Goal: Task Accomplishment & Management: Manage account settings

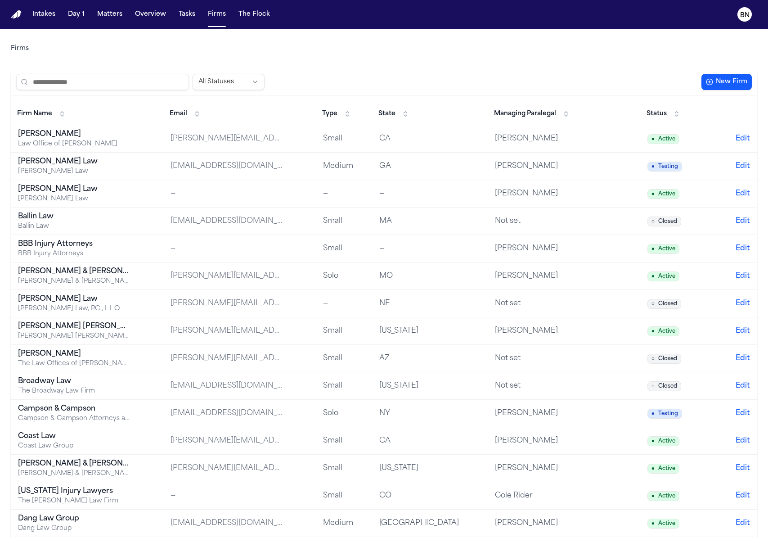
click at [395, 110] on span "State" at bounding box center [386, 113] width 17 height 9
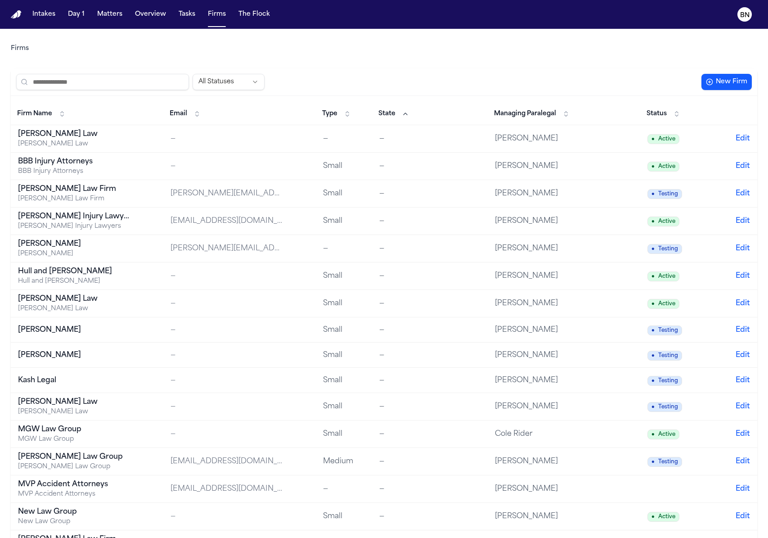
click at [395, 110] on span "State" at bounding box center [386, 113] width 17 height 9
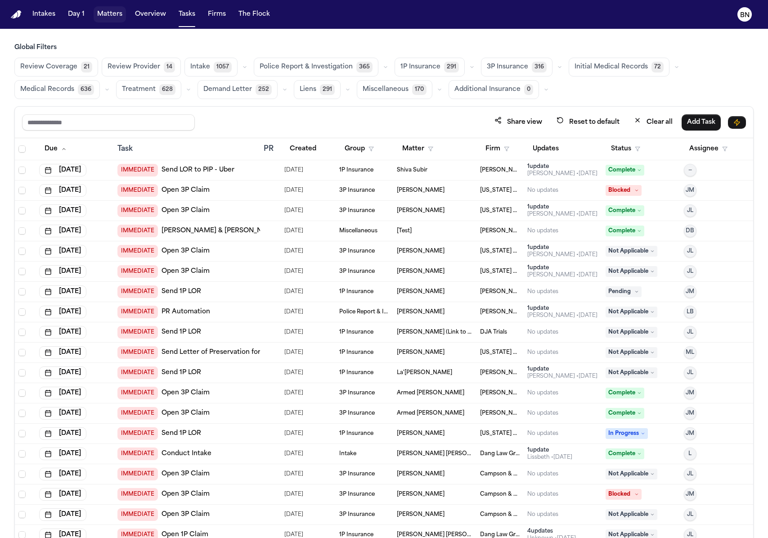
click at [108, 18] on button "Matters" at bounding box center [110, 14] width 32 height 16
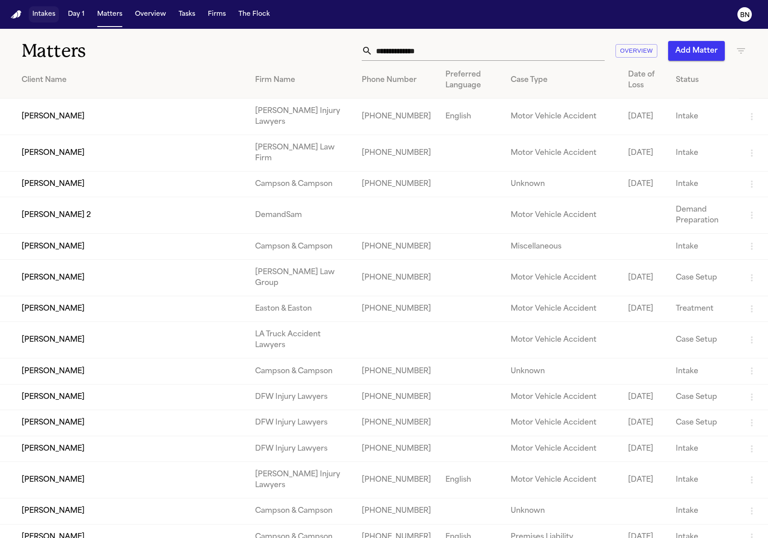
click at [45, 17] on button "Intakes" at bounding box center [44, 14] width 30 height 16
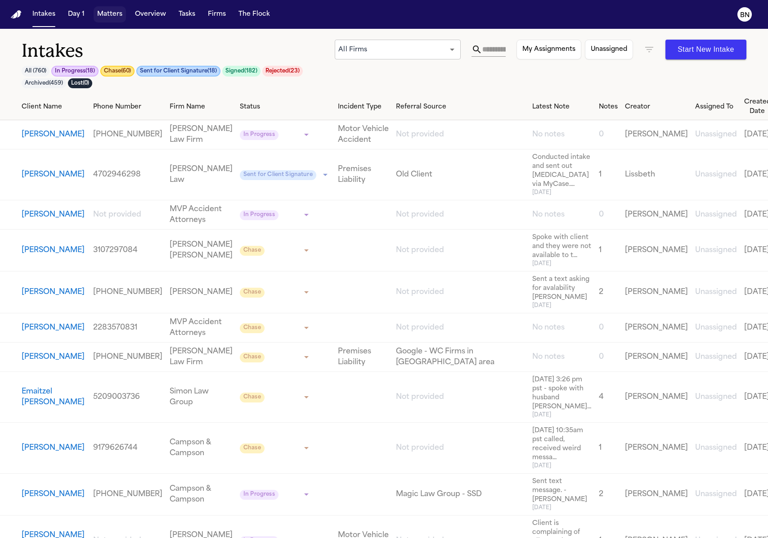
click at [109, 15] on button "Matters" at bounding box center [110, 14] width 32 height 16
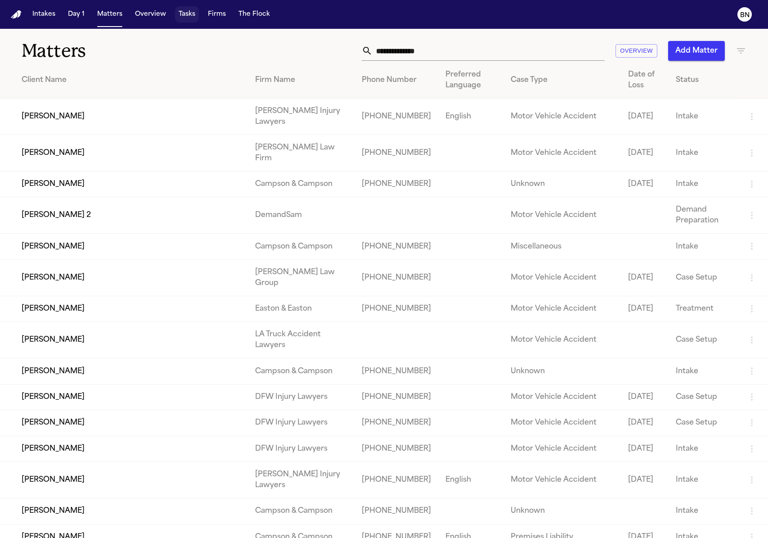
click at [181, 15] on button "Tasks" at bounding box center [187, 14] width 24 height 16
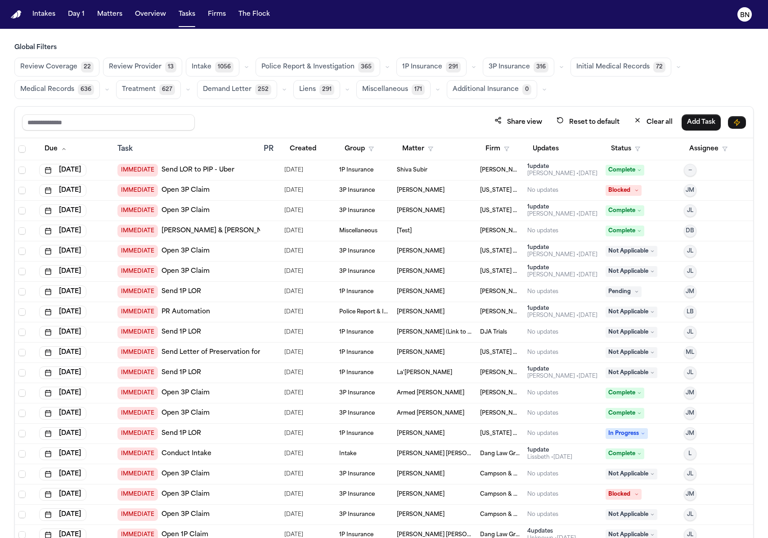
click at [340, 67] on span "Police Report & Investigation" at bounding box center [307, 67] width 93 height 9
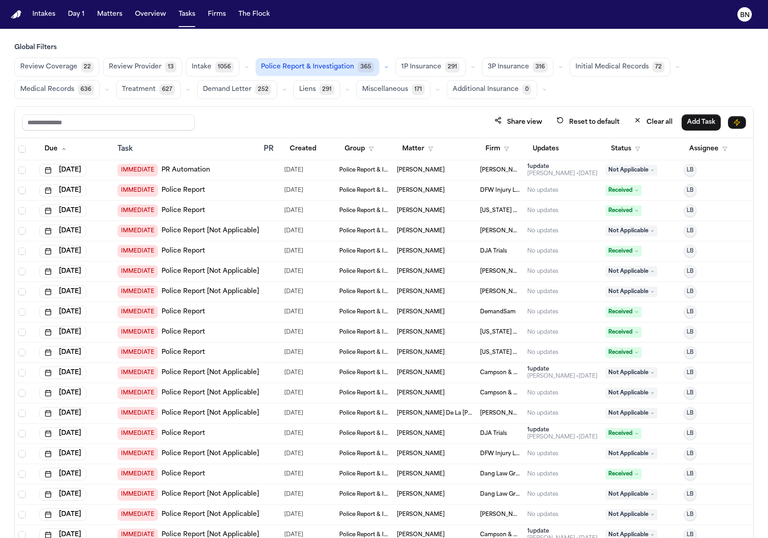
click at [405, 65] on span "1P Insurance" at bounding box center [421, 67] width 40 height 9
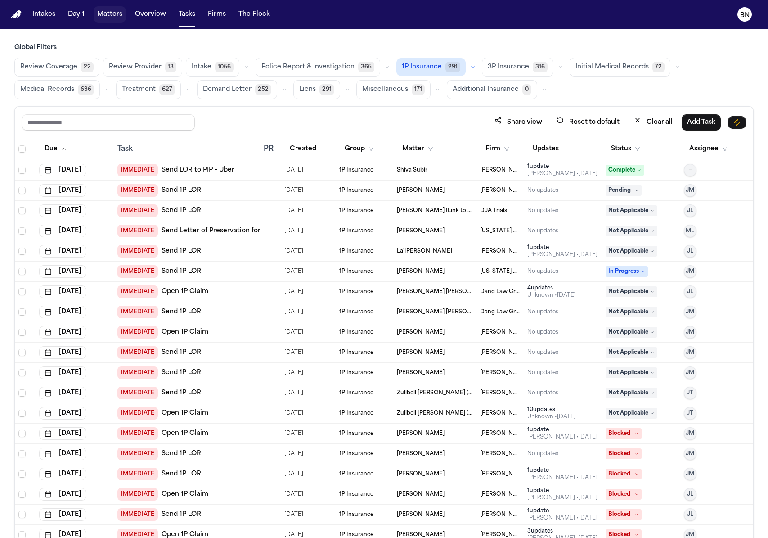
click at [103, 15] on button "Matters" at bounding box center [110, 14] width 32 height 16
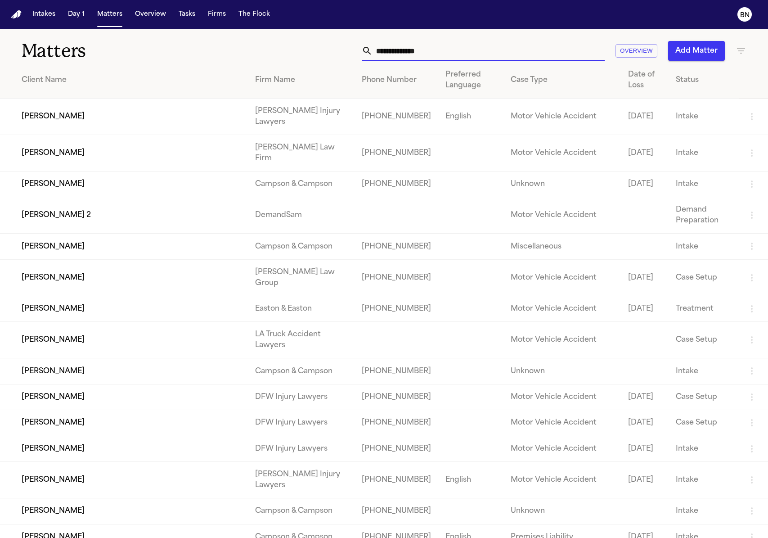
click at [551, 50] on input "text" at bounding box center [489, 51] width 232 height 20
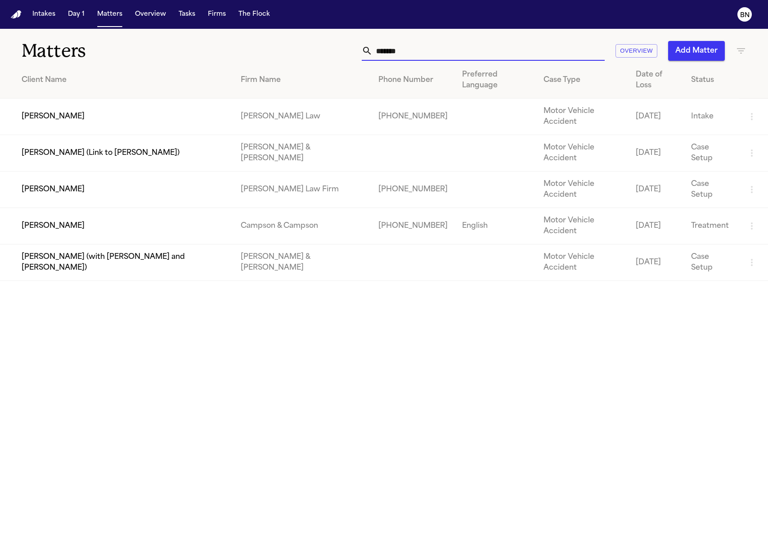
type input "*******"
click at [185, 171] on td "[PERSON_NAME]" at bounding box center [117, 189] width 234 height 36
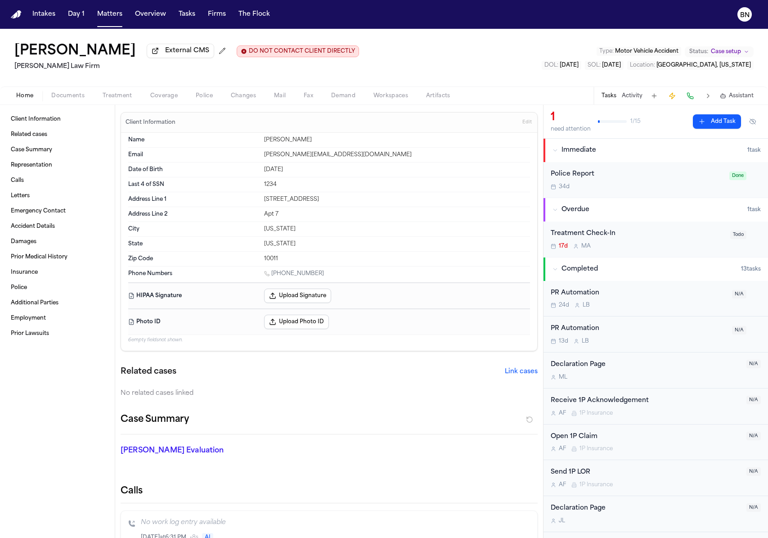
click at [59, 463] on div "Client Information Related cases Case Summary Representation Calls Letters Emer…" at bounding box center [57, 321] width 115 height 433
click at [404, 32] on div "Bennett Northcutt External CMS DO NOT CONTACT CLIENT DIRECTLY DO NOT CONTACT Fi…" at bounding box center [384, 58] width 768 height 58
click at [467, 38] on div "Bennett Northcutt External CMS DO NOT CONTACT CLIENT DIRECTLY DO NOT CONTACT Fi…" at bounding box center [384, 58] width 768 height 58
click at [183, 16] on button "Tasks" at bounding box center [187, 14] width 24 height 16
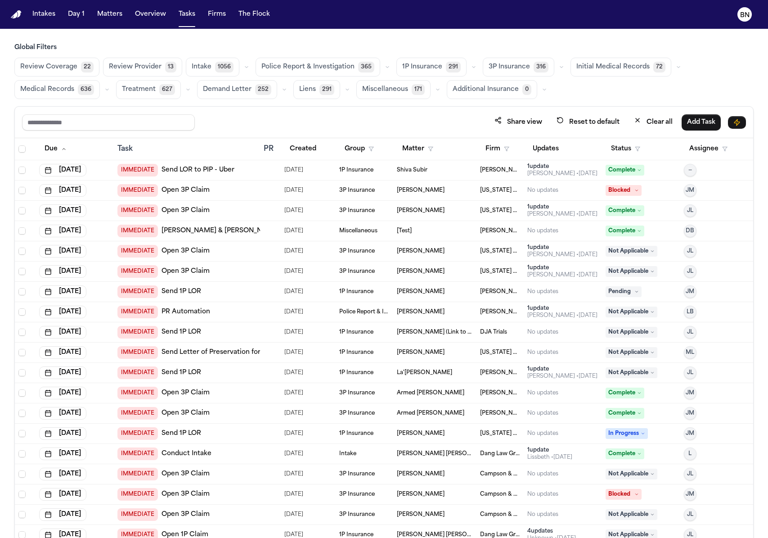
click at [116, 22] on nav "Intakes Day 1 Matters Overview Tasks Firms The Flock BN" at bounding box center [384, 14] width 768 height 29
click at [110, 17] on button "Matters" at bounding box center [110, 14] width 32 height 16
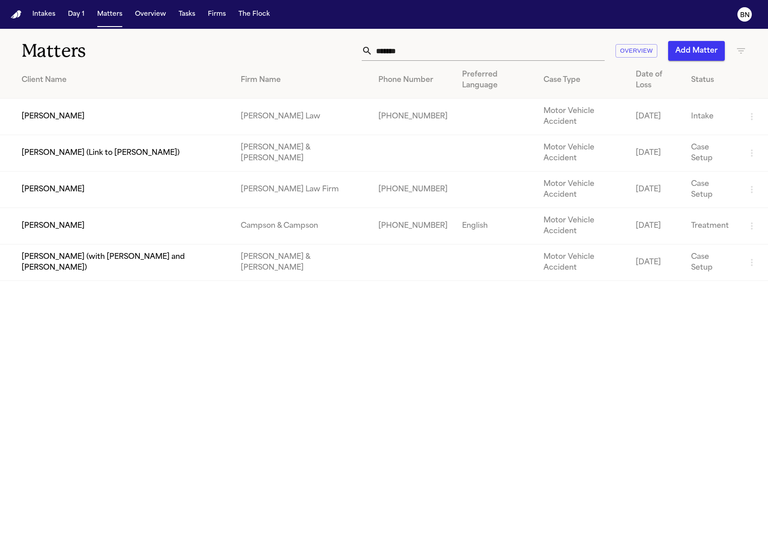
click at [204, 171] on td "[PERSON_NAME]" at bounding box center [117, 189] width 234 height 36
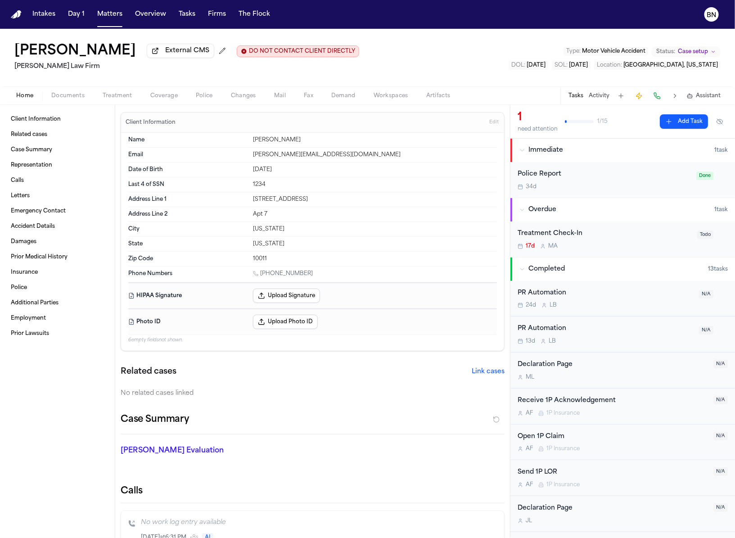
click at [73, 99] on span "Documents" at bounding box center [67, 95] width 33 height 7
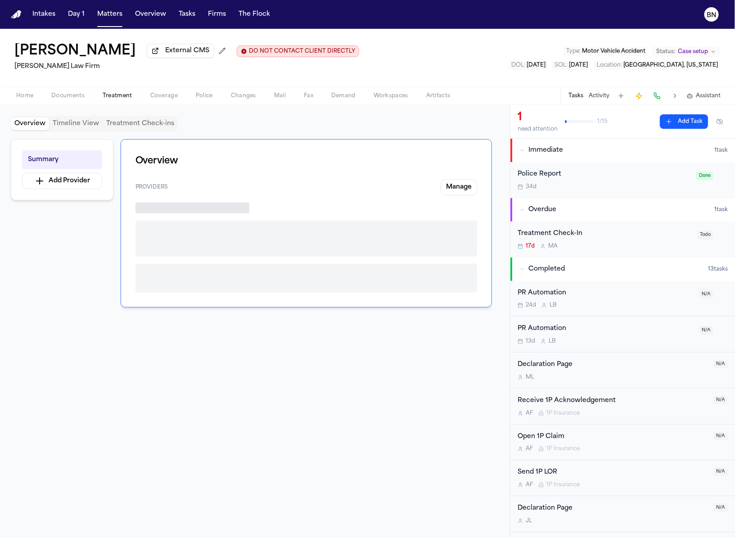
click at [112, 101] on button "Treatment" at bounding box center [118, 95] width 48 height 11
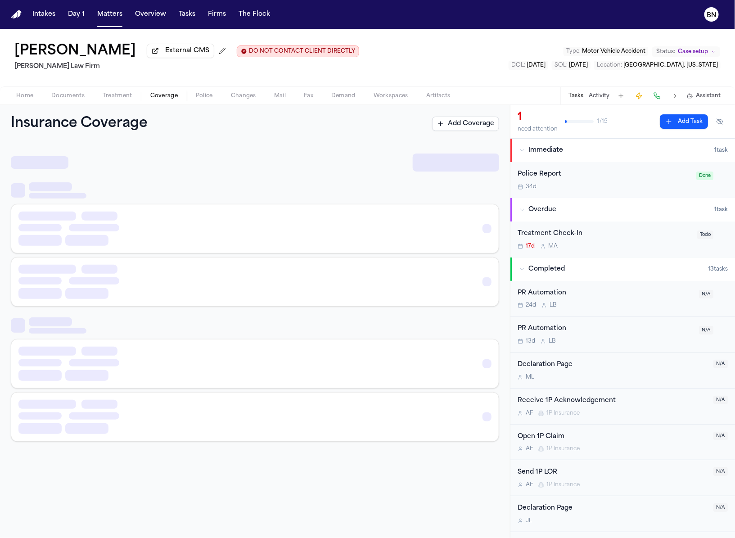
click at [155, 97] on span "Coverage" at bounding box center [163, 95] width 27 height 7
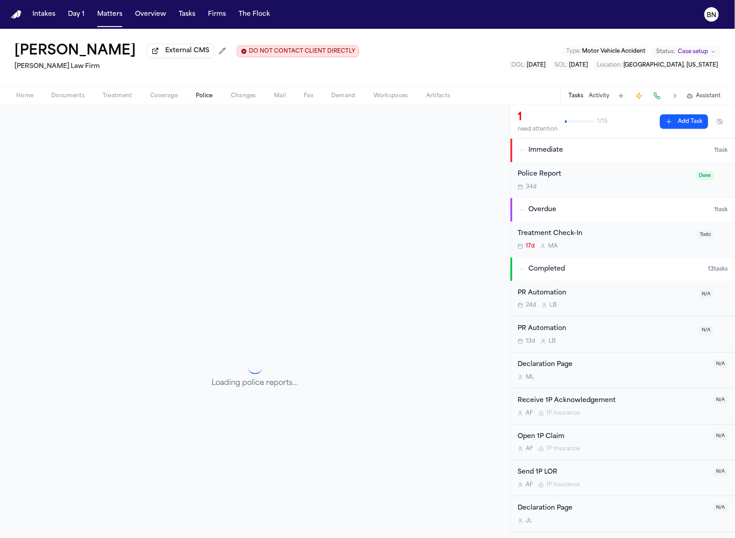
click at [198, 99] on span "Police" at bounding box center [204, 95] width 17 height 7
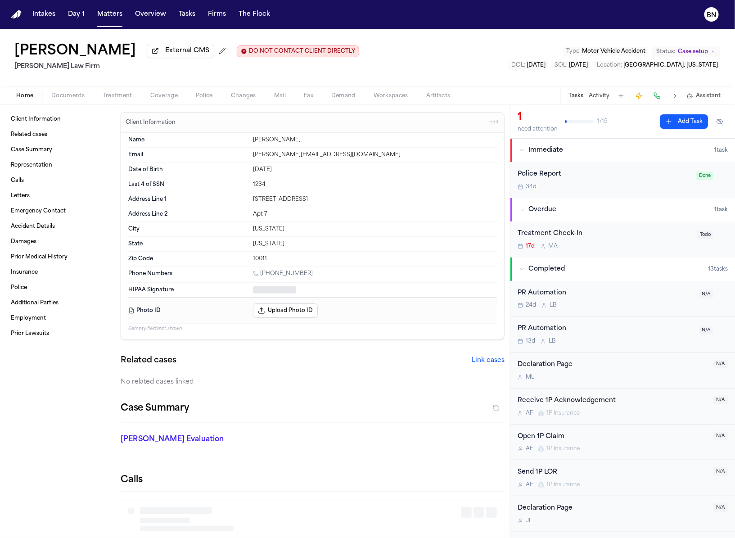
click at [21, 98] on span "Home" at bounding box center [24, 95] width 17 height 7
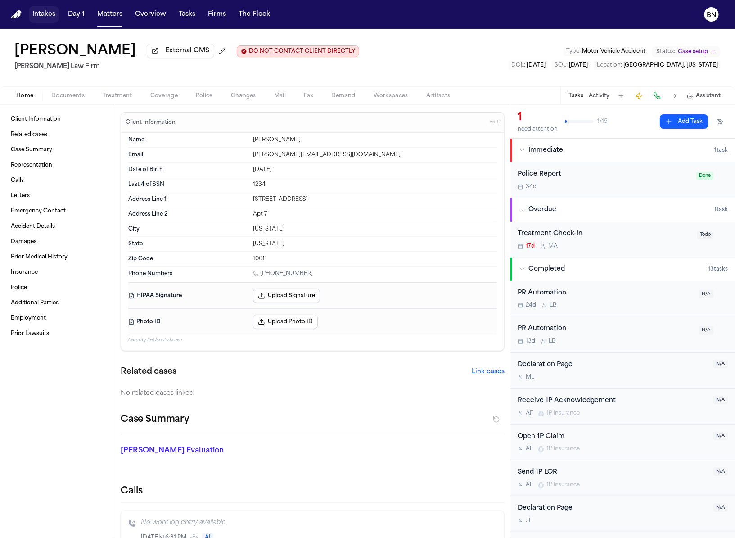
click at [40, 19] on button "Intakes" at bounding box center [44, 14] width 30 height 16
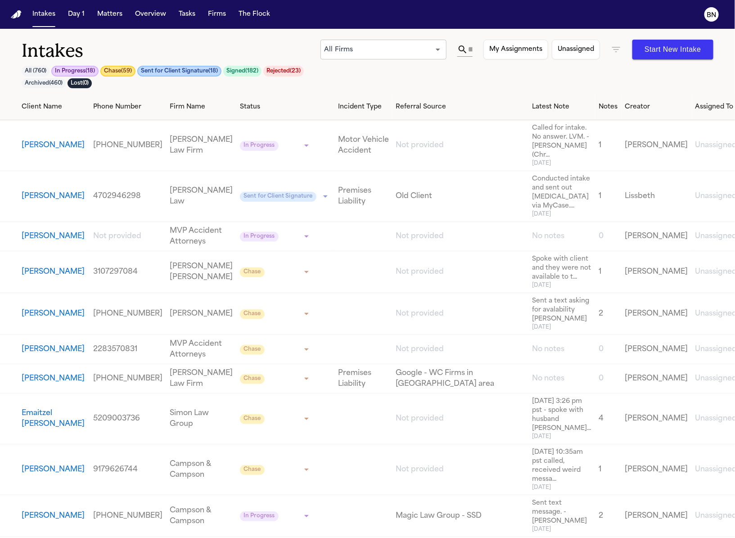
click at [269, 45] on h1 "Intakes" at bounding box center [171, 51] width 299 height 22
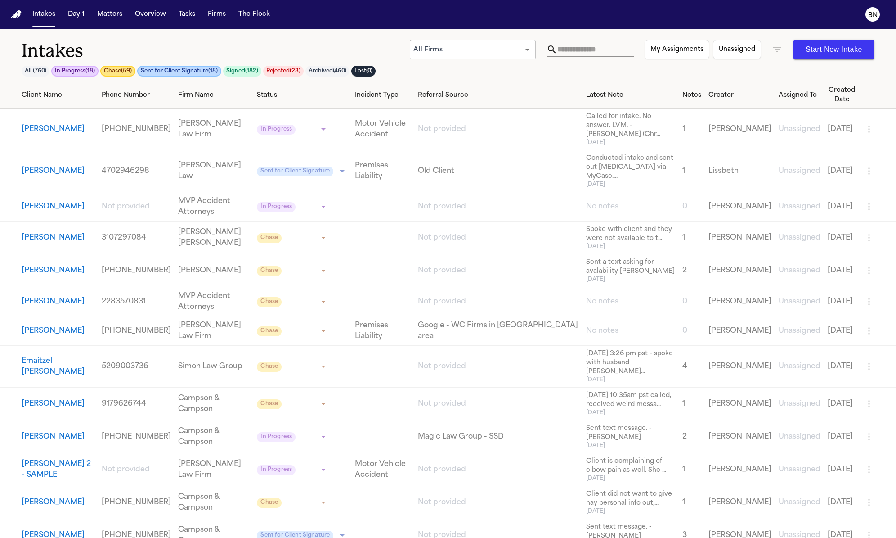
click at [482, 73] on div "Intakes All ( 760 ) In Progress ( 18 ) Chase ( 59 ) Sent for Client Signature (…" at bounding box center [448, 61] width 853 height 42
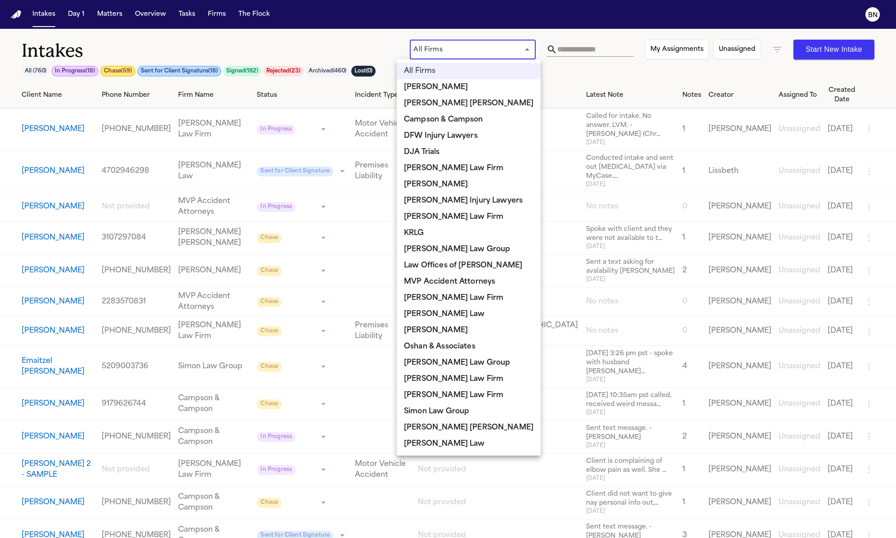
click at [492, 51] on body "**********" at bounding box center [448, 269] width 896 height 538
click at [536, 73] on div at bounding box center [448, 269] width 896 height 538
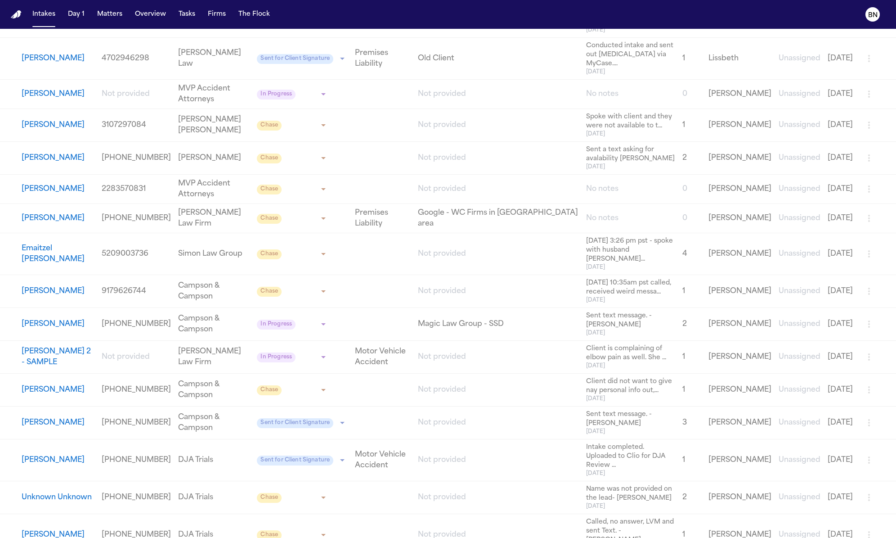
scroll to position [114, 0]
click at [58, 345] on button "Janet Smith 2 - SAMPLE" at bounding box center [58, 356] width 73 height 22
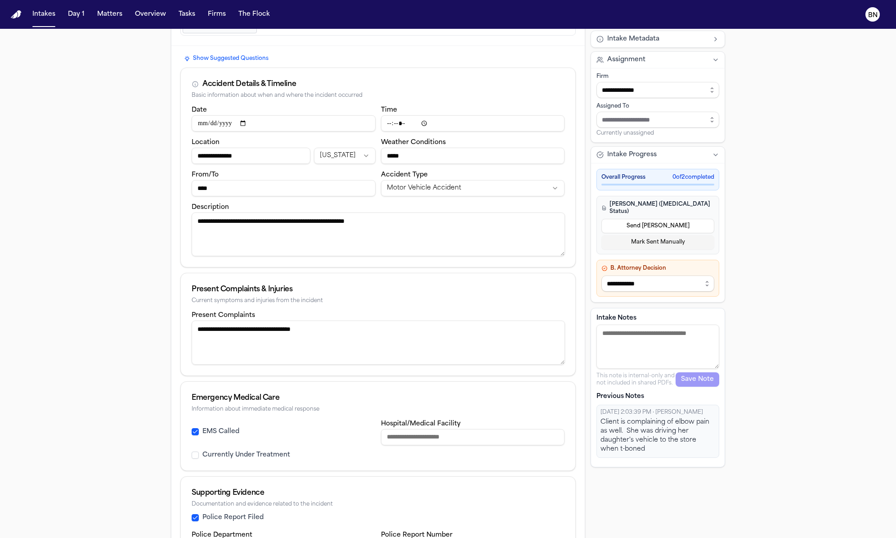
scroll to position [73, 0]
click at [456, 190] on html "**********" at bounding box center [448, 269] width 896 height 538
click at [338, 239] on html "**********" at bounding box center [448, 269] width 896 height 538
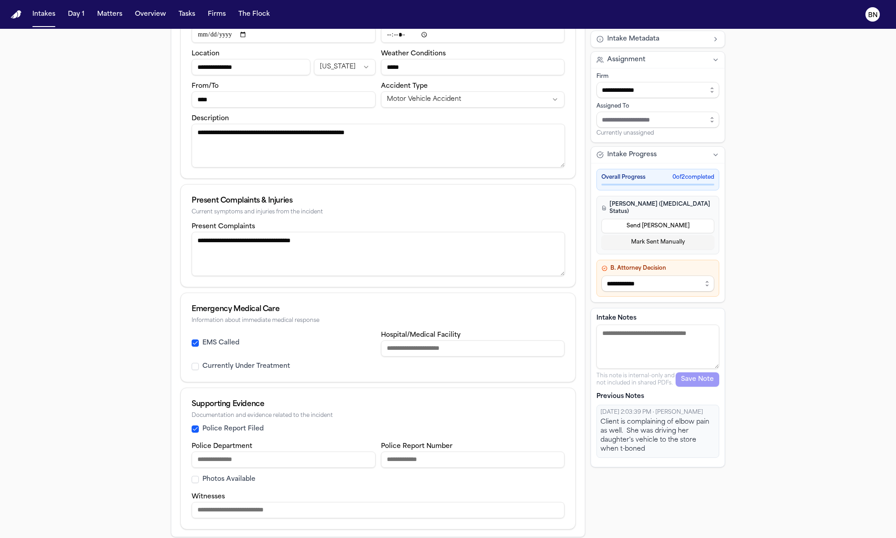
scroll to position [0, 0]
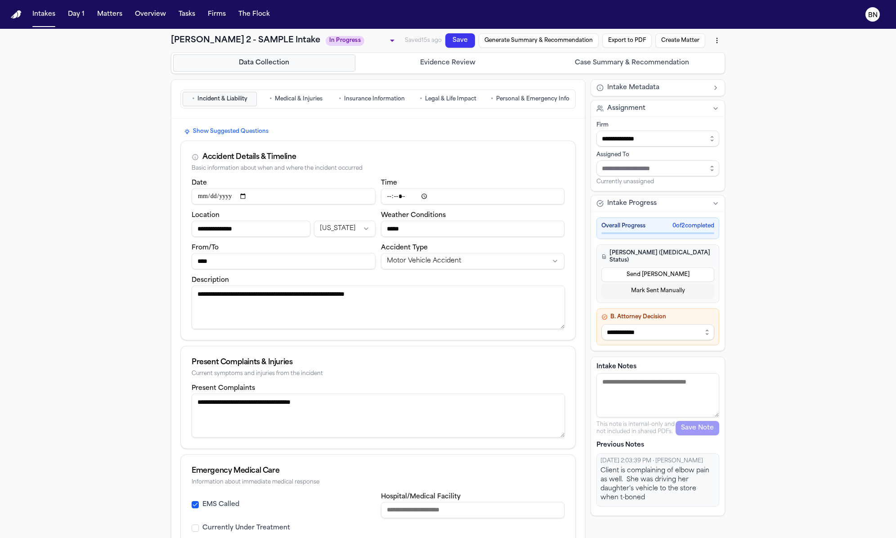
click at [284, 103] on button "• Medical & Injuries" at bounding box center [296, 99] width 74 height 14
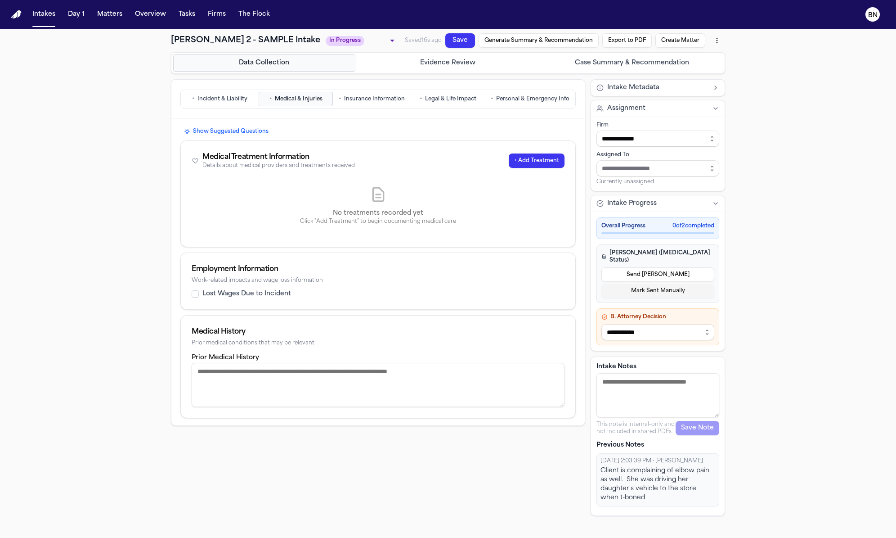
click at [365, 101] on span "Insurance Information" at bounding box center [374, 98] width 61 height 7
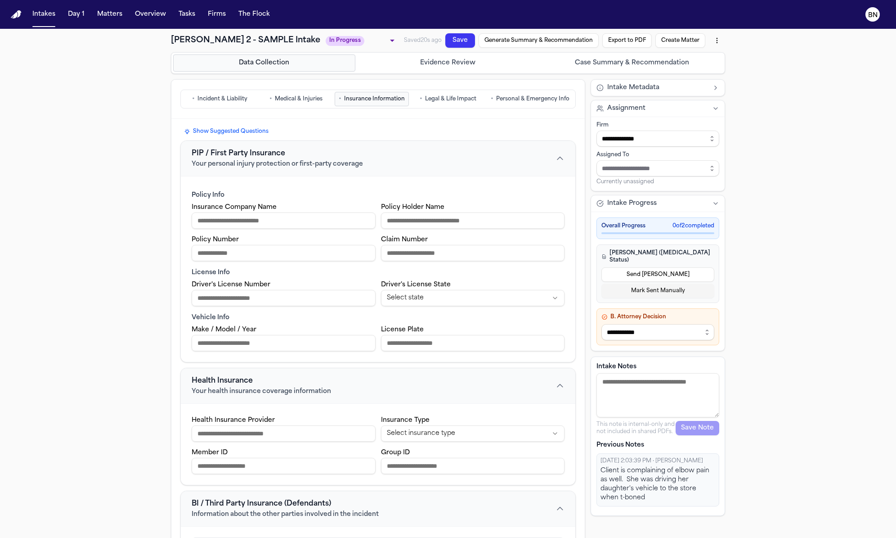
click at [458, 103] on button "• Legal & Life Impact" at bounding box center [448, 99] width 74 height 14
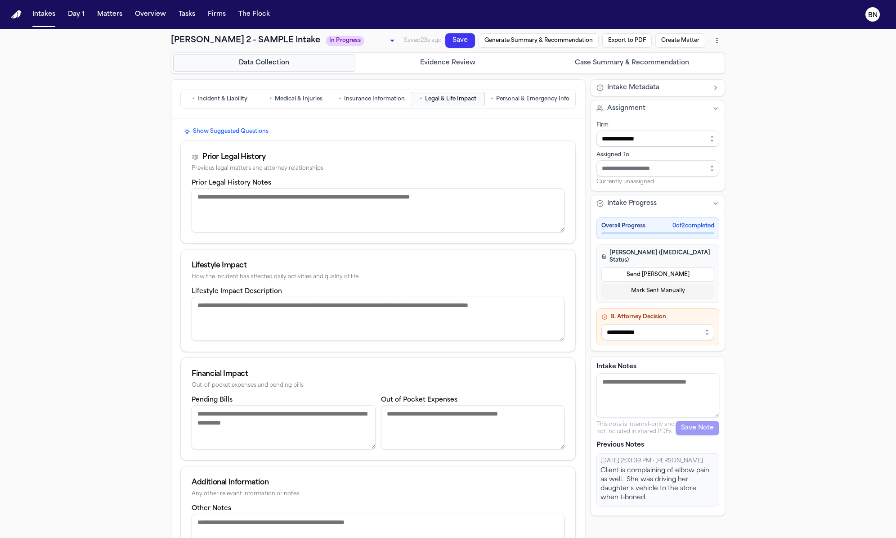
click at [523, 98] on span "Personal & Emergency Info" at bounding box center [532, 98] width 73 height 7
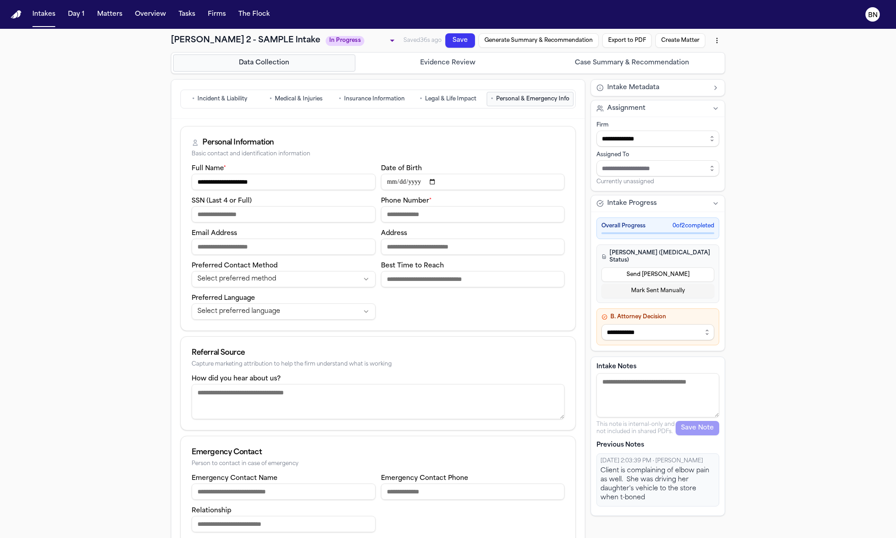
click at [575, 67] on button "Case Summary & Recommendation" at bounding box center [632, 62] width 182 height 17
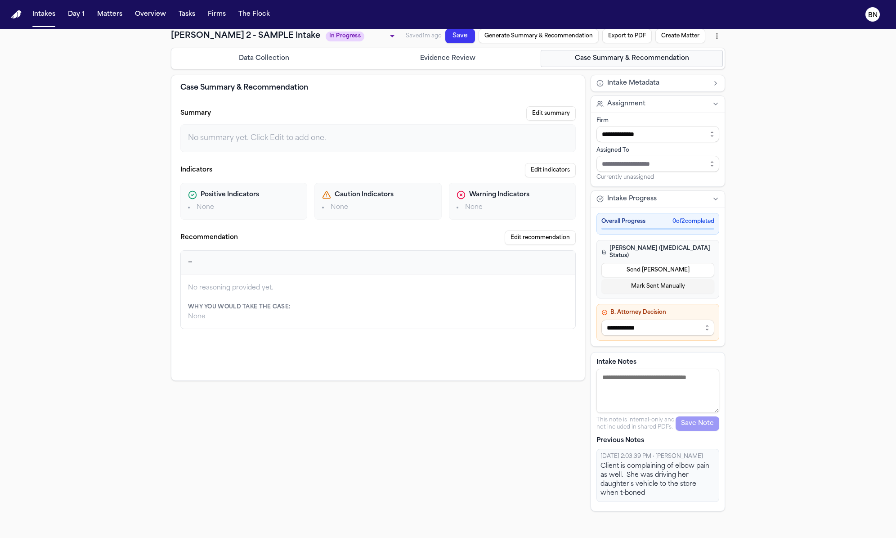
scroll to position [3, 0]
click at [649, 370] on textarea "Intake Notes" at bounding box center [658, 392] width 123 height 44
click at [648, 370] on textarea "Intake Notes" at bounding box center [658, 392] width 123 height 44
click at [620, 377] on textarea "Intake Notes" at bounding box center [658, 392] width 123 height 44
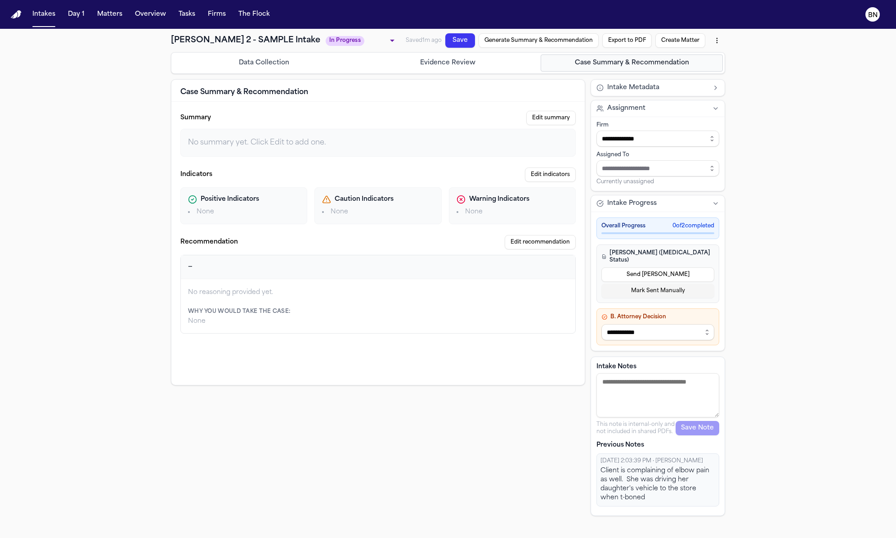
click at [645, 385] on textarea "Intake Notes" at bounding box center [658, 395] width 123 height 44
click at [45, 18] on button "Intakes" at bounding box center [44, 14] width 30 height 16
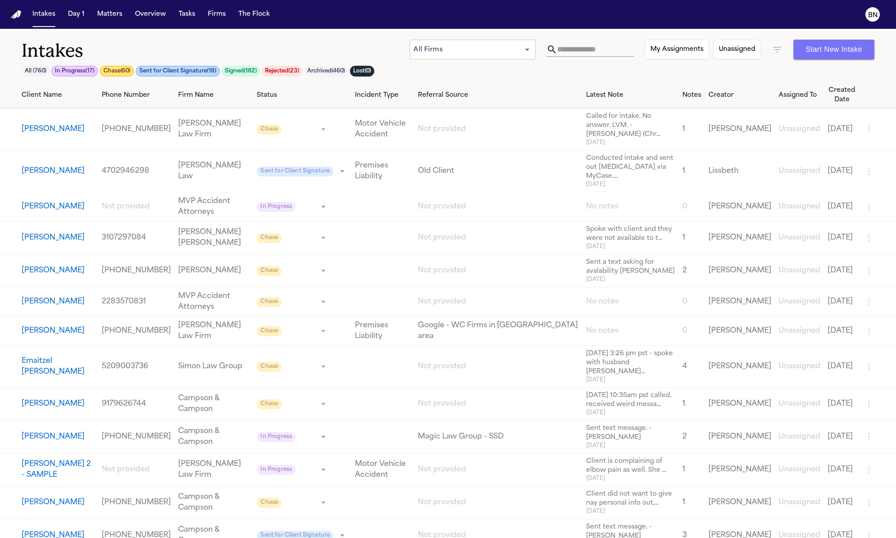
click at [768, 50] on button "Start New Intake" at bounding box center [834, 50] width 81 height 20
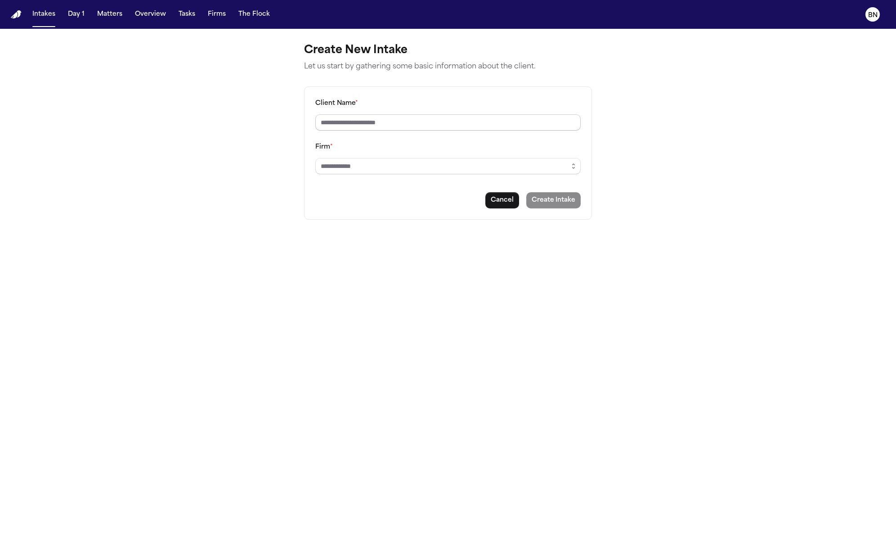
click at [511, 127] on input "Client Name *" at bounding box center [447, 122] width 265 height 16
click at [476, 167] on input "Firm *" at bounding box center [447, 166] width 265 height 16
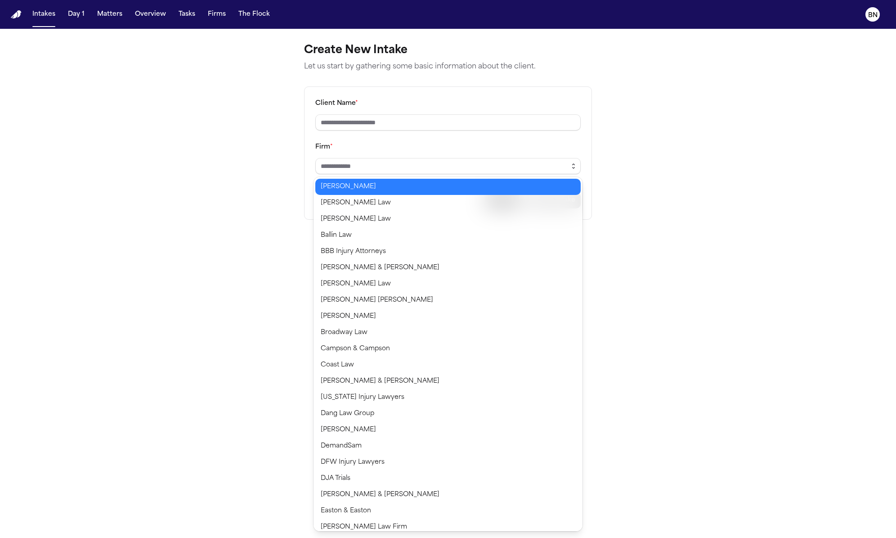
click at [571, 168] on icon "button" at bounding box center [573, 165] width 7 height 7
click at [632, 172] on main "Create New Intake Let us start by gathering some basic information about the cl…" at bounding box center [448, 283] width 896 height 509
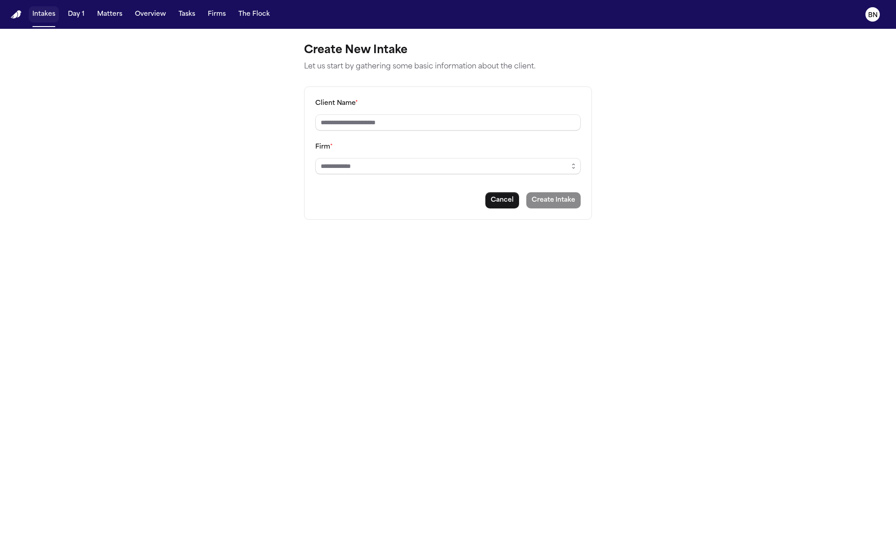
click at [44, 15] on button "Intakes" at bounding box center [44, 14] width 30 height 16
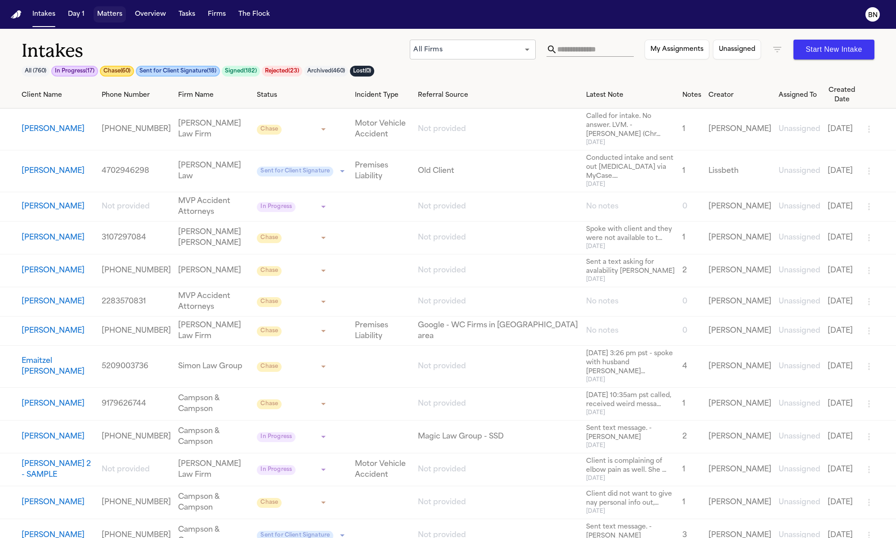
click at [104, 16] on button "Matters" at bounding box center [110, 14] width 32 height 16
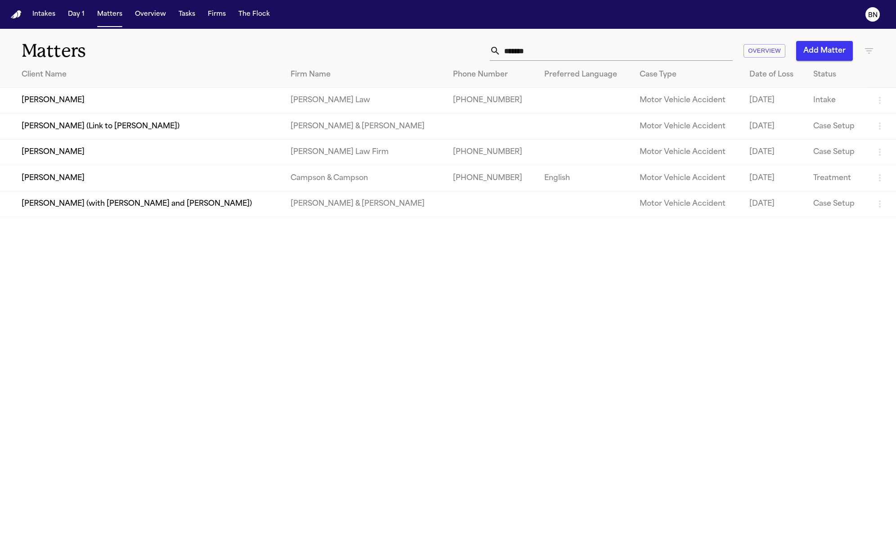
click at [157, 153] on td "Bennett Northcutt" at bounding box center [141, 152] width 283 height 26
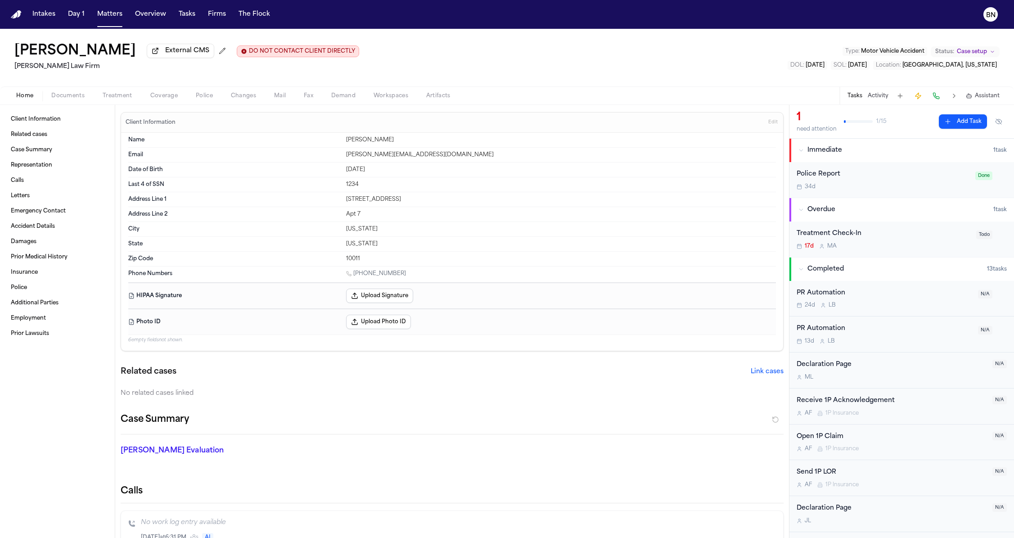
click at [383, 144] on div "Bennett Northcutt" at bounding box center [561, 139] width 430 height 7
click at [380, 141] on div "Bennett Northcutt" at bounding box center [561, 139] width 430 height 7
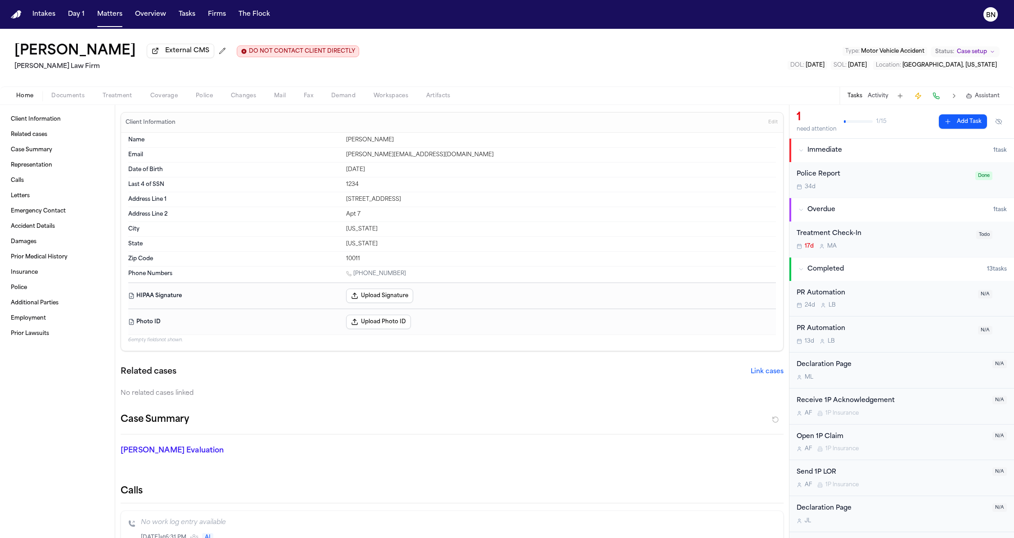
click at [380, 141] on div "Bennett Northcutt" at bounding box center [561, 139] width 430 height 7
click at [380, 142] on div "Bennett Northcutt" at bounding box center [561, 139] width 430 height 7
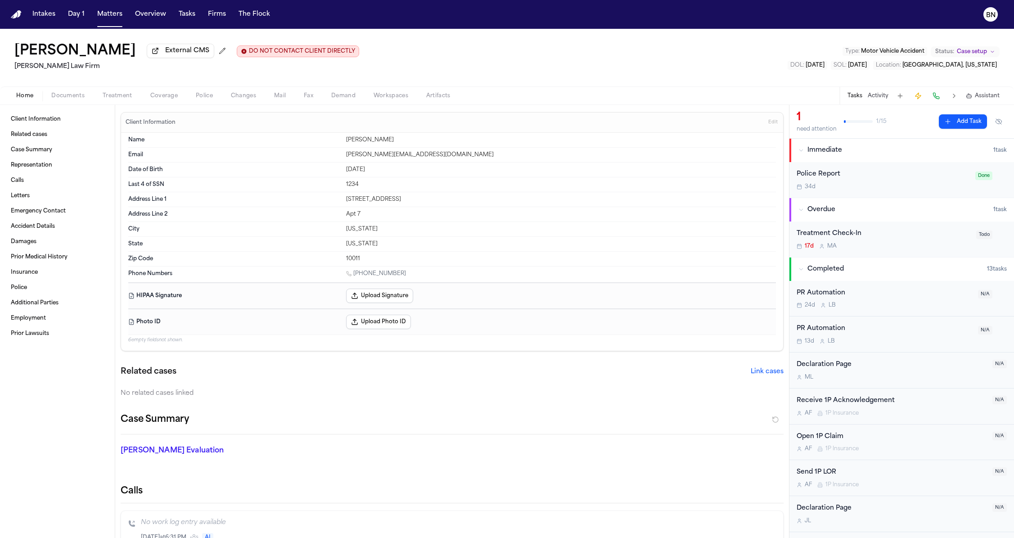
click at [383, 140] on div "Bennett Northcutt" at bounding box center [561, 139] width 430 height 7
click at [49, 69] on h2 "Finch Law Firm" at bounding box center [186, 66] width 345 height 11
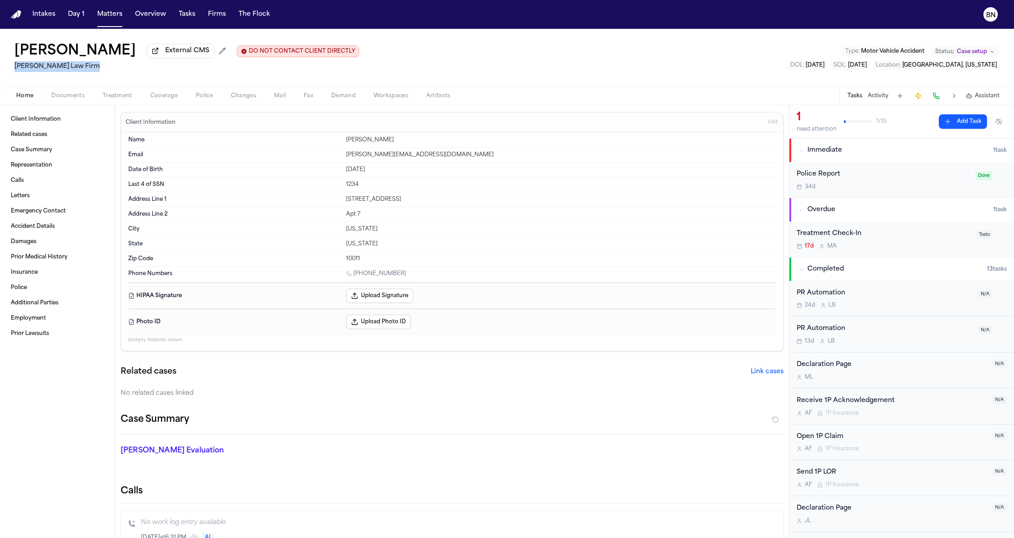
click at [49, 69] on h2 "Finch Law Firm" at bounding box center [186, 66] width 345 height 11
click at [49, 70] on h2 "Finch Law Firm" at bounding box center [186, 66] width 345 height 11
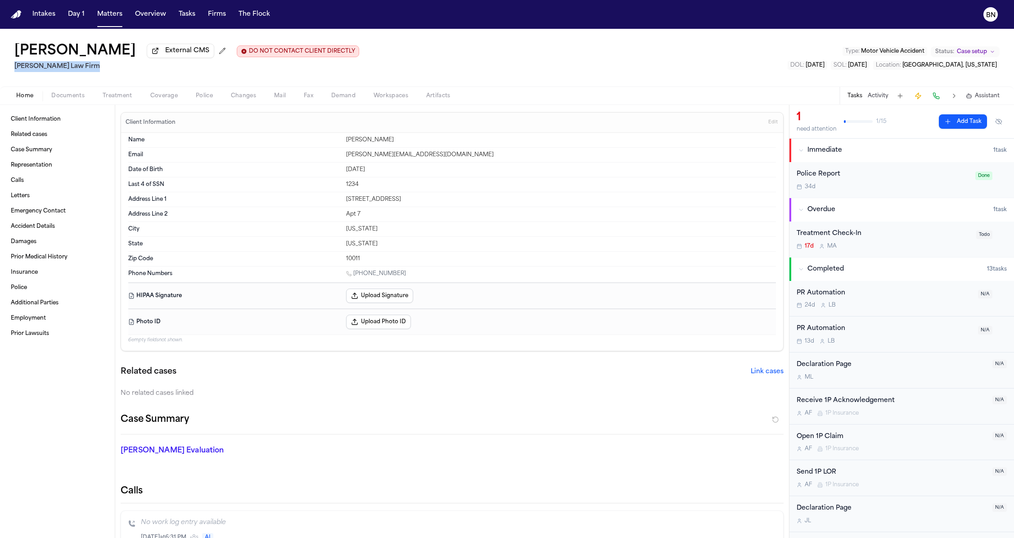
click at [768, 52] on icon "Change status from Case setup" at bounding box center [992, 51] width 3 height 1
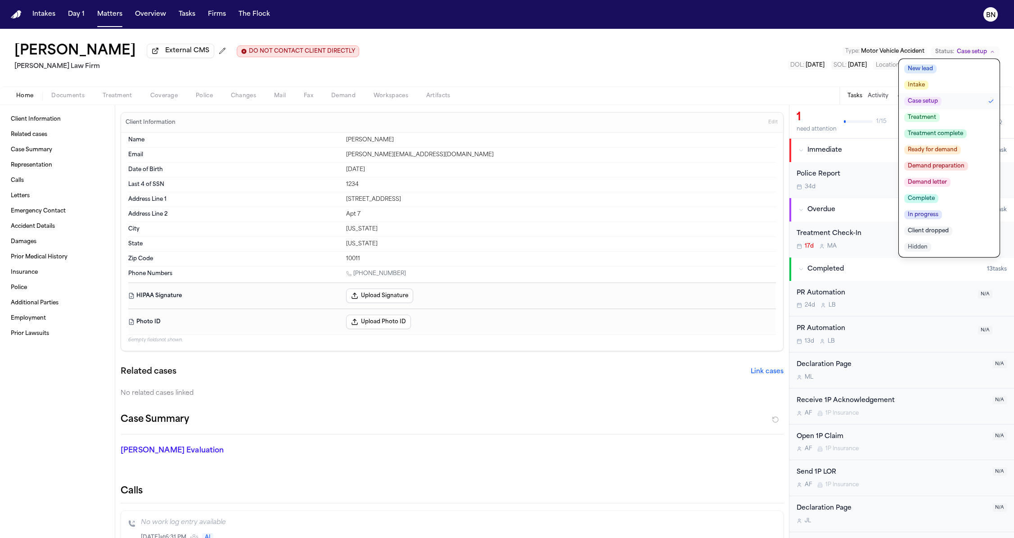
click at [691, 67] on div "Bennett Northcutt External CMS DO NOT CONTACT CLIENT DIRECTLY DO NOT CONTACT Fi…" at bounding box center [507, 58] width 1014 height 58
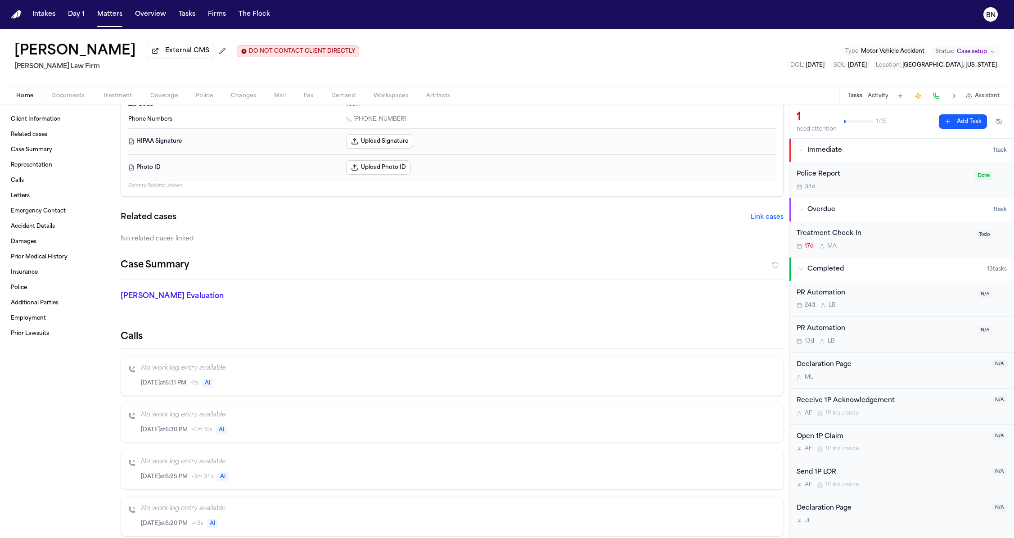
scroll to position [166, 0]
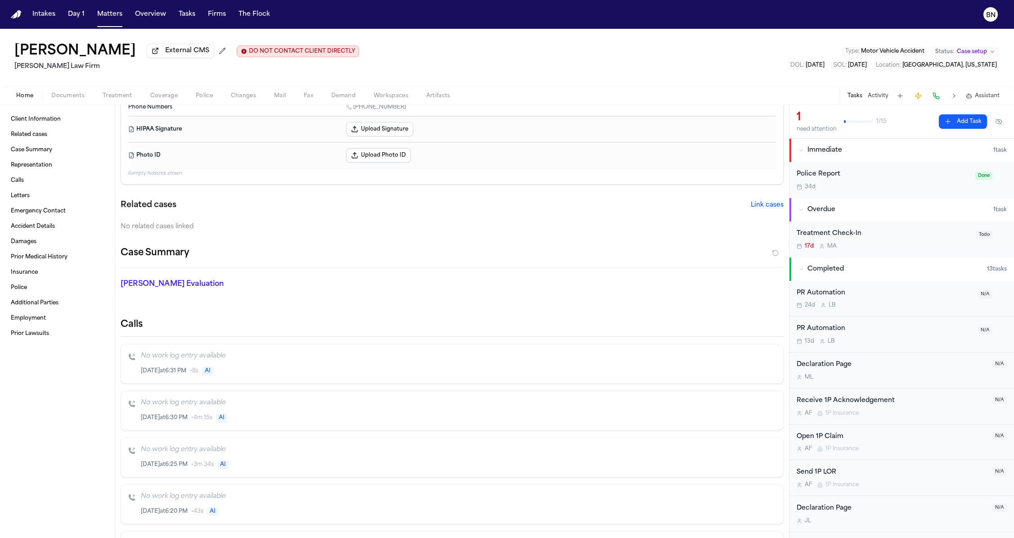
click at [226, 228] on div "No related cases linked" at bounding box center [452, 226] width 663 height 9
click at [187, 227] on div "No related cases linked" at bounding box center [452, 226] width 663 height 9
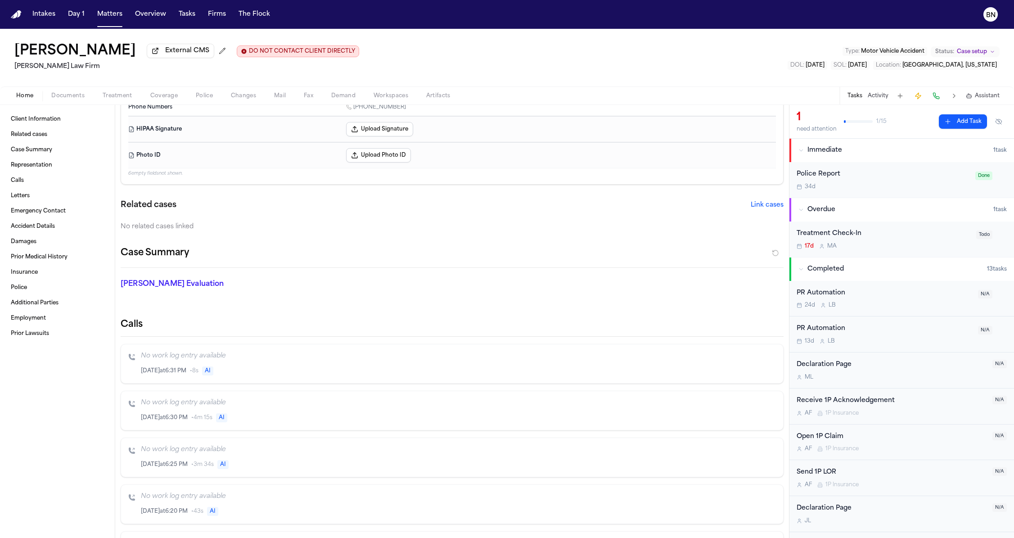
click at [245, 229] on div "No related cases linked" at bounding box center [452, 226] width 663 height 9
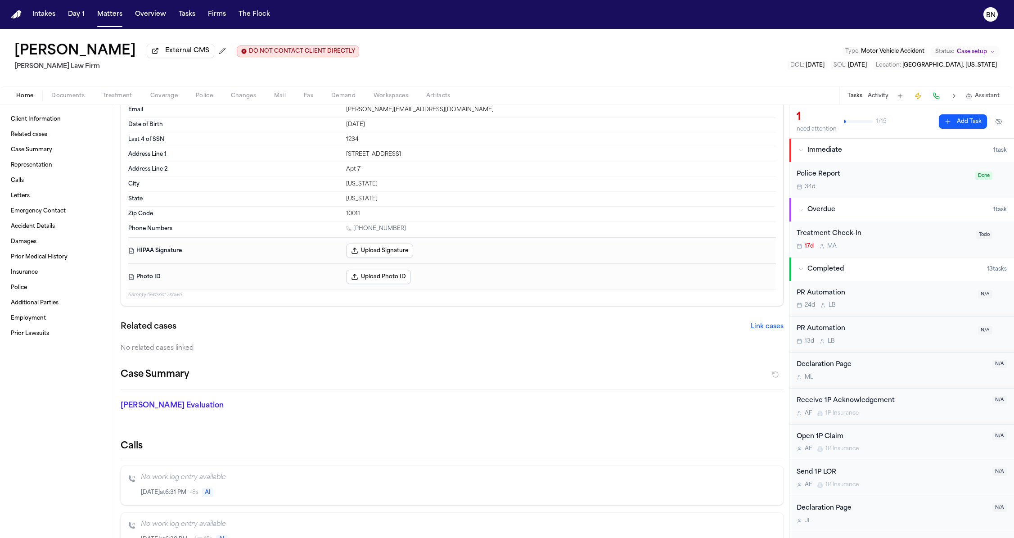
scroll to position [30, 0]
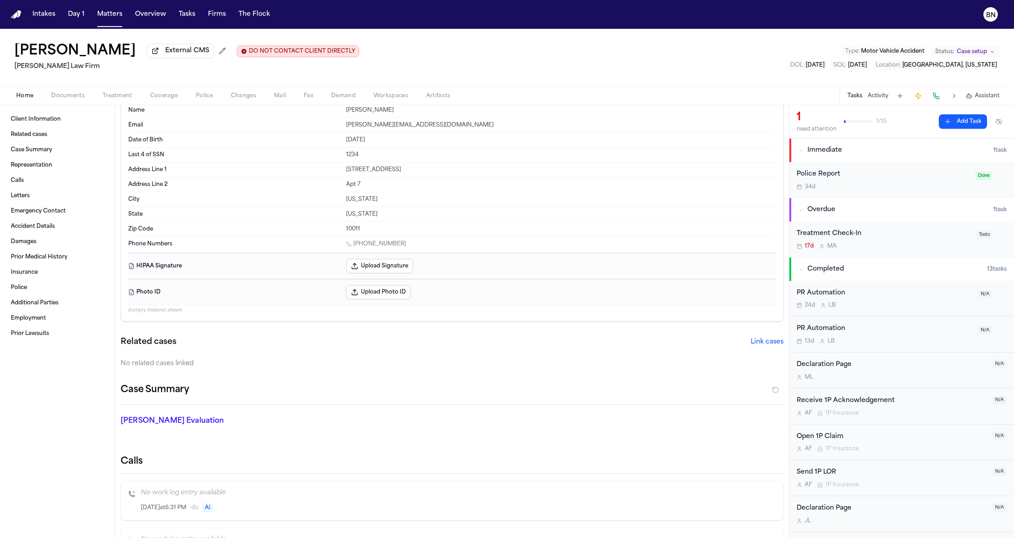
drag, startPoint x: 406, startPoint y: 244, endPoint x: 338, endPoint y: 245, distance: 68.4
click at [338, 245] on div "Phone Numbers 1 (919) 710-0999" at bounding box center [451, 245] width 647 height 16
click at [347, 339] on div "Related cases Link cases" at bounding box center [452, 342] width 663 height 13
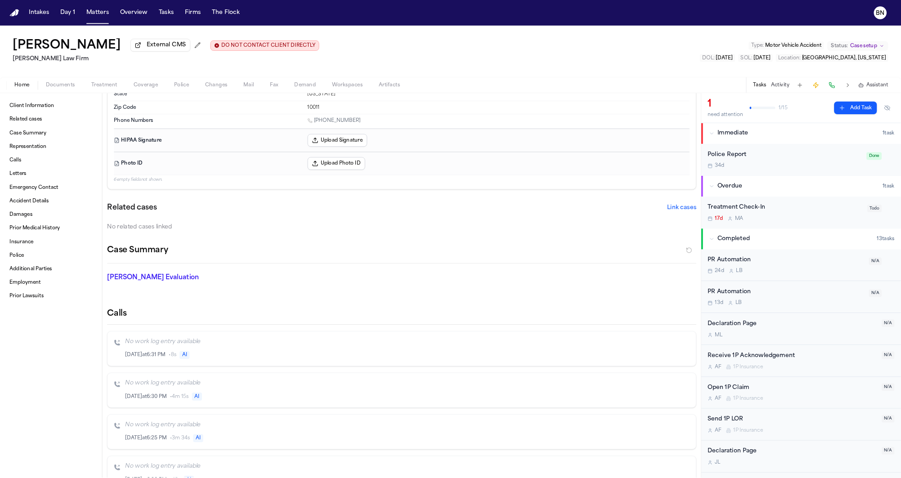
scroll to position [148, 0]
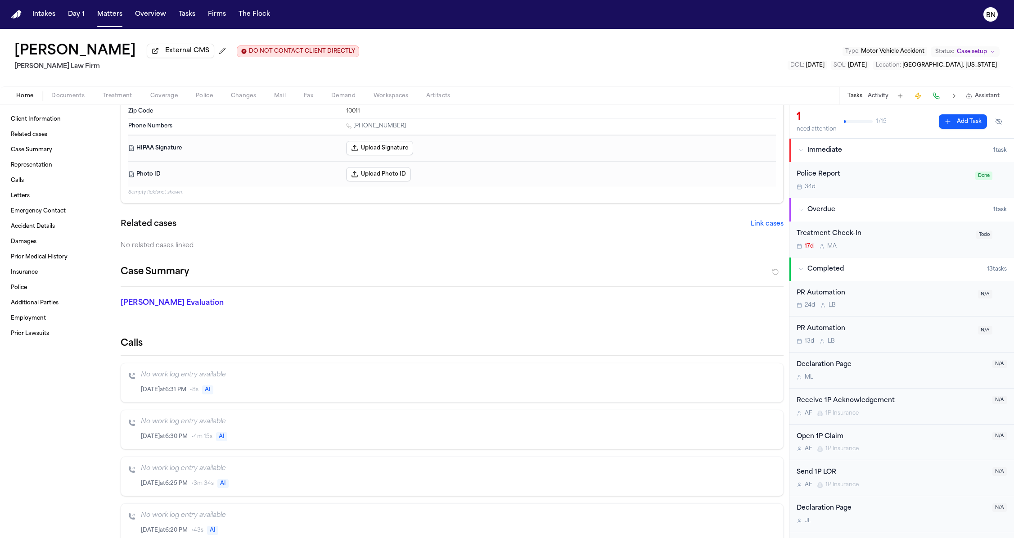
click at [768, 99] on button at bounding box center [936, 96] width 13 height 13
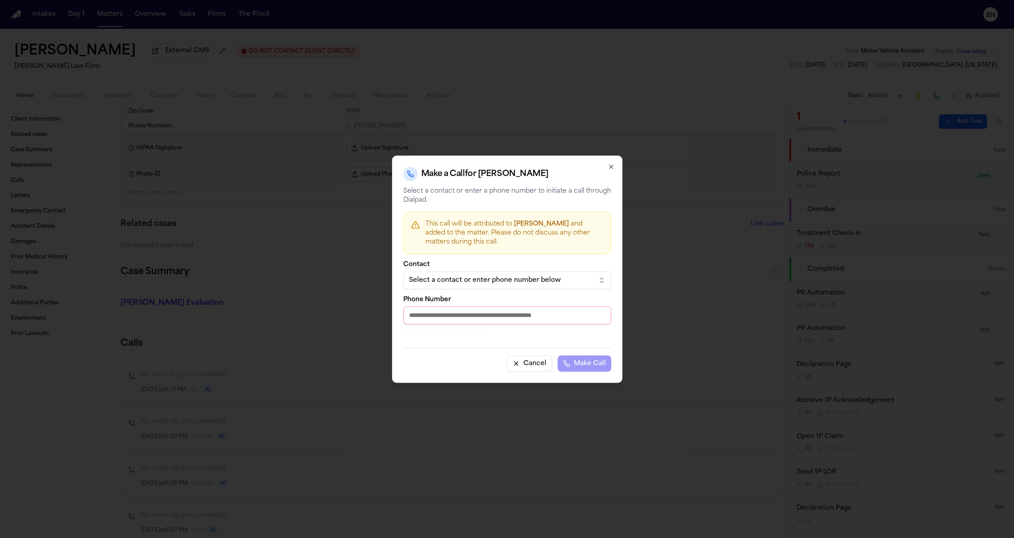
click at [608, 169] on icon "button" at bounding box center [610, 166] width 7 height 7
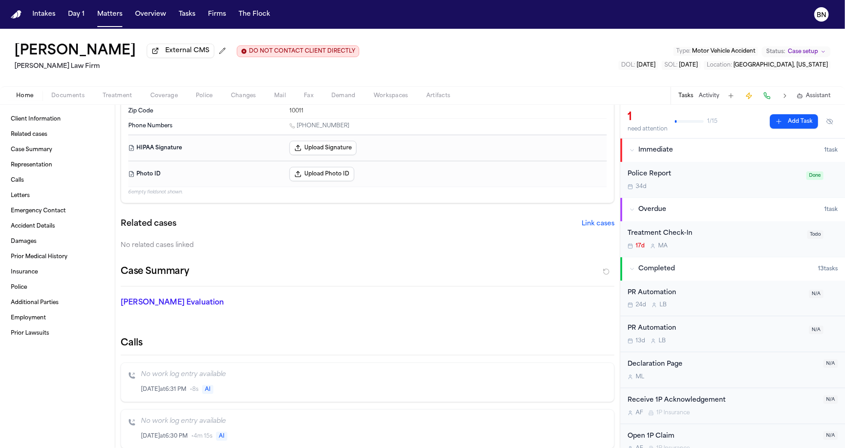
click at [766, 99] on button at bounding box center [766, 96] width 13 height 13
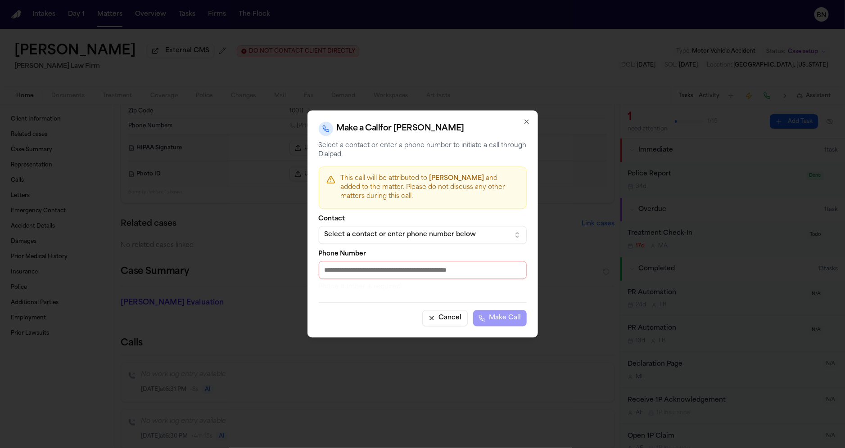
click at [491, 247] on div "Contact Select a contact or enter phone number below Phone Number Phone number …" at bounding box center [423, 254] width 208 height 76
click at [491, 238] on div "Select a contact or enter phone number below" at bounding box center [415, 235] width 182 height 9
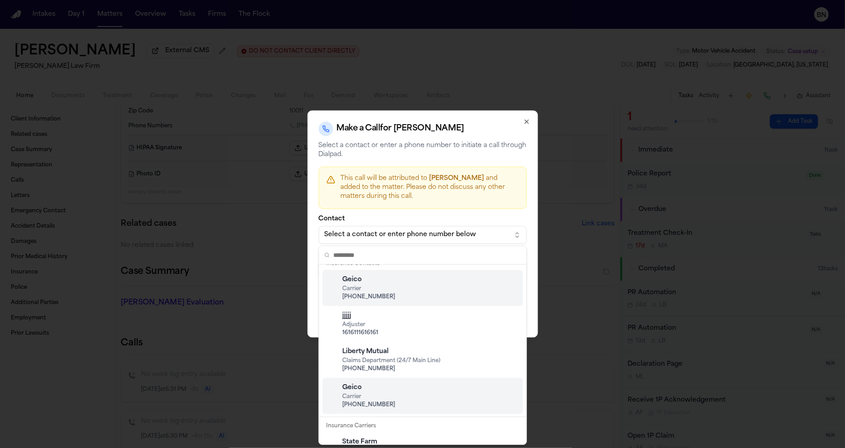
scroll to position [0, 0]
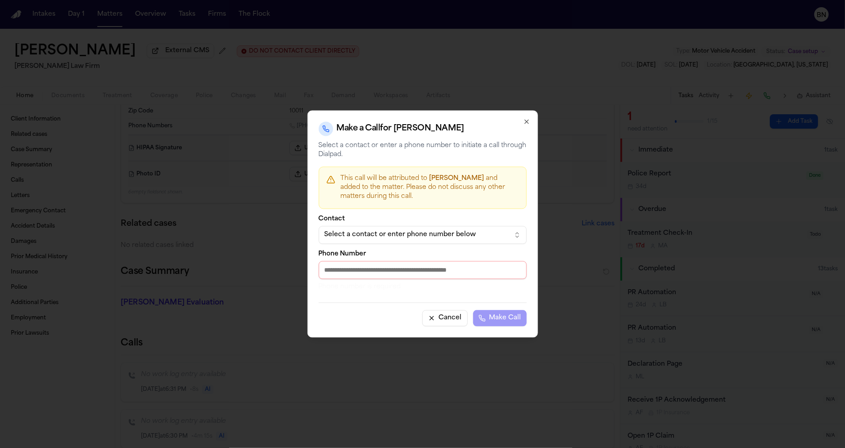
drag, startPoint x: 422, startPoint y: 195, endPoint x: 345, endPoint y: 180, distance: 79.4
click at [345, 180] on body "Intakes Day 1 Matters Overview Tasks Firms The Flock BN Bennett Northcutt Exter…" at bounding box center [422, 224] width 845 height 448
drag, startPoint x: 342, startPoint y: 180, endPoint x: 425, endPoint y: 197, distance: 85.4
click at [425, 197] on p "This call will be attributed to Bennett Northcutt and added to the matter. Plea…" at bounding box center [430, 188] width 178 height 27
click at [427, 199] on p "This call will be attributed to Bennett Northcutt and added to the matter. Plea…" at bounding box center [430, 188] width 178 height 27
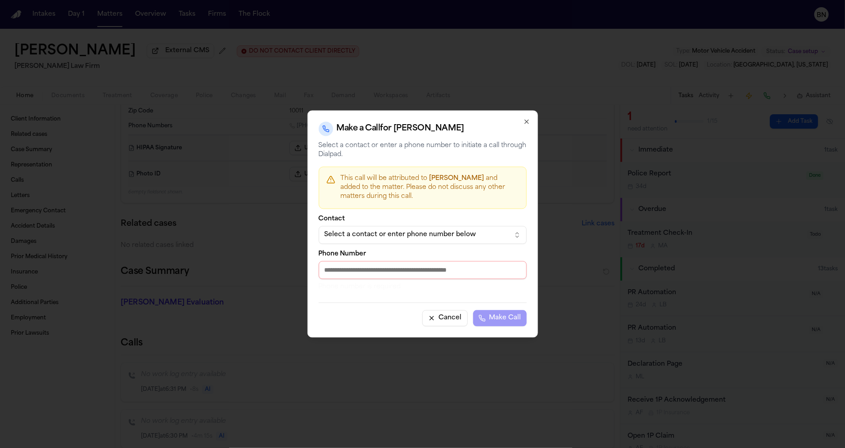
click at [527, 123] on icon "button" at bounding box center [527, 122] width 4 height 4
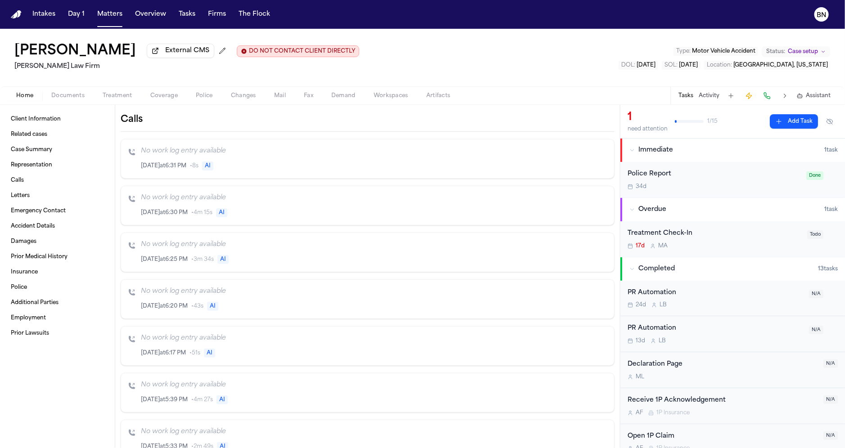
scroll to position [376, 0]
click at [568, 205] on icon "Inspect" at bounding box center [569, 208] width 6 height 6
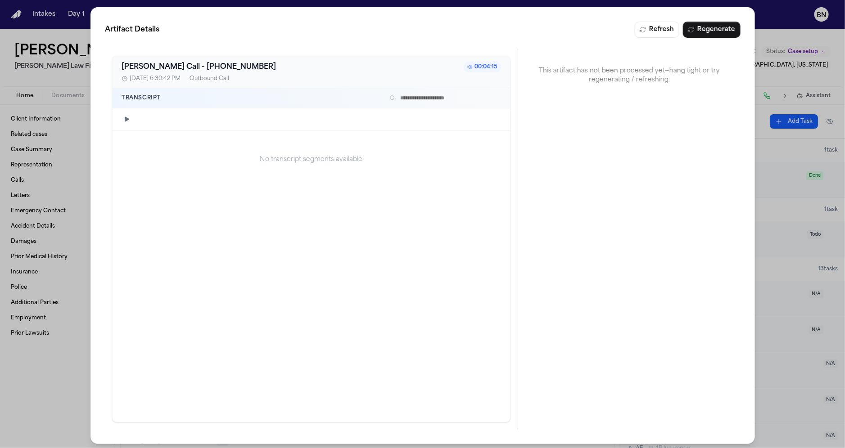
click at [62, 319] on div "Artifact Details Refresh Regenerate Bland AI Call - 9197100999 00:04:15 7/25/20…" at bounding box center [422, 225] width 845 height 451
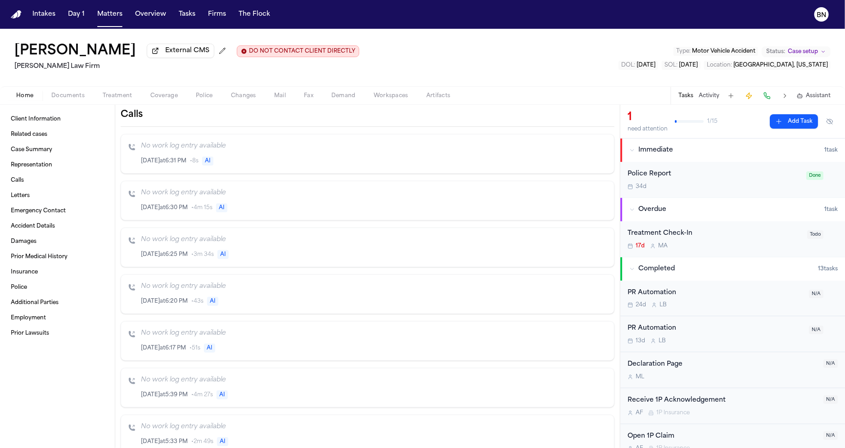
click at [571, 252] on icon "Inspect" at bounding box center [569, 254] width 4 height 5
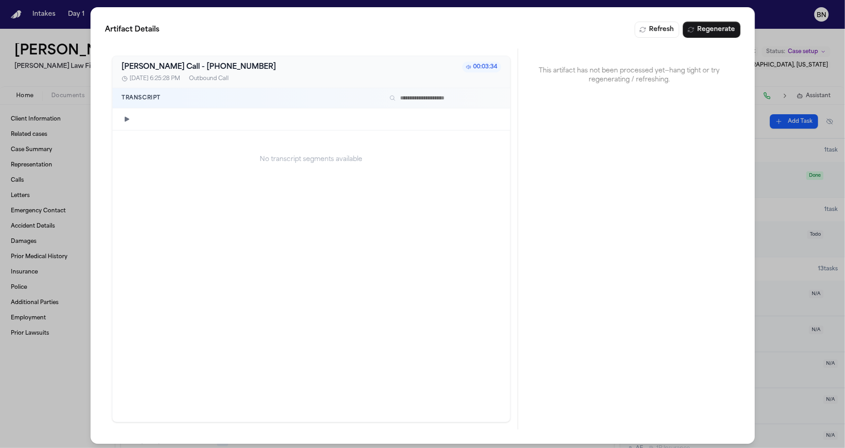
click at [51, 364] on div "Artifact Details Refresh Regenerate Bland AI Call - 9197100999 00:03:34 7/25/20…" at bounding box center [422, 225] width 845 height 451
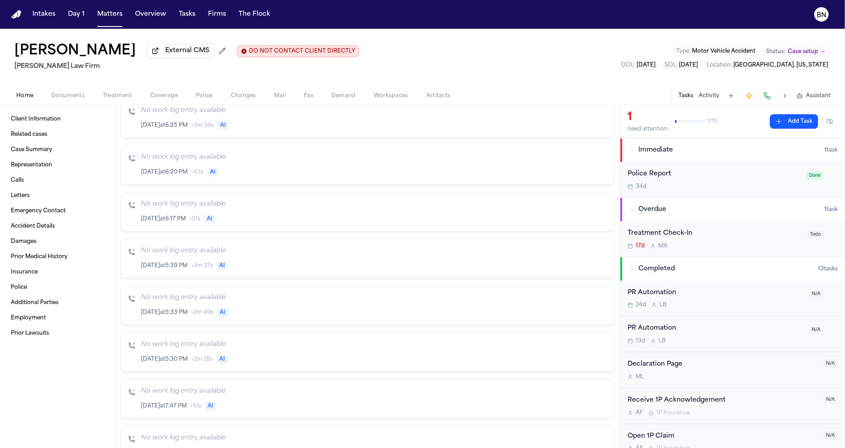
scroll to position [518, 0]
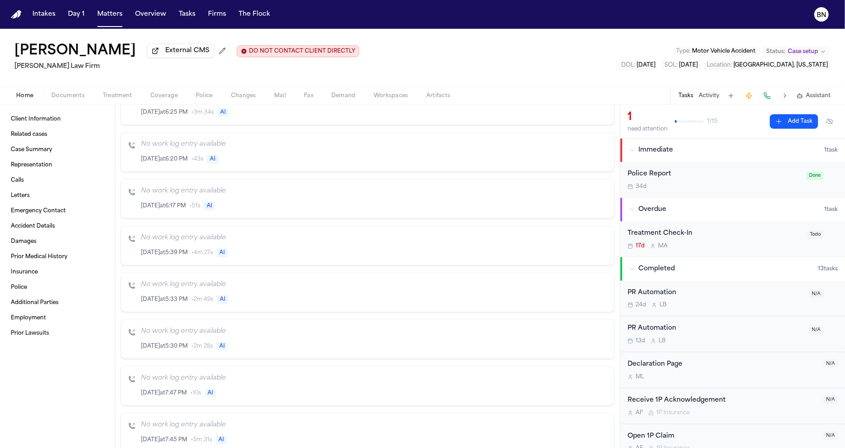
click at [566, 250] on icon "Inspect" at bounding box center [569, 253] width 6 height 6
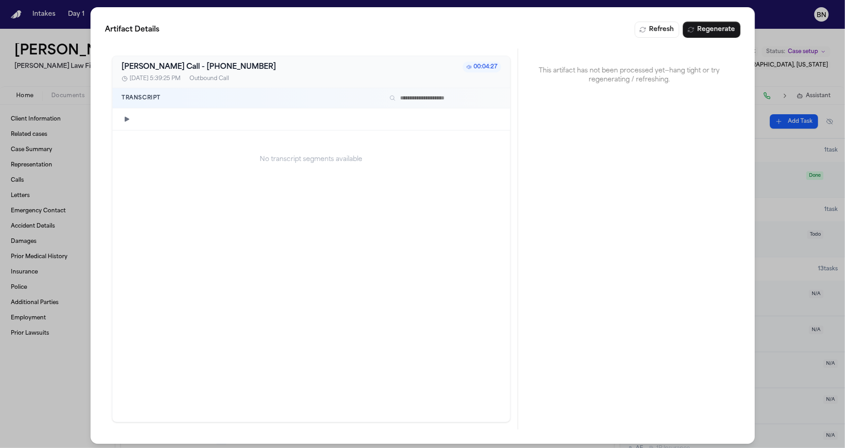
scroll to position [2, 0]
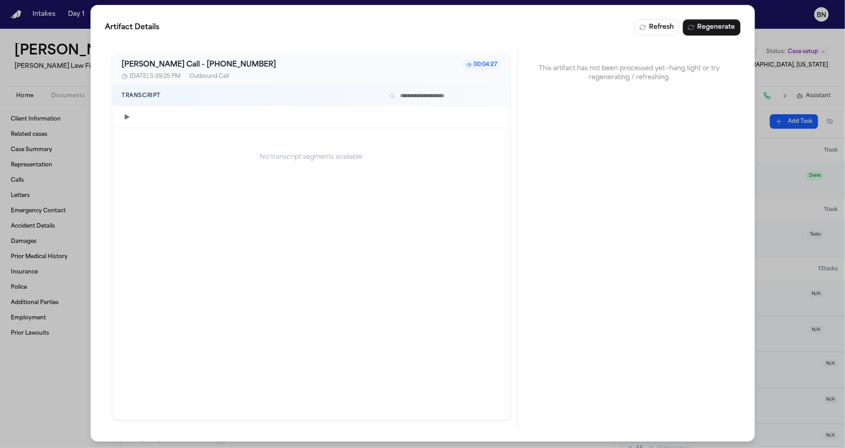
click at [199, 120] on div at bounding box center [310, 117] width 397 height 22
click at [55, 405] on div "Artifact Details Refresh Regenerate Bland AI Call - 9197100999 00:04:27 7/24/20…" at bounding box center [422, 223] width 845 height 451
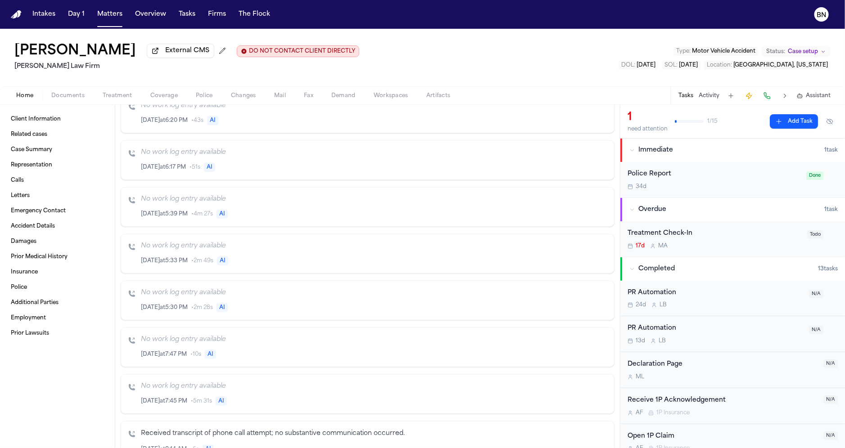
scroll to position [587, 0]
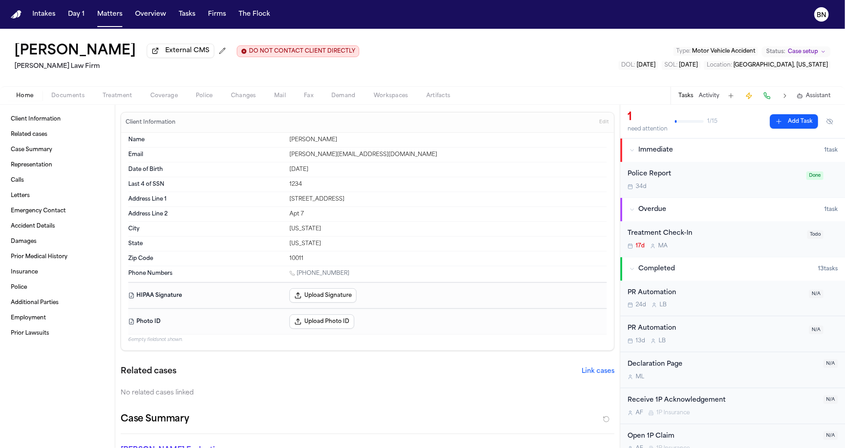
click at [57, 99] on span "Documents" at bounding box center [67, 95] width 33 height 7
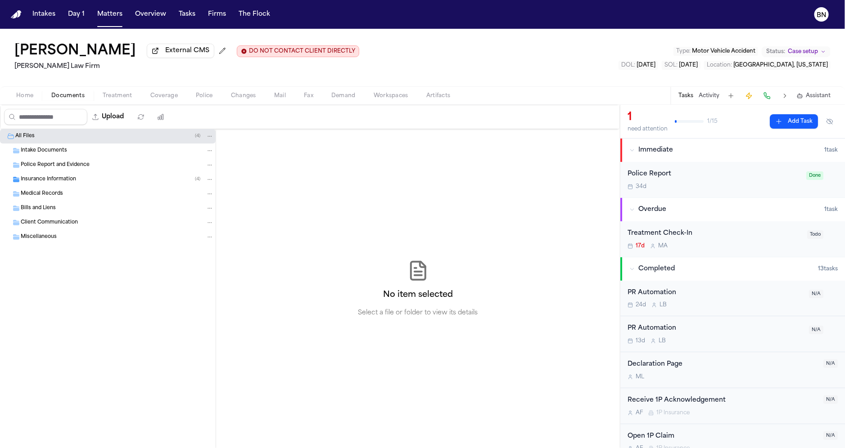
click at [55, 178] on span "Insurance Information" at bounding box center [48, 180] width 55 height 8
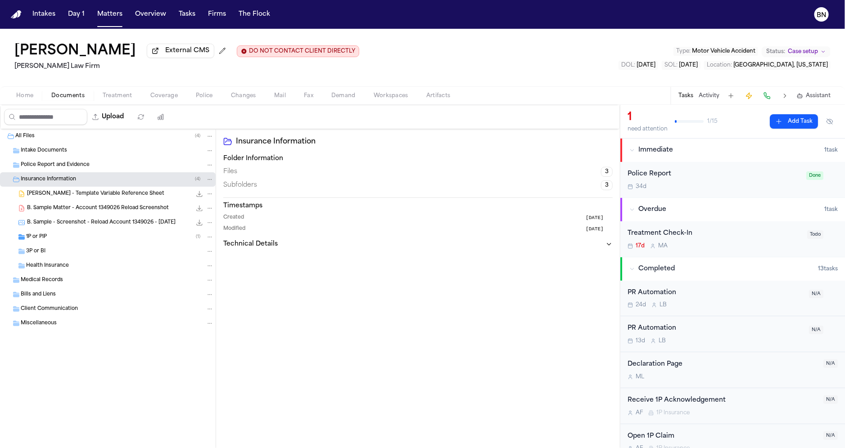
click at [88, 239] on div "1P or PIP ( 1 )" at bounding box center [120, 237] width 188 height 8
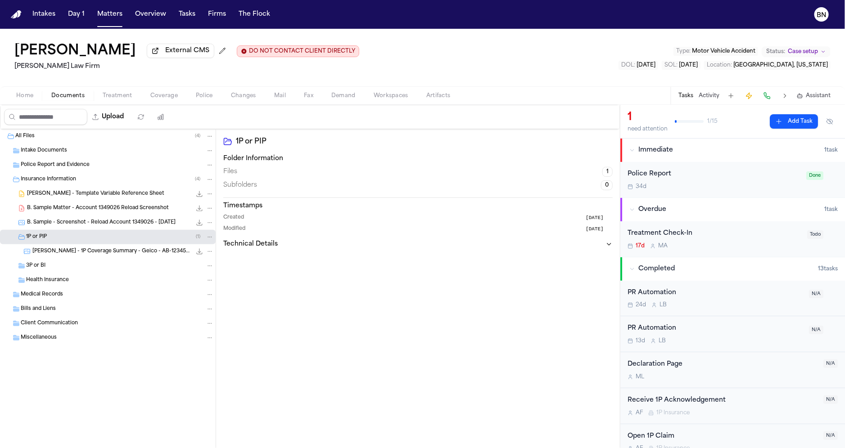
click at [111, 227] on div "B. Sample - Screenshot - Reload Account 1349026 - 9.8.25 5.7 KB • PNG" at bounding box center [120, 222] width 187 height 9
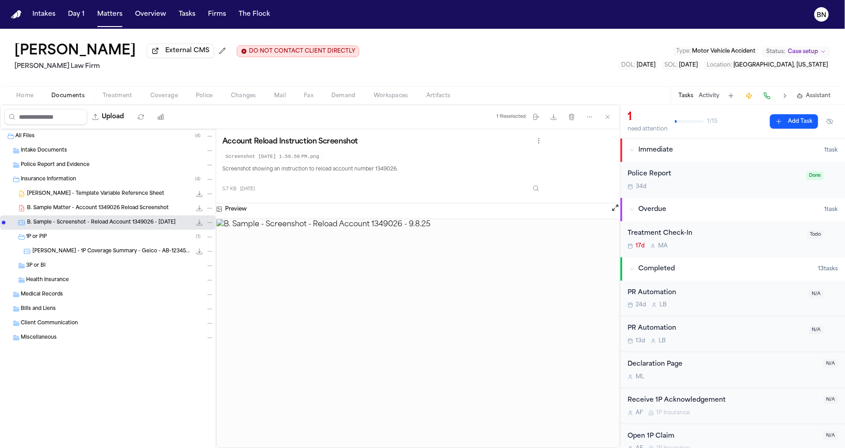
click at [115, 254] on span "B. Northcutt - 1P Coverage Summary - Geico - AB-1234563" at bounding box center [111, 252] width 159 height 8
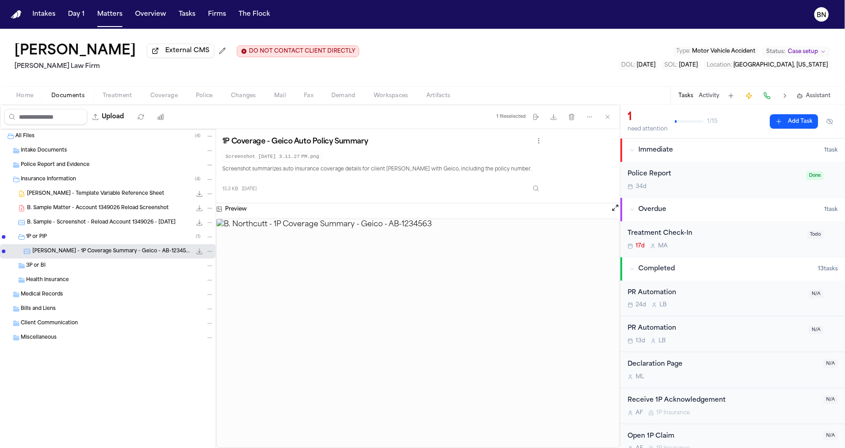
click at [156, 95] on span "Coverage" at bounding box center [163, 95] width 27 height 7
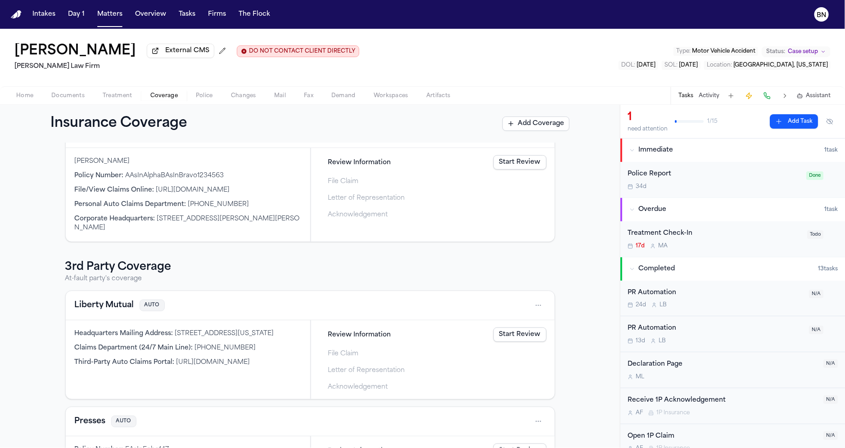
scroll to position [299, 0]
click at [109, 98] on span "Treatment" at bounding box center [118, 95] width 30 height 7
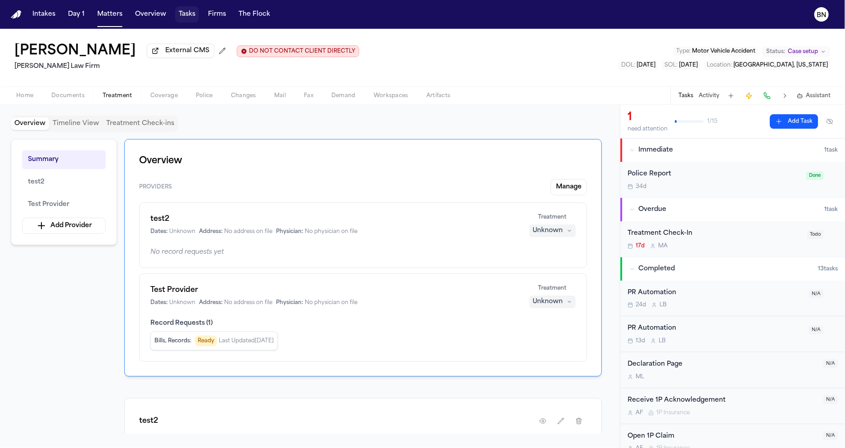
click at [189, 17] on button "Tasks" at bounding box center [187, 14] width 24 height 16
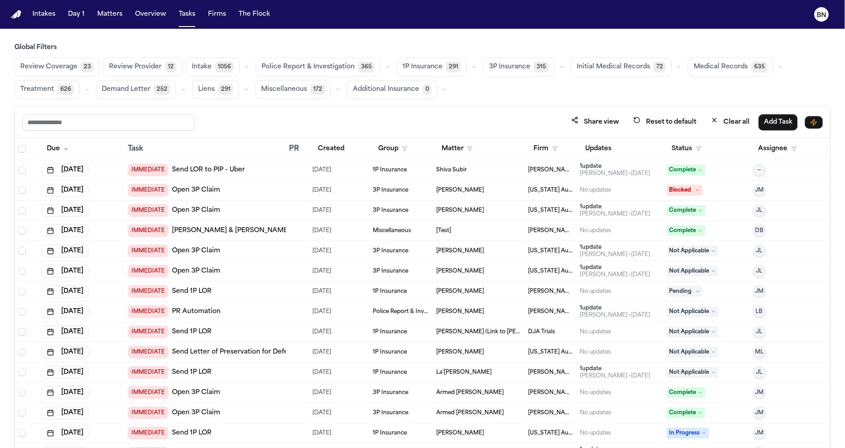
click at [68, 70] on span "Review Coverage" at bounding box center [48, 67] width 57 height 9
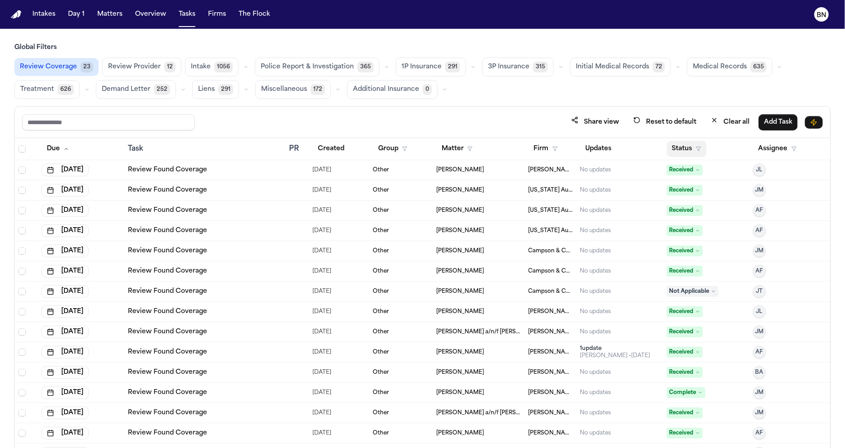
click at [688, 148] on button "Status" at bounding box center [686, 149] width 40 height 16
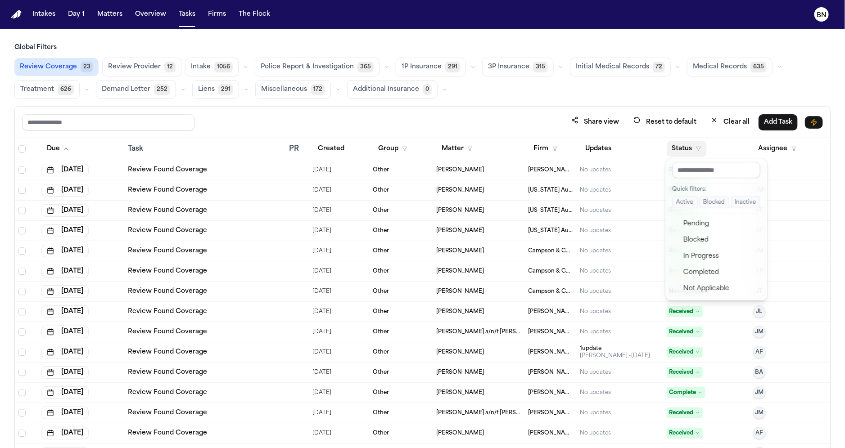
click at [686, 200] on button "Active" at bounding box center [684, 203] width 25 height 12
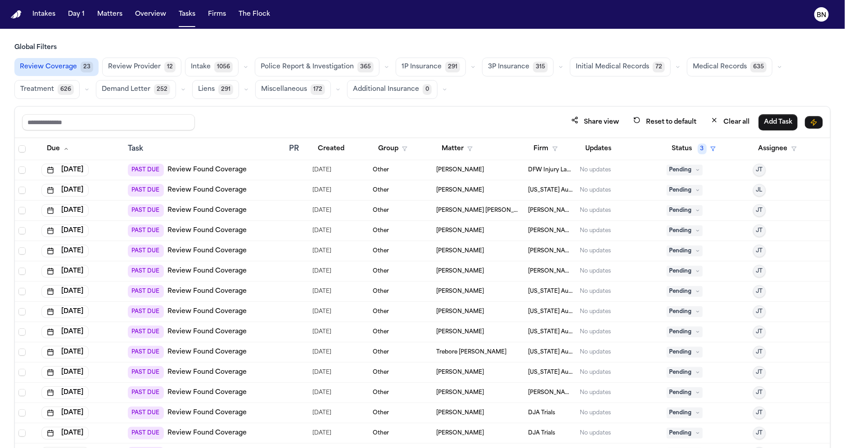
click at [113, 67] on span "Review Provider" at bounding box center [134, 67] width 53 height 9
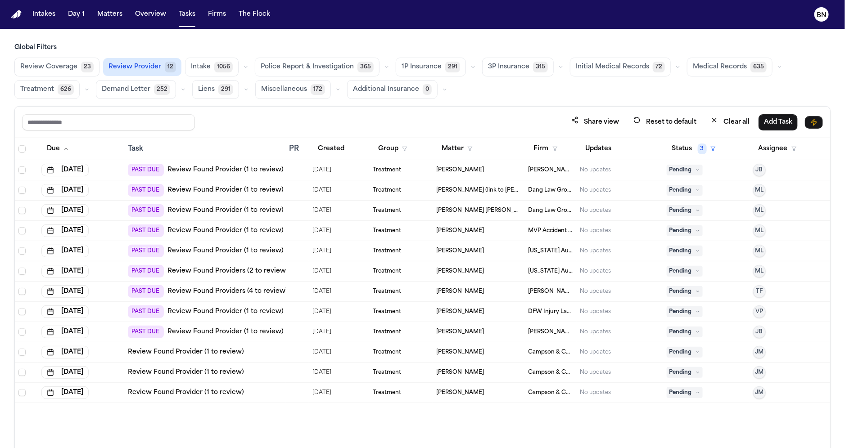
click at [81, 67] on span "23" at bounding box center [87, 67] width 13 height 11
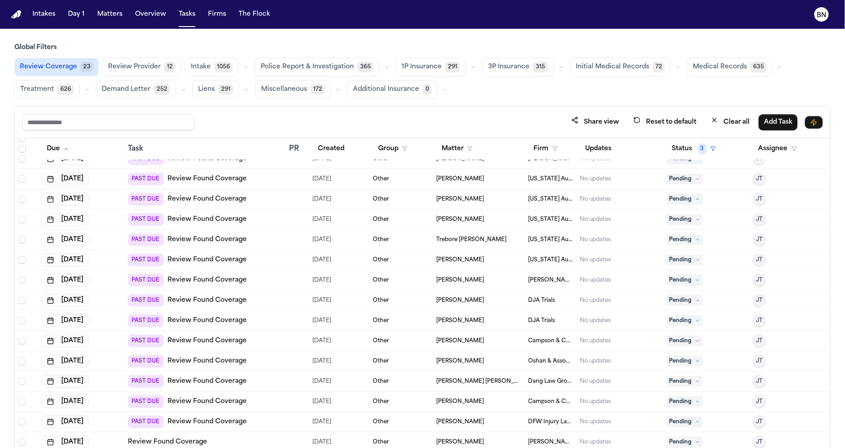
scroll to position [138, 0]
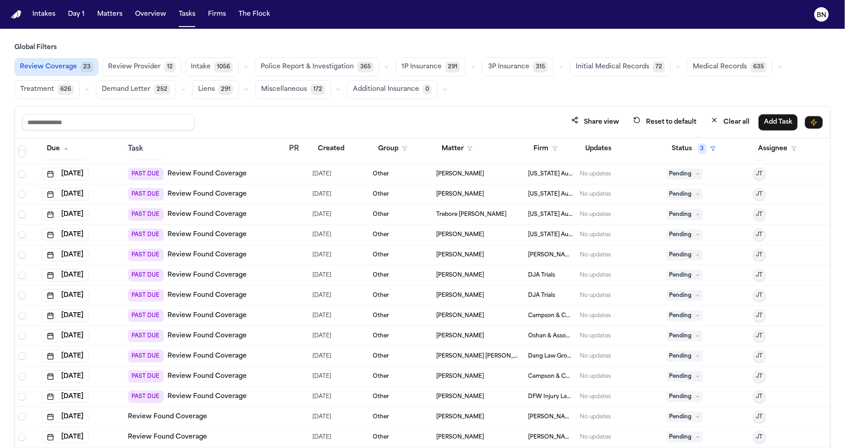
click at [166, 413] on link "Review Found Coverage" at bounding box center [167, 417] width 79 height 9
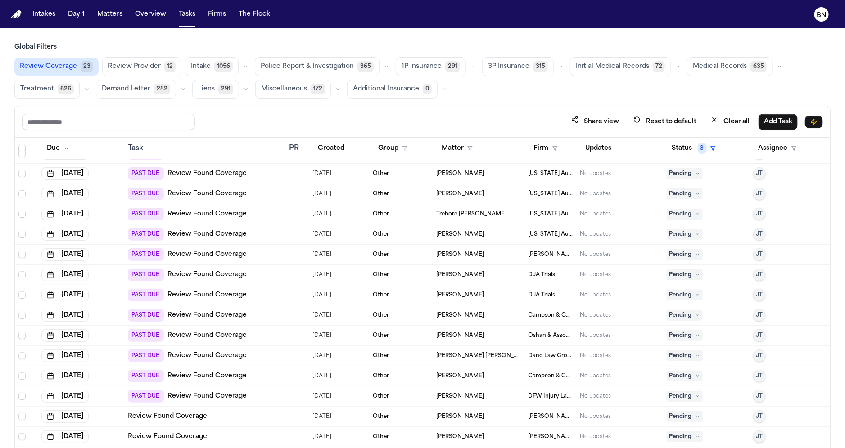
click at [227, 309] on div "PAST DUE Review Found Coverage" at bounding box center [187, 315] width 119 height 13
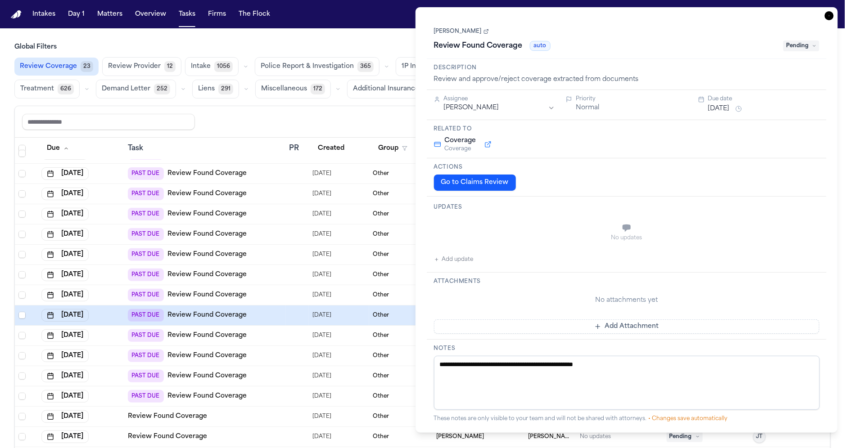
click at [463, 28] on link "Pankaj Bahl" at bounding box center [461, 31] width 55 height 7
click at [130, 63] on span "Review Provider" at bounding box center [134, 66] width 53 height 9
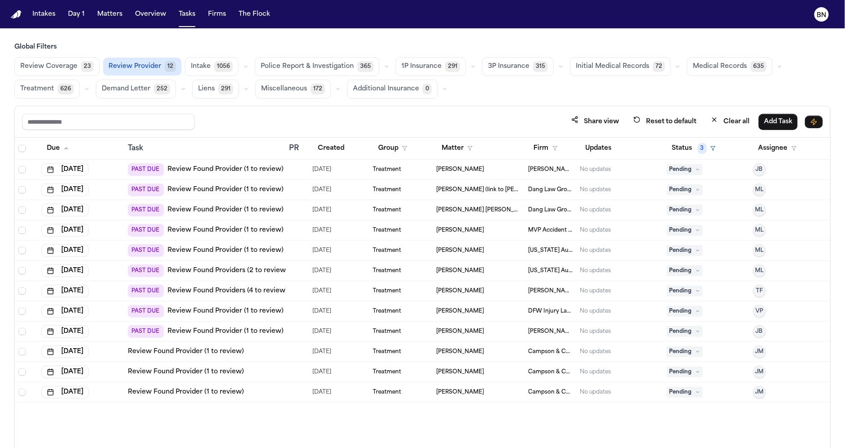
click at [260, 289] on link "Review Found Providers (4 to review)" at bounding box center [227, 291] width 120 height 9
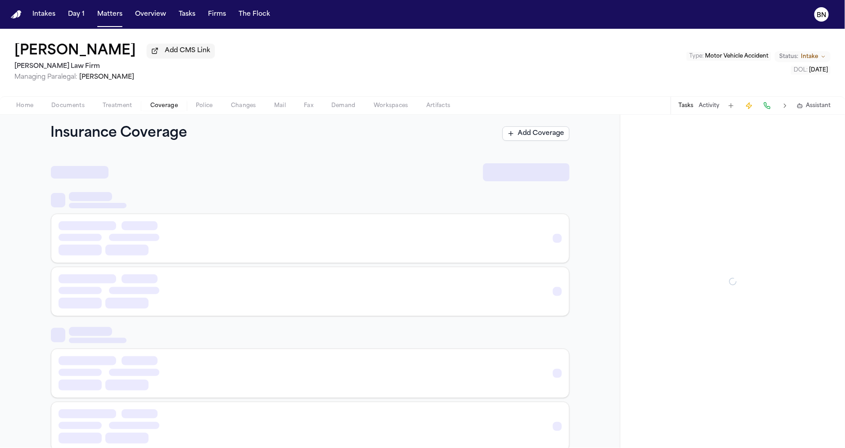
click at [174, 108] on span "Coverage" at bounding box center [163, 105] width 27 height 7
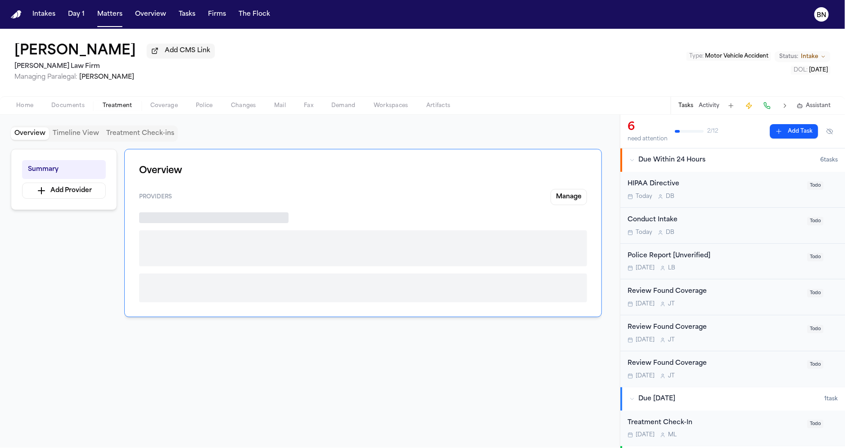
click at [120, 104] on span "Treatment" at bounding box center [118, 105] width 30 height 7
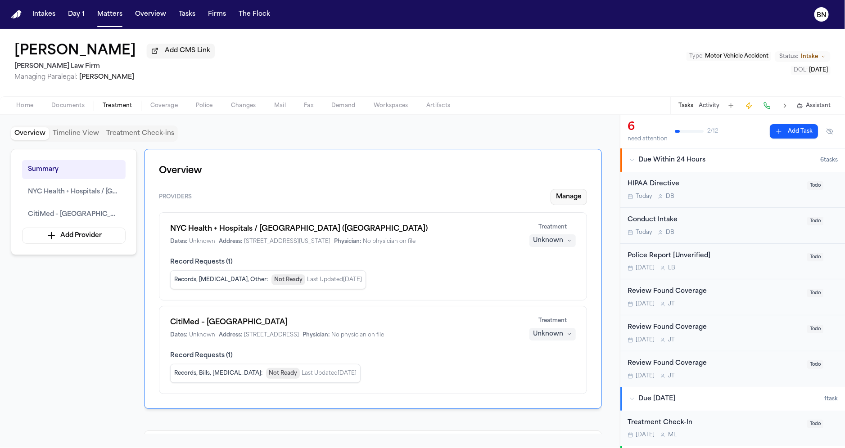
drag, startPoint x: 575, startPoint y: 200, endPoint x: 565, endPoint y: 200, distance: 10.4
click at [565, 200] on button "Manage" at bounding box center [568, 197] width 36 height 16
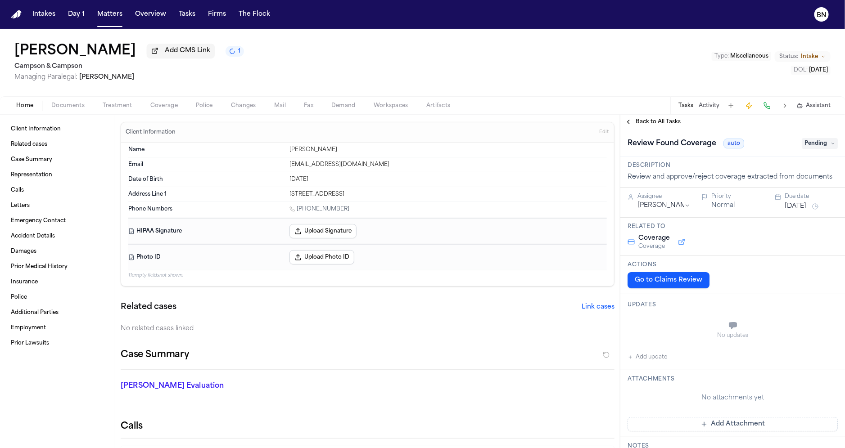
click at [118, 103] on span "Treatment" at bounding box center [118, 105] width 30 height 7
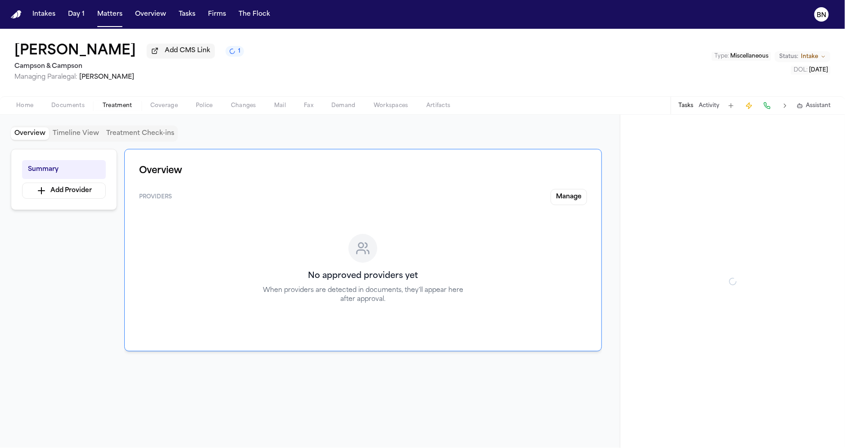
click at [164, 103] on span "Coverage" at bounding box center [163, 105] width 27 height 7
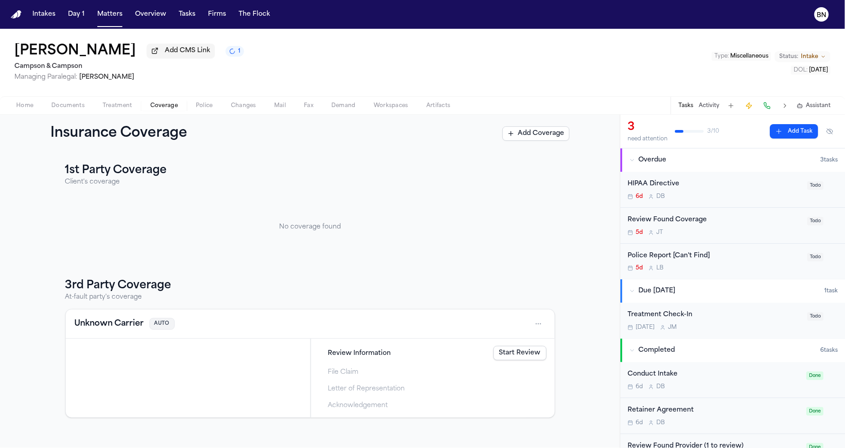
click at [135, 110] on button "Treatment" at bounding box center [118, 105] width 48 height 11
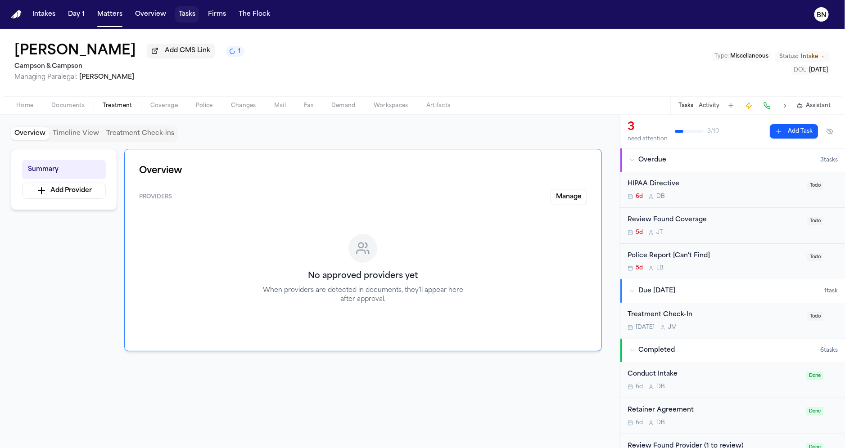
click at [182, 15] on button "Tasks" at bounding box center [187, 14] width 24 height 16
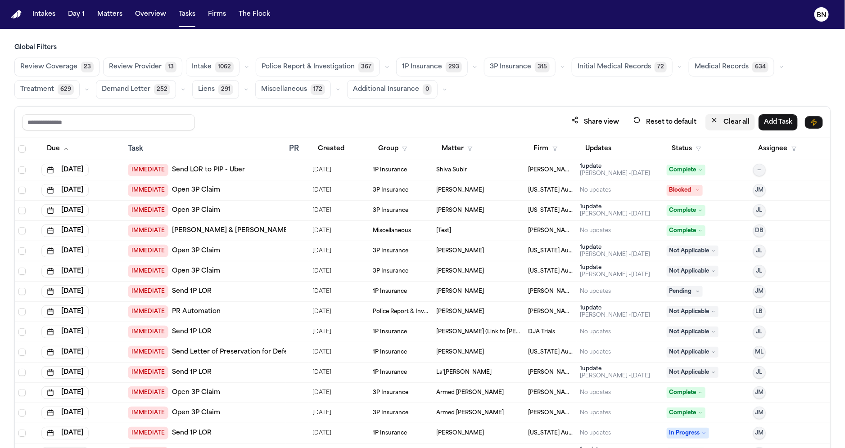
click at [729, 121] on button "Clear all" at bounding box center [729, 122] width 49 height 17
click at [695, 149] on button "Status" at bounding box center [686, 149] width 40 height 16
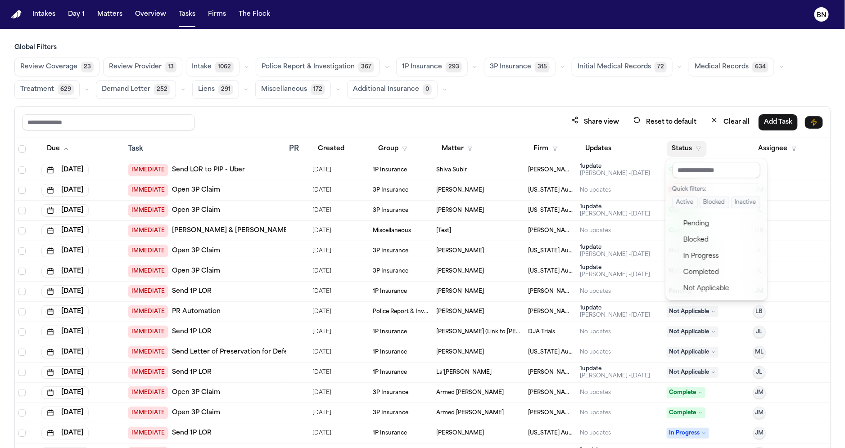
click at [689, 202] on button "Active" at bounding box center [684, 203] width 25 height 12
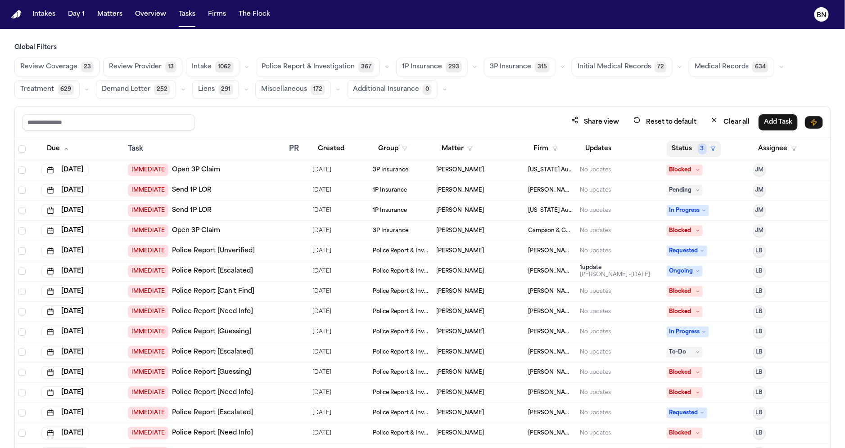
click at [688, 146] on button "Status 3" at bounding box center [693, 149] width 54 height 16
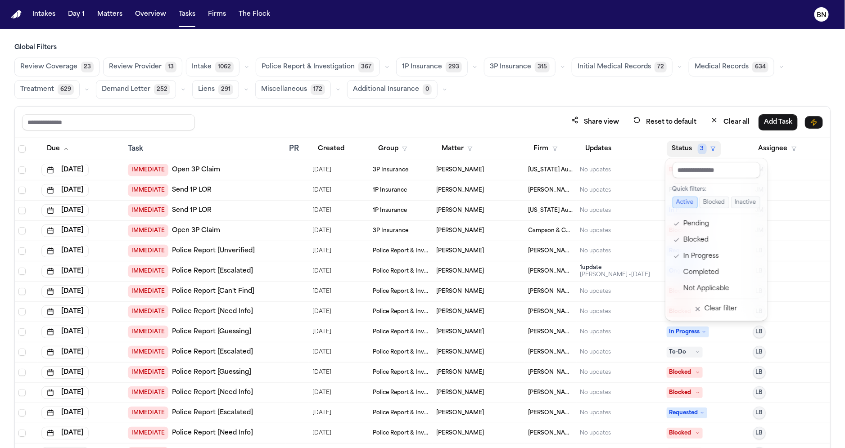
click at [543, 101] on div "Global Filters Review Coverage 23 Review Provider 13 Intake 1062 Police Report …" at bounding box center [422, 265] width 816 height 445
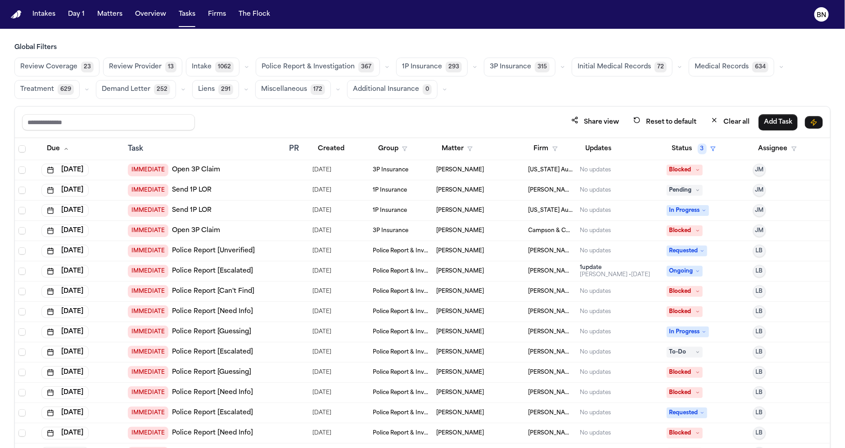
click at [69, 67] on span "Review Coverage" at bounding box center [48, 67] width 57 height 9
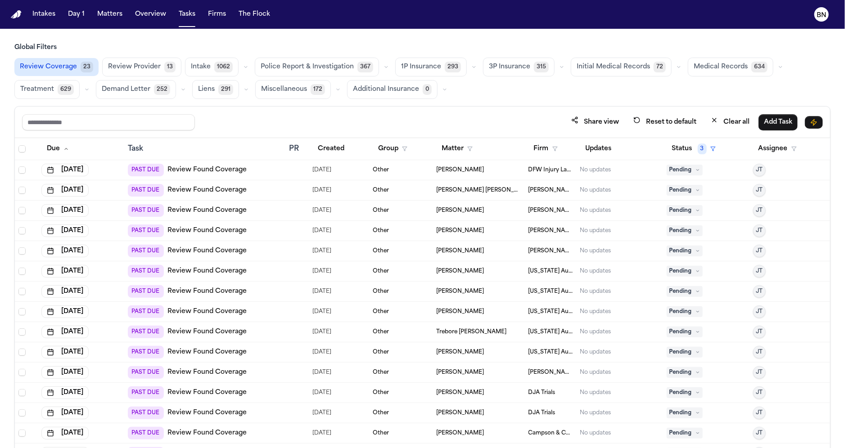
click at [134, 68] on span "Review Provider" at bounding box center [134, 67] width 53 height 9
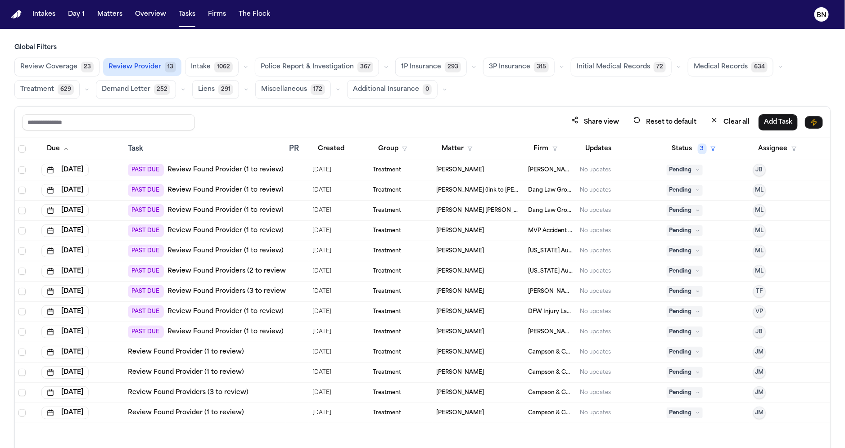
click at [243, 66] on icon "button" at bounding box center [245, 66] width 5 height 5
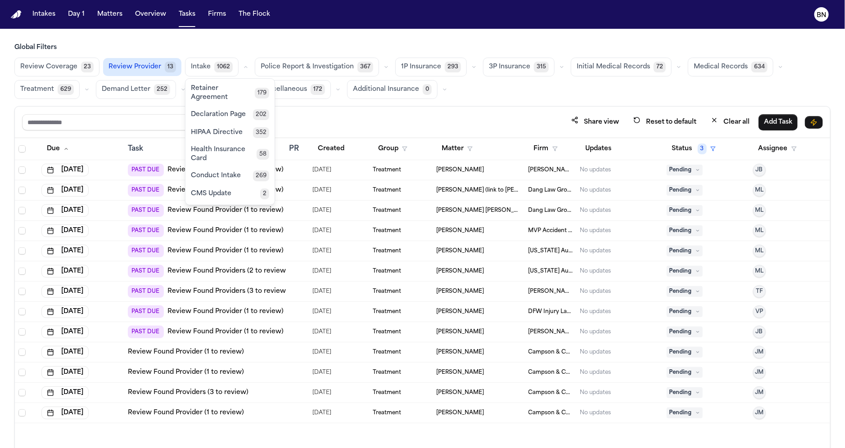
click at [381, 62] on button "button" at bounding box center [386, 67] width 11 height 11
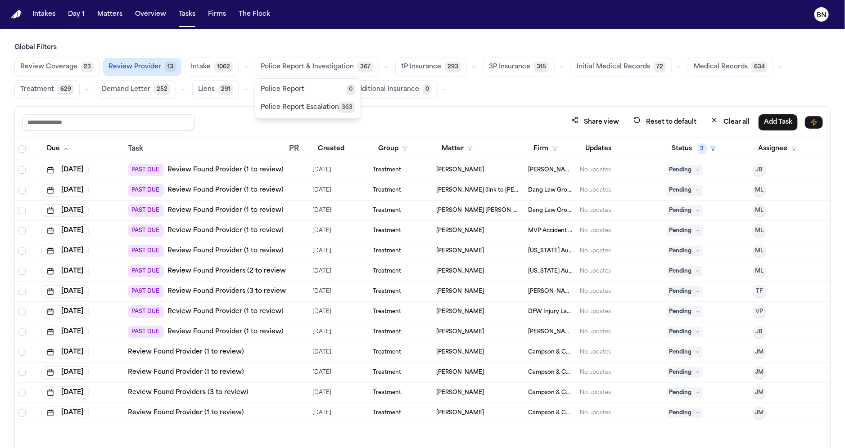
click at [292, 105] on span "Police Report Escalation" at bounding box center [300, 107] width 78 height 9
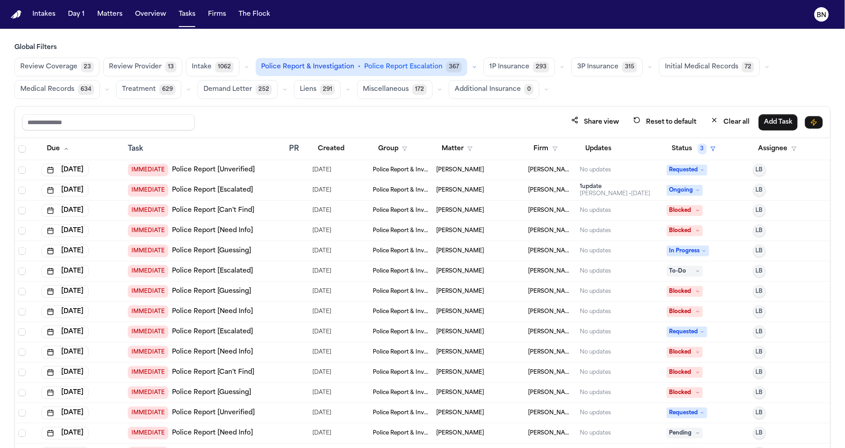
click at [472, 69] on icon "button" at bounding box center [474, 66] width 5 height 5
click at [371, 107] on div "Share view Reset to default Clear all Add Task" at bounding box center [422, 122] width 815 height 31
click at [386, 80] on button "Miscellaneous 172" at bounding box center [395, 89] width 76 height 19
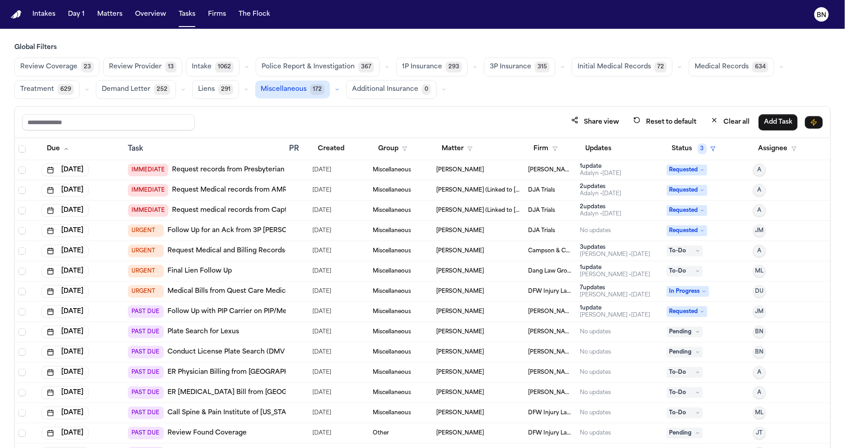
click at [560, 69] on icon "button" at bounding box center [562, 66] width 5 height 5
click at [508, 68] on span "3P Insurance" at bounding box center [510, 67] width 41 height 9
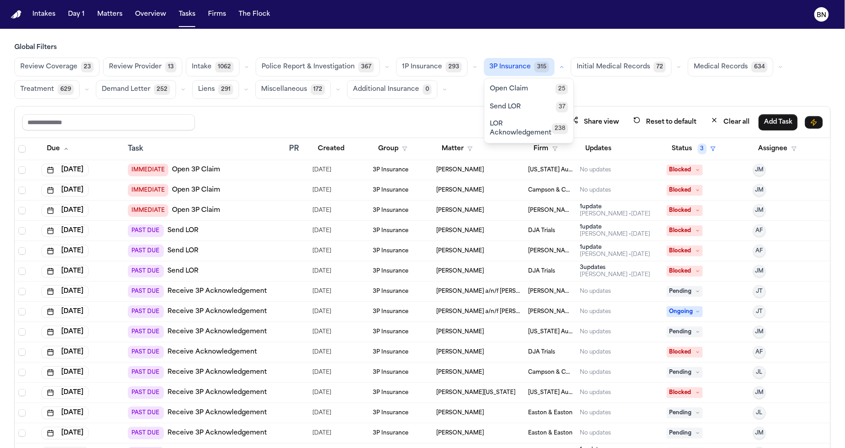
click at [520, 67] on button "3P Insurance 315" at bounding box center [519, 67] width 71 height 18
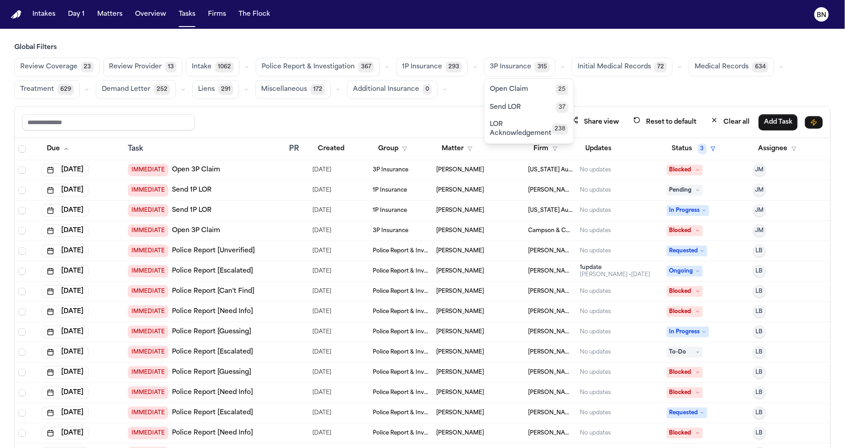
click at [512, 63] on span "3P Insurance" at bounding box center [510, 67] width 41 height 9
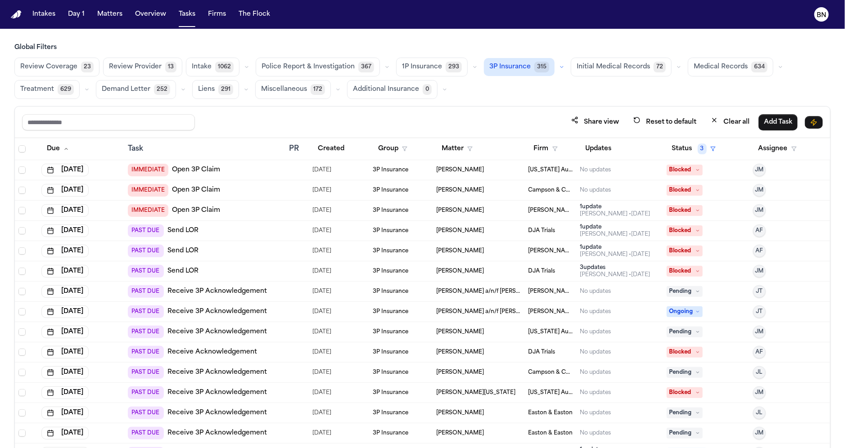
click at [525, 48] on h3 "Global Filters" at bounding box center [422, 47] width 816 height 9
click at [559, 65] on icon "button" at bounding box center [561, 66] width 5 height 5
click at [519, 88] on button "Open Claim 25" at bounding box center [528, 89] width 89 height 18
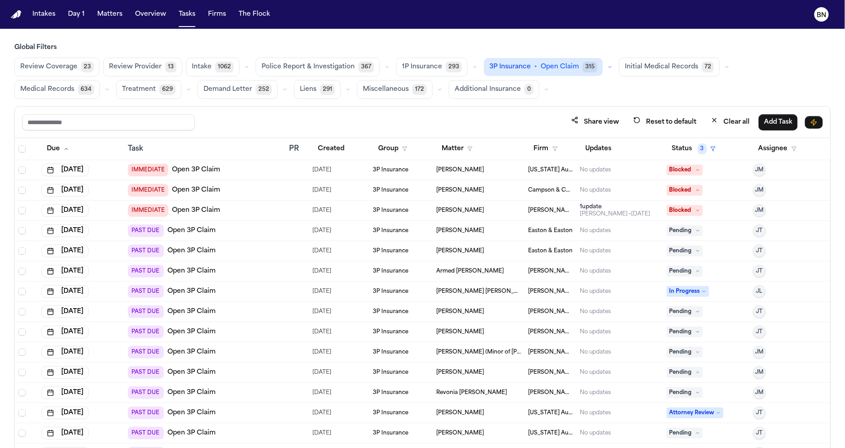
click at [604, 70] on button "button" at bounding box center [609, 67] width 11 height 11
click at [535, 106] on button "Send LOR 37" at bounding box center [535, 107] width 103 height 18
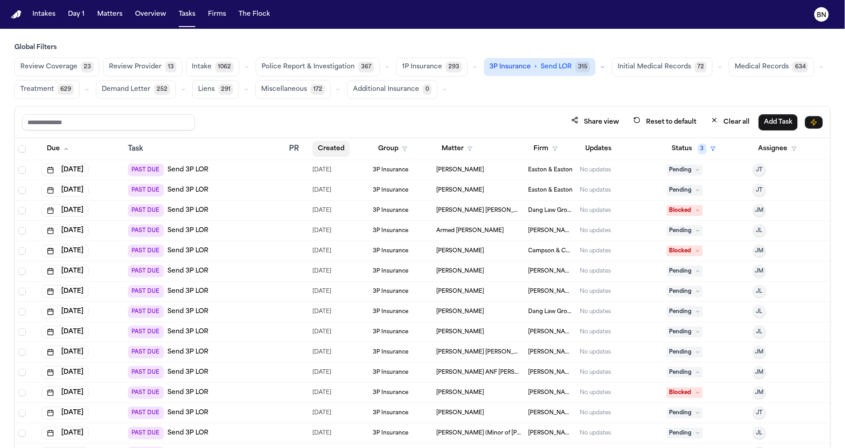
click at [321, 144] on button "Created" at bounding box center [330, 149] width 37 height 16
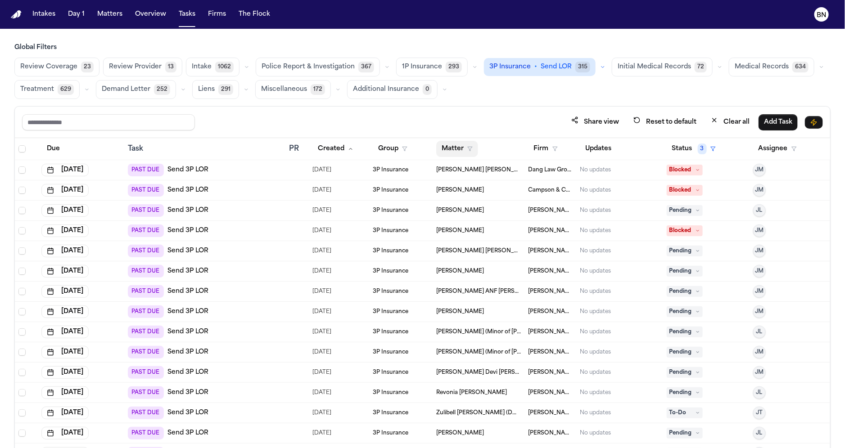
click at [463, 148] on button "Matter" at bounding box center [457, 149] width 42 height 16
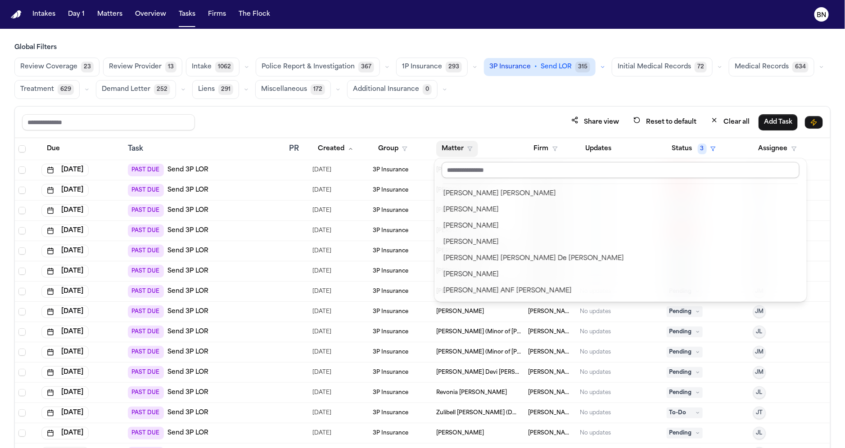
click at [512, 134] on div "Share view Reset to default Clear all Add Task Due Task PR Created Group Matter…" at bounding box center [422, 297] width 816 height 382
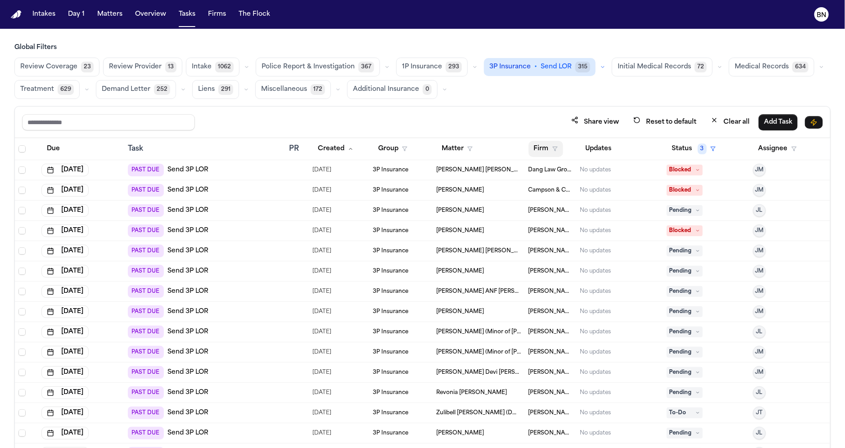
click at [554, 150] on button "Firm" at bounding box center [545, 149] width 35 height 16
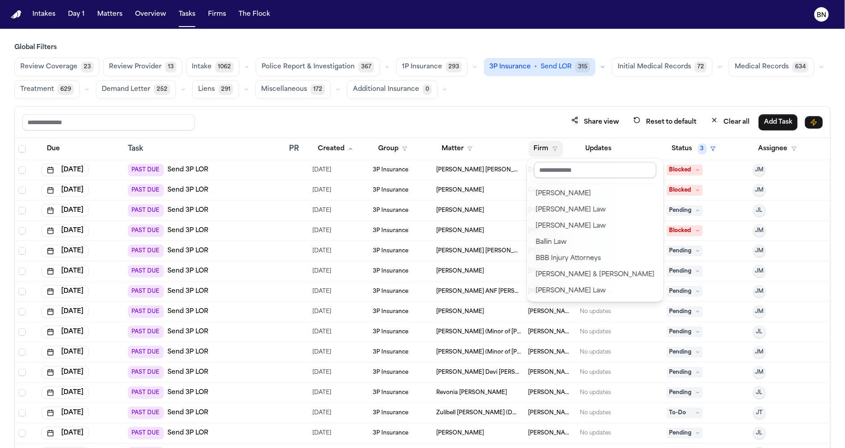
click at [555, 165] on input "text" at bounding box center [595, 170] width 122 height 16
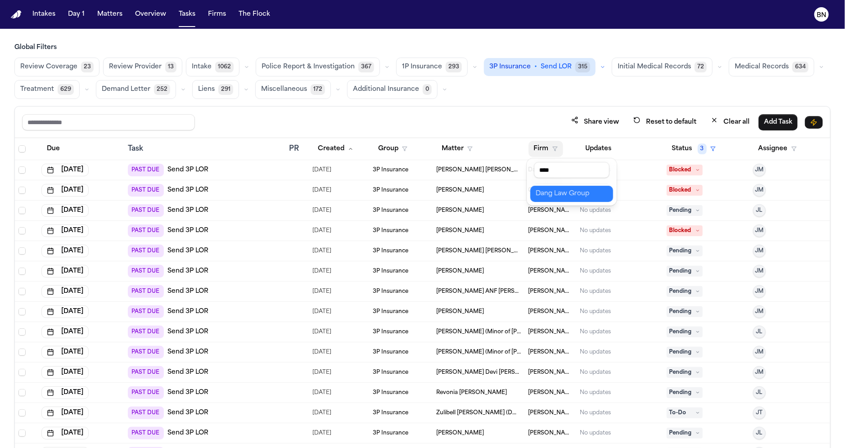
type input "****"
click at [560, 189] on div "Dang Law Group" at bounding box center [571, 194] width 72 height 11
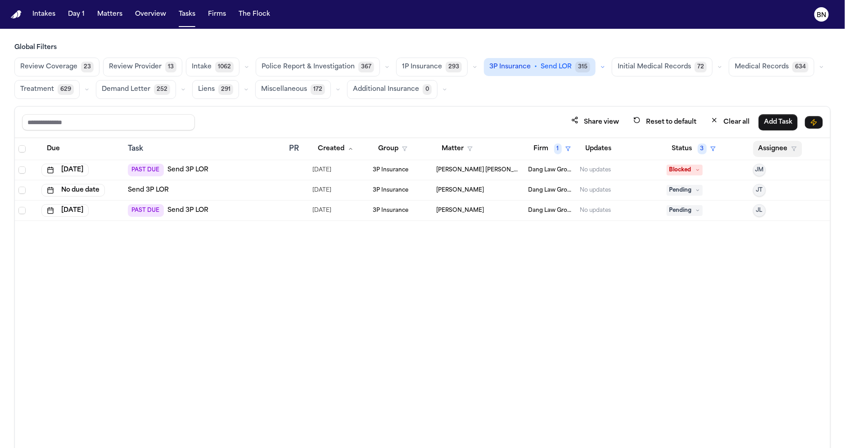
click at [792, 146] on icon "button" at bounding box center [793, 148] width 5 height 5
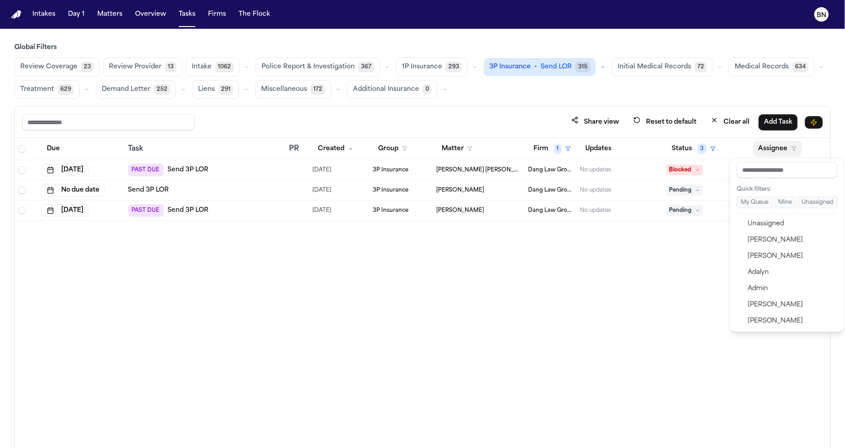
click at [718, 94] on div "Global Filters Review Coverage 23 Review Provider 13 Intake 1062 Police Report …" at bounding box center [422, 265] width 816 height 445
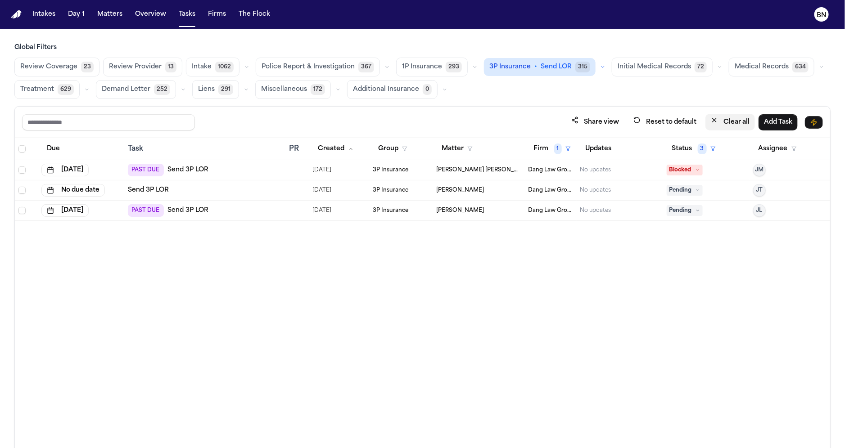
click at [733, 122] on button "Clear all" at bounding box center [729, 122] width 49 height 17
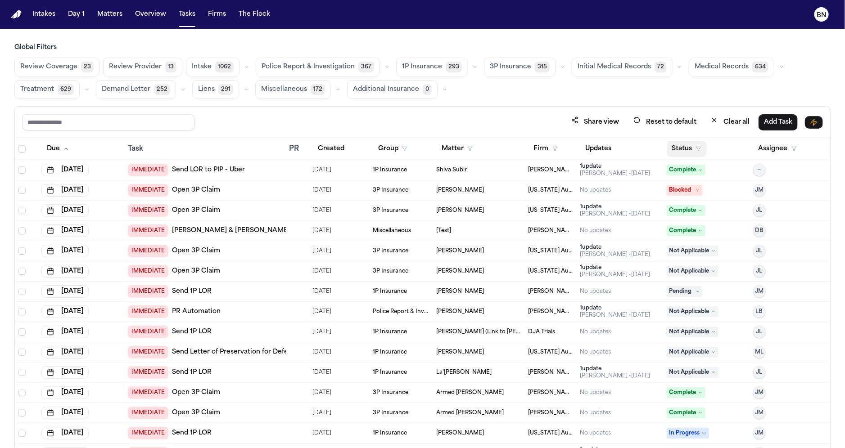
click at [687, 150] on button "Status" at bounding box center [686, 149] width 40 height 16
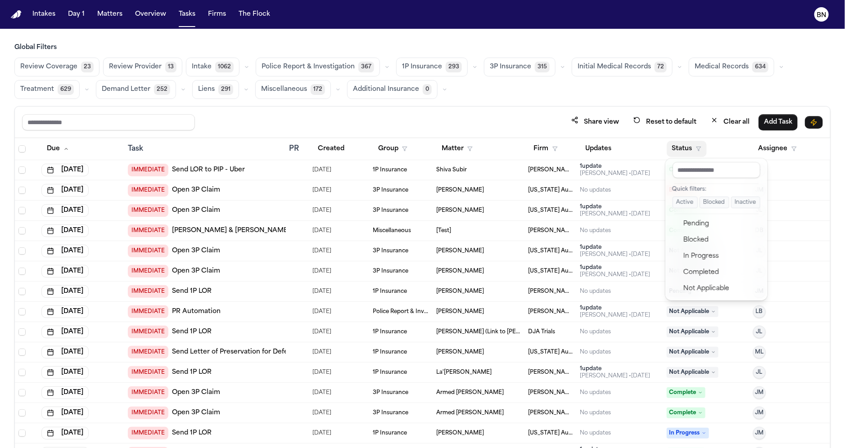
click at [686, 206] on button "Active" at bounding box center [684, 203] width 25 height 12
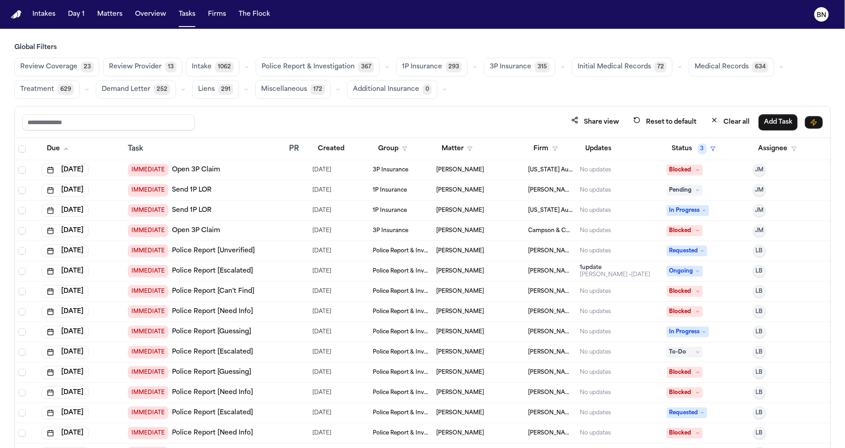
click at [602, 95] on div "Review Coverage 23 Review Provider 13 Intake 1062 Police Report & Investigation…" at bounding box center [422, 78] width 816 height 41
click at [734, 60] on button "Medical Records 634" at bounding box center [730, 67] width 85 height 19
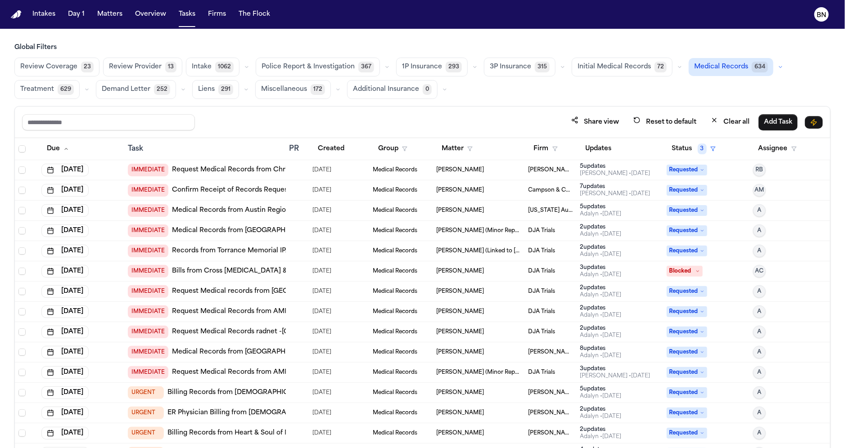
click at [775, 63] on button "button" at bounding box center [780, 67] width 11 height 11
click at [535, 108] on div "Share view Reset to default Clear all Add Task" at bounding box center [422, 122] width 815 height 31
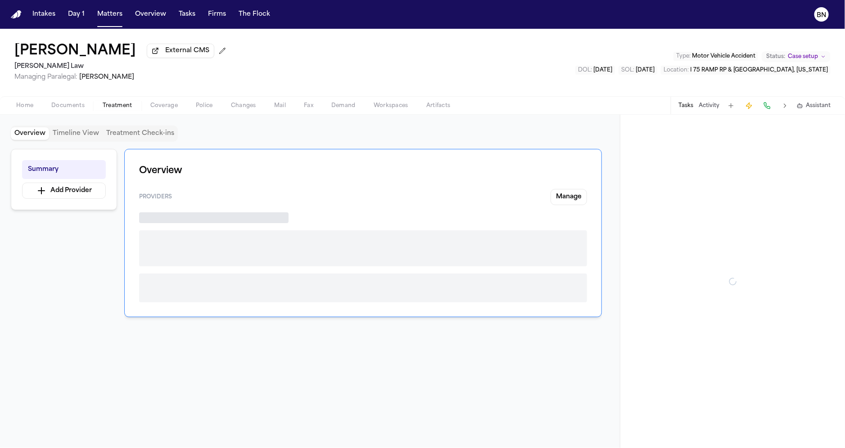
click at [123, 108] on span "Treatment" at bounding box center [118, 105] width 30 height 7
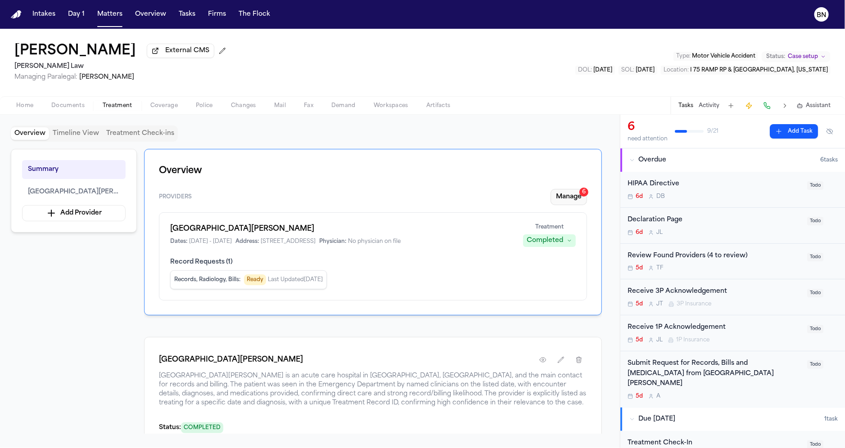
click at [564, 199] on button "Manage 6" at bounding box center [568, 197] width 36 height 16
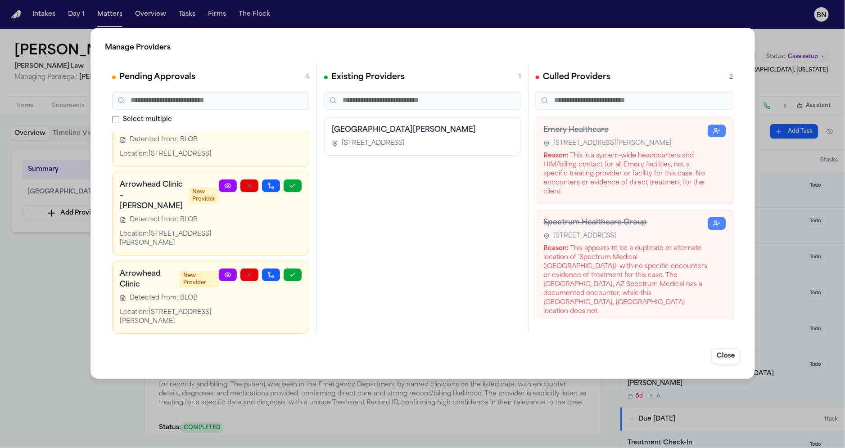
scroll to position [157, 0]
click at [229, 189] on icon at bounding box center [227, 185] width 7 height 7
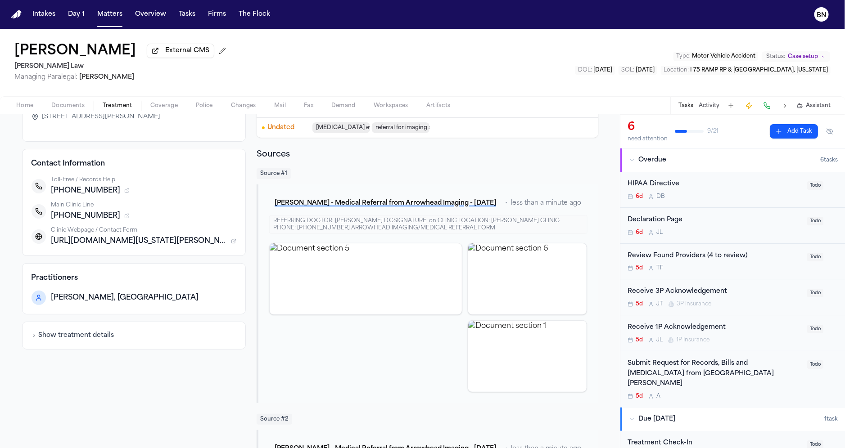
scroll to position [76, 0]
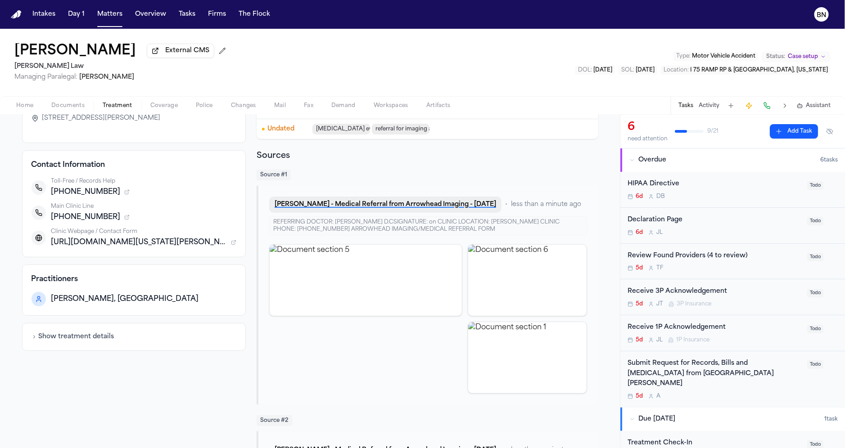
click at [344, 205] on button "[PERSON_NAME] - Medical Referral from Arrowhead Imaging - [DATE]" at bounding box center [385, 205] width 232 height 16
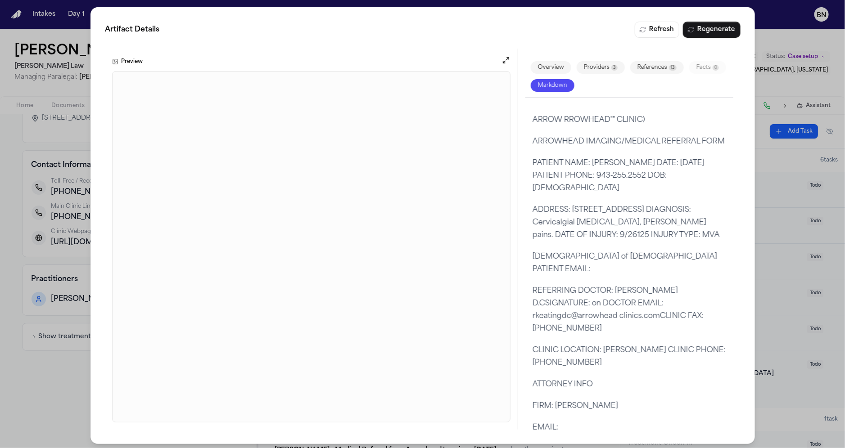
click at [57, 363] on div "Artifact Details Refresh Regenerate Preview Overview Providers 3 References 13 …" at bounding box center [422, 225] width 845 height 451
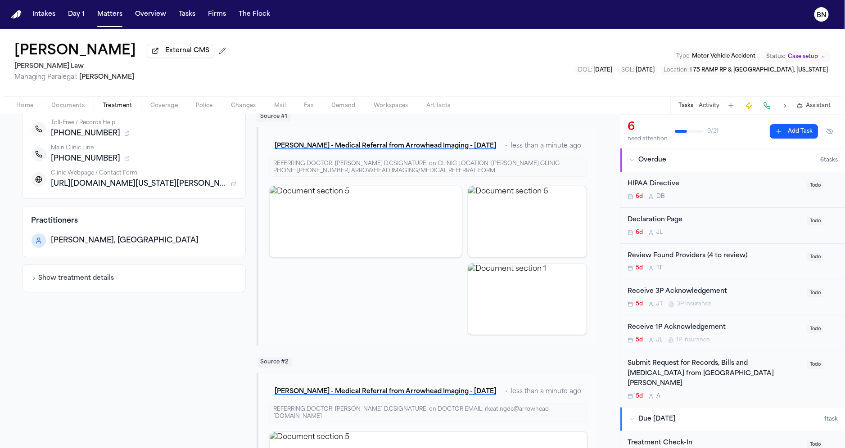
scroll to position [72, 0]
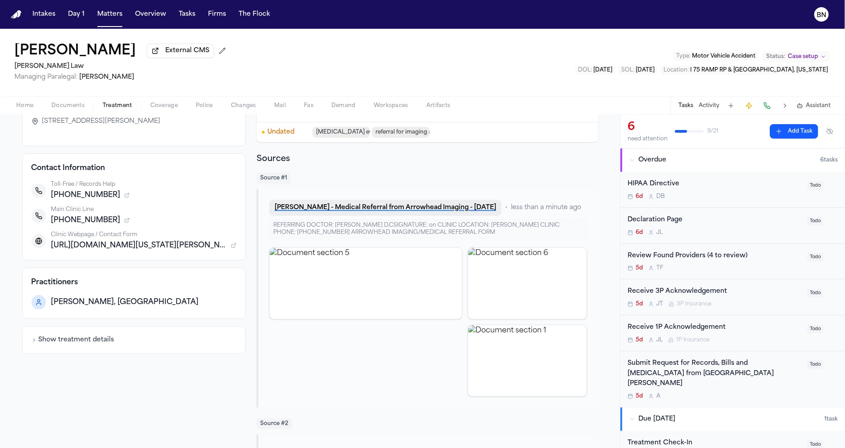
click at [381, 202] on button "E. Bada - Medical Referral from Arrowhead Imaging - 9.29.25" at bounding box center [385, 208] width 232 height 16
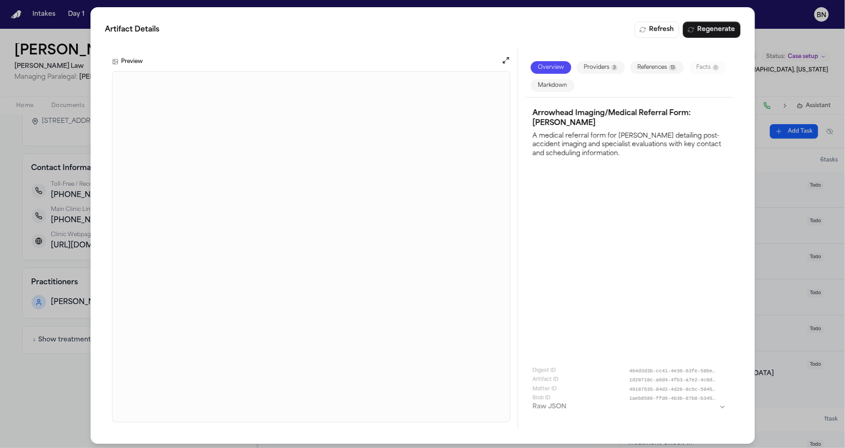
click at [48, 400] on div "Artifact Details Refresh Regenerate Preview Overview Providers 3 References 13 …" at bounding box center [422, 225] width 845 height 451
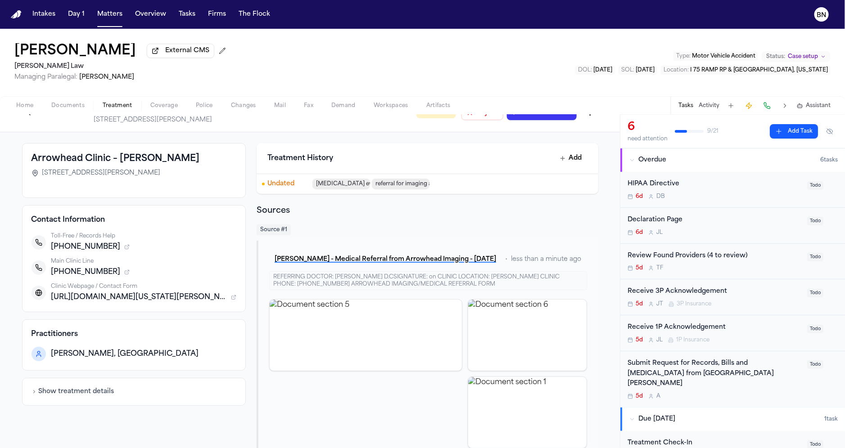
scroll to position [0, 0]
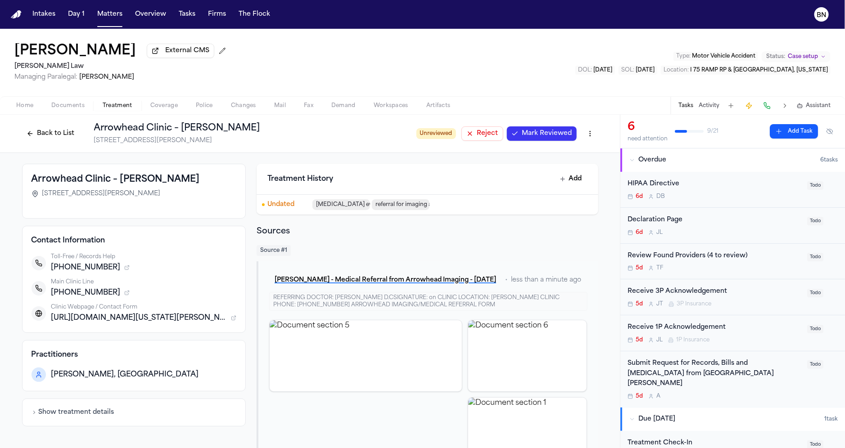
click at [536, 135] on span "Mark Reviewed" at bounding box center [547, 133] width 50 height 9
click at [39, 131] on button "Back to List" at bounding box center [50, 133] width 57 height 14
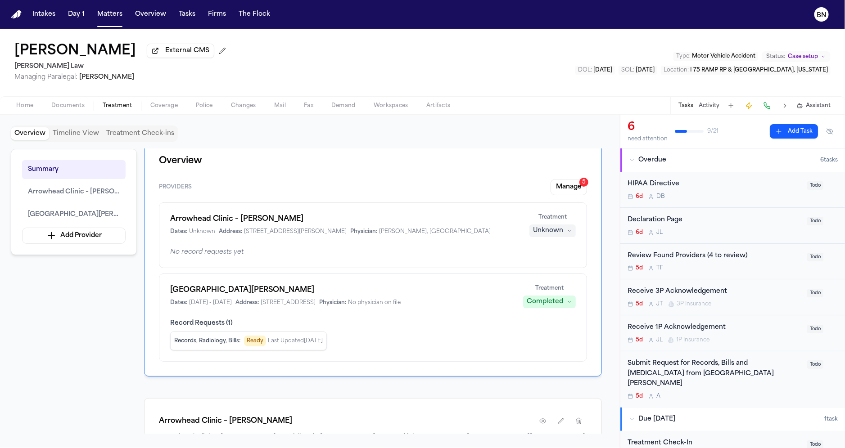
scroll to position [4, 0]
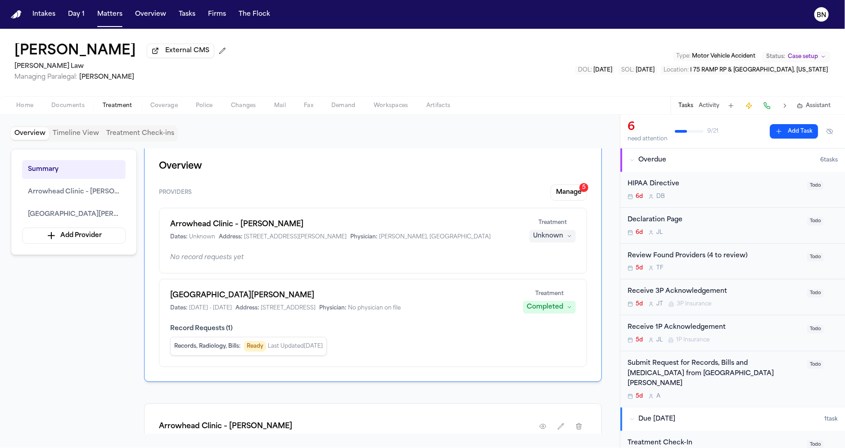
click at [104, 78] on span "Thea Feeney" at bounding box center [106, 77] width 55 height 7
click at [186, 131] on div "Overview Timeline View Treatment Check-ins" at bounding box center [310, 134] width 598 height 16
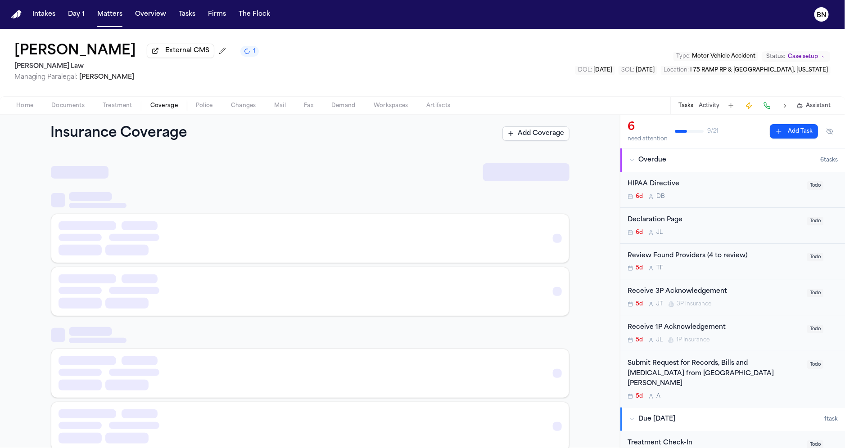
click at [159, 107] on span "Coverage" at bounding box center [163, 105] width 27 height 7
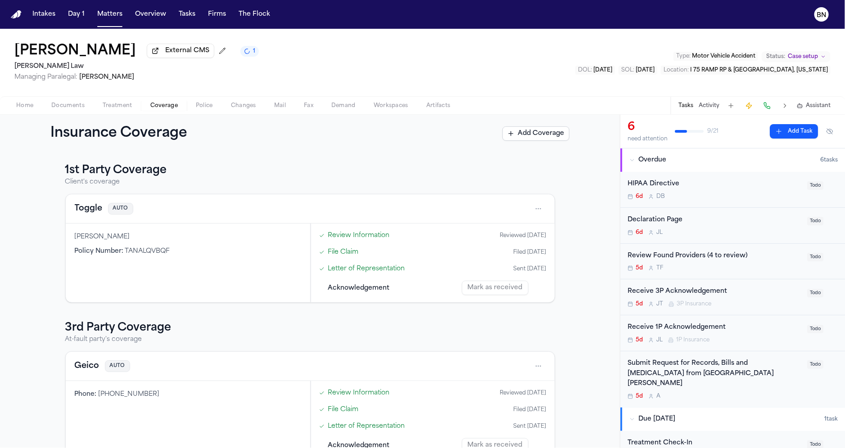
click at [87, 211] on button "Toggle" at bounding box center [89, 208] width 28 height 13
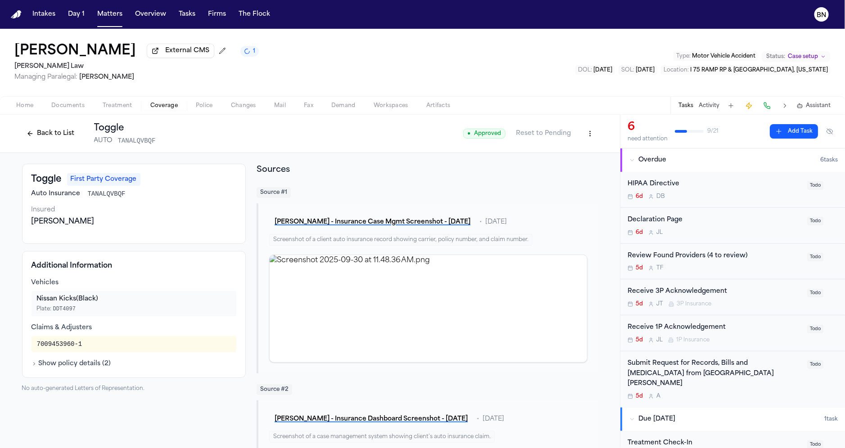
click at [481, 135] on span "● Approved" at bounding box center [484, 134] width 42 height 10
click at [427, 167] on h2 "Sources" at bounding box center [426, 170] width 341 height 13
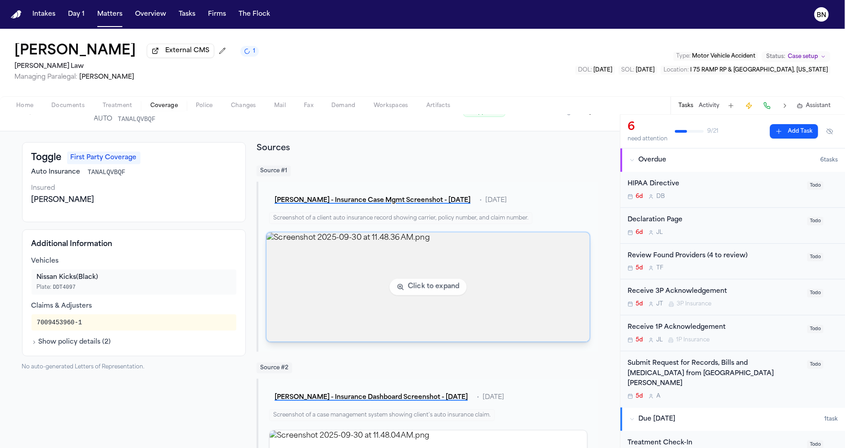
click at [373, 264] on img "View image Screenshot 2025-09-30 at 11.48.36 AM.png" at bounding box center [427, 287] width 323 height 109
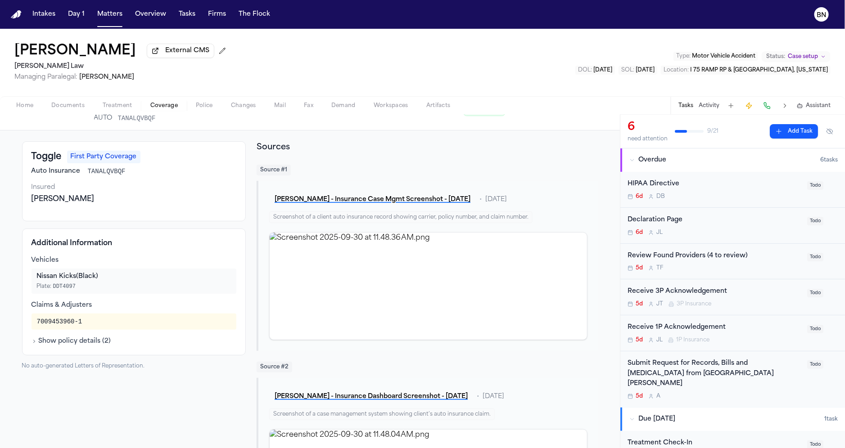
scroll to position [0, 0]
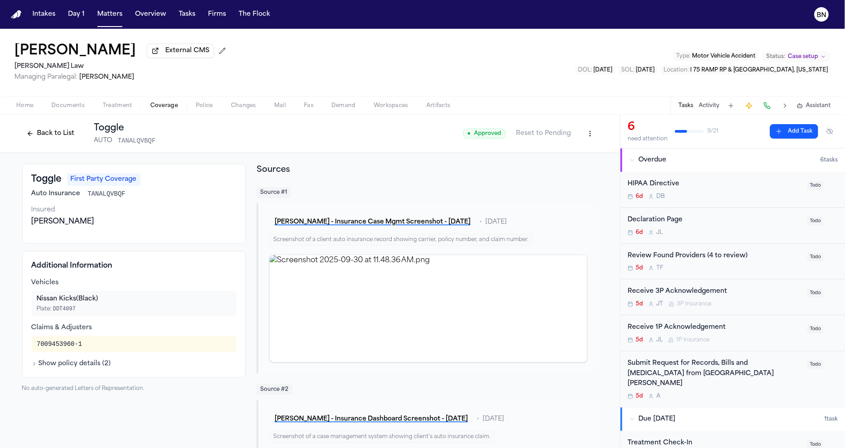
click at [35, 141] on button "Back to List" at bounding box center [50, 133] width 57 height 14
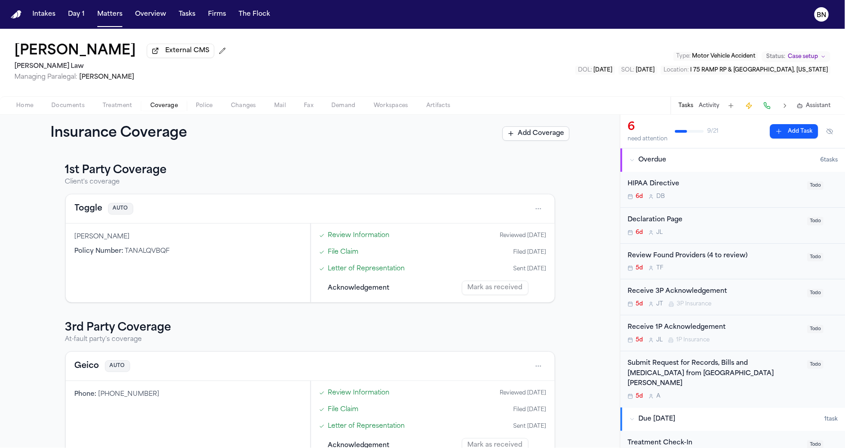
click at [375, 238] on link "Review Information" at bounding box center [359, 235] width 62 height 9
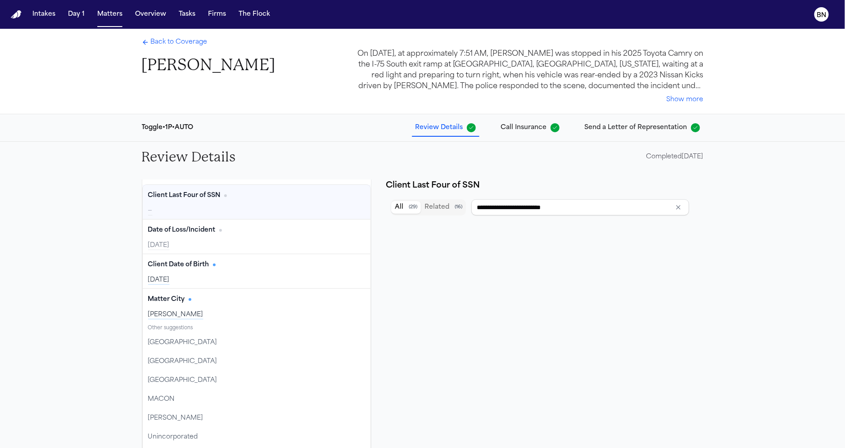
type input "**********"
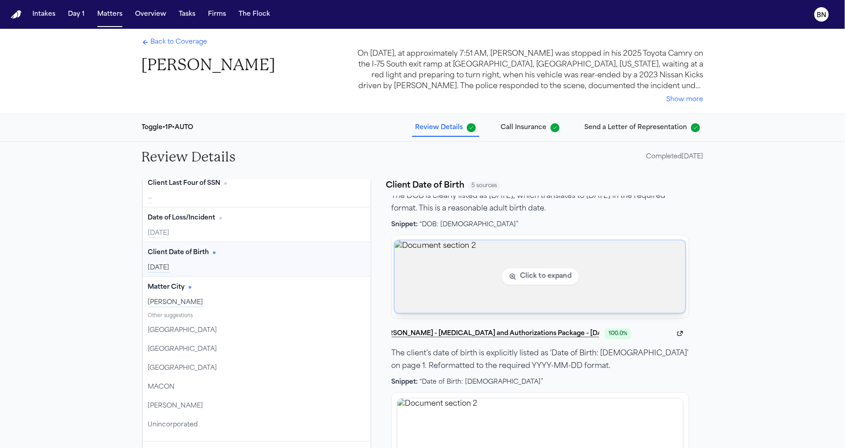
scroll to position [30, 0]
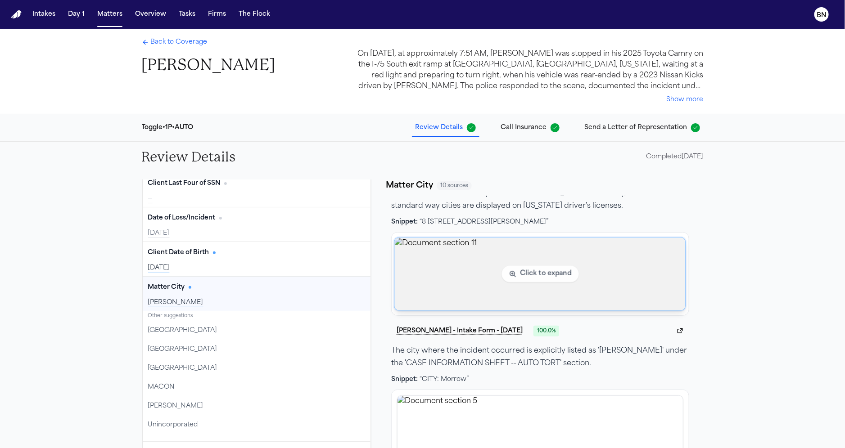
click at [508, 294] on img "View document section 11" at bounding box center [540, 274] width 291 height 72
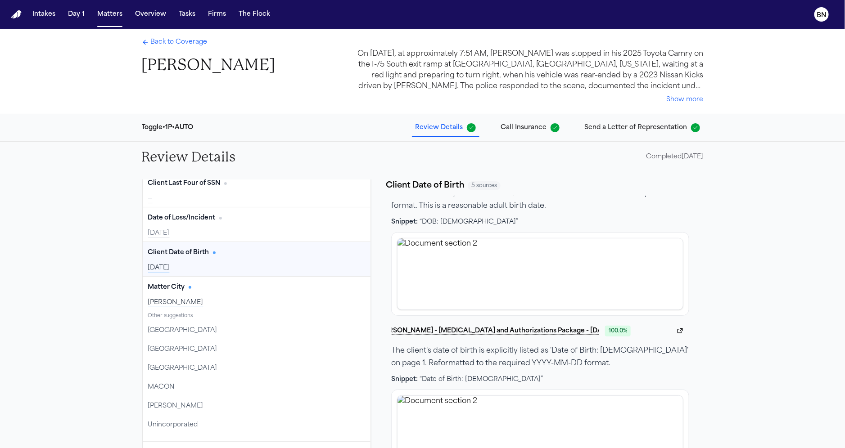
click at [228, 273] on div "Client Date of Birth Edit 1977-05-19" at bounding box center [257, 259] width 228 height 34
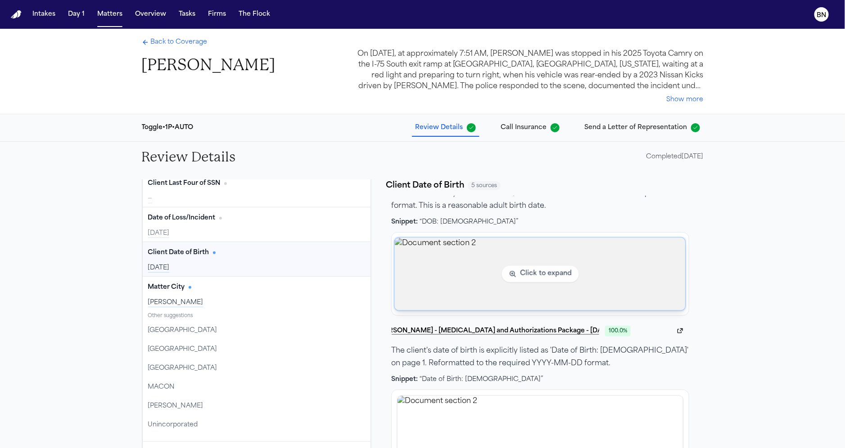
click at [552, 277] on img "View document section 2" at bounding box center [540, 274] width 291 height 72
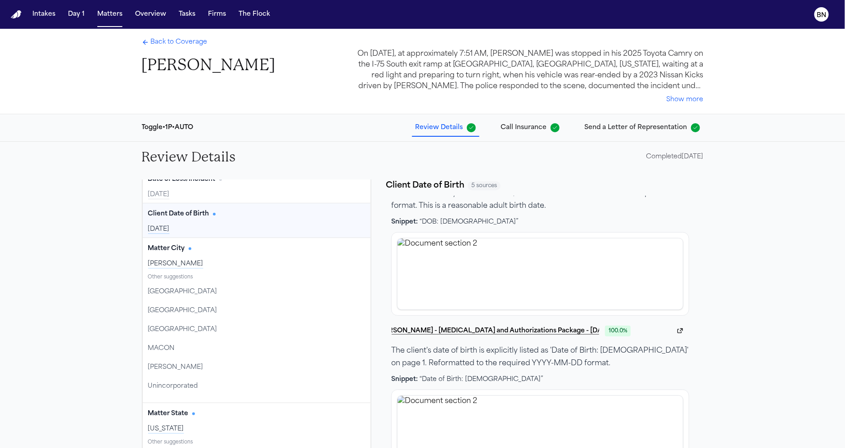
scroll to position [73, 0]
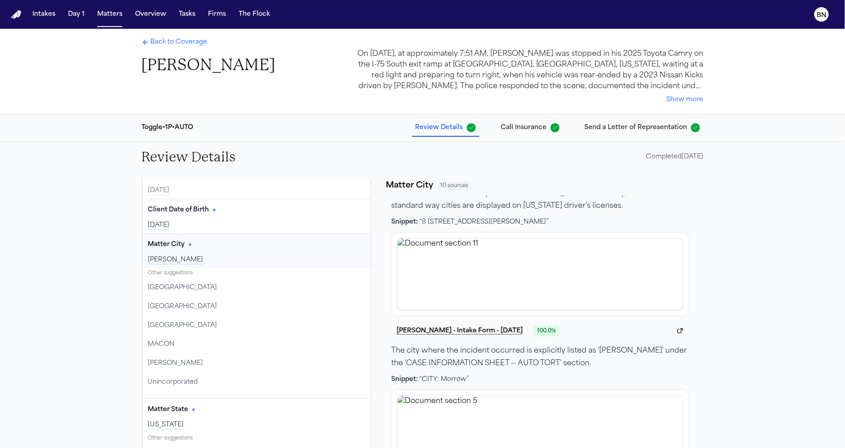
click at [259, 256] on div "Clayton" at bounding box center [256, 260] width 217 height 9
click at [262, 253] on div "Matter City Edit Clayton" at bounding box center [257, 251] width 228 height 34
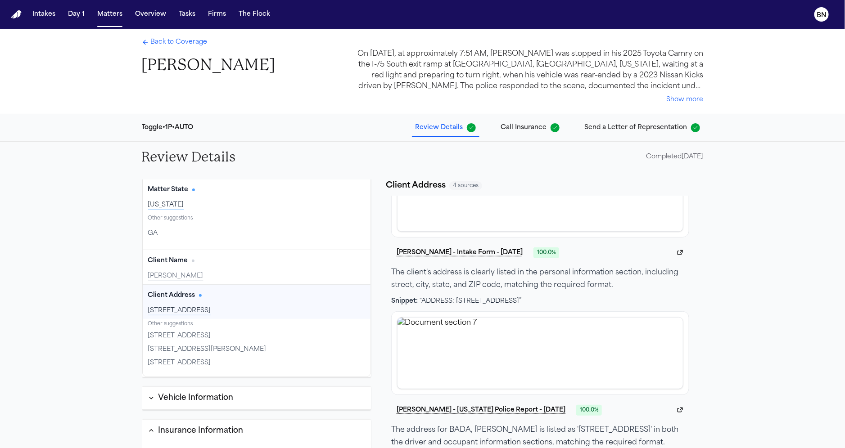
scroll to position [306, 0]
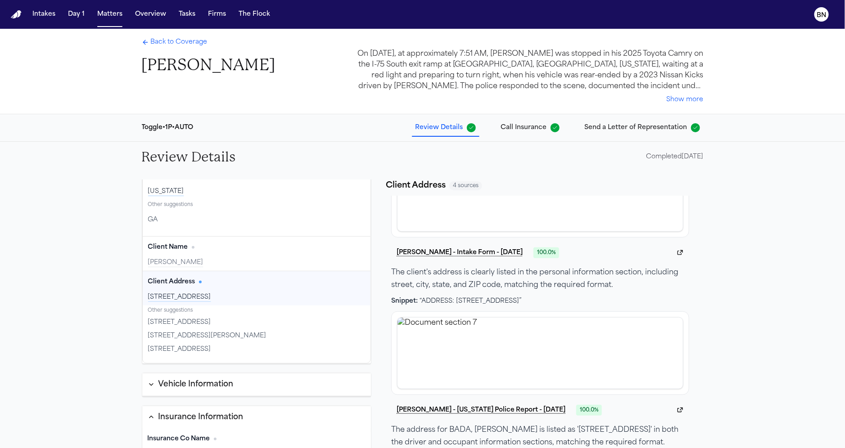
click at [251, 293] on div "3350 Riverwood Pkwy, Atlanta, GA 30339" at bounding box center [256, 297] width 217 height 9
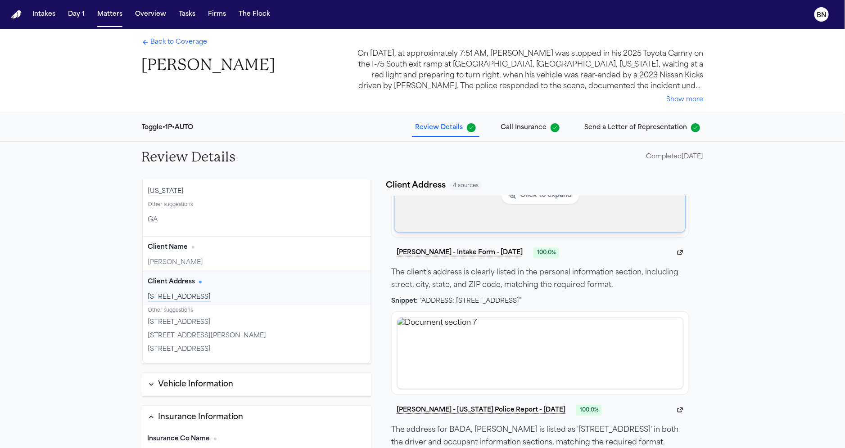
click at [501, 219] on img "View document section 11" at bounding box center [540, 195] width 291 height 72
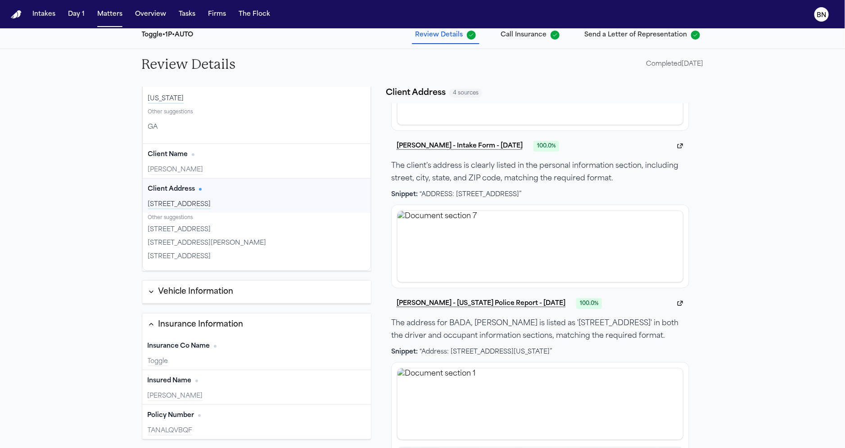
scroll to position [95, 0]
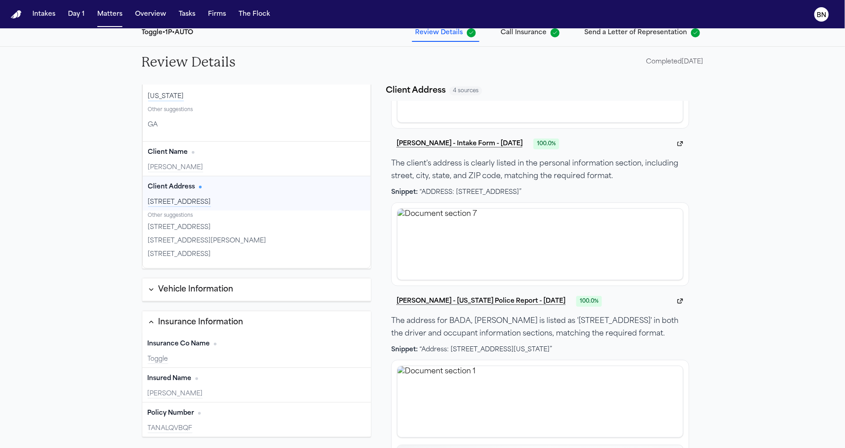
click at [227, 294] on button "Vehicle Information" at bounding box center [256, 290] width 229 height 23
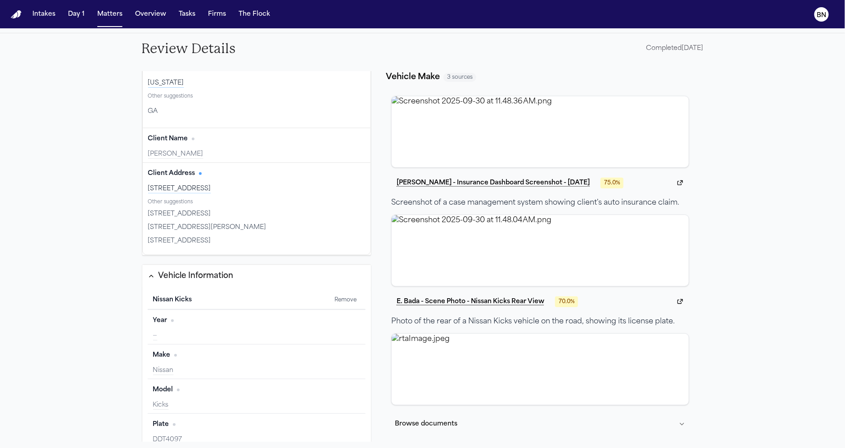
scroll to position [295, 0]
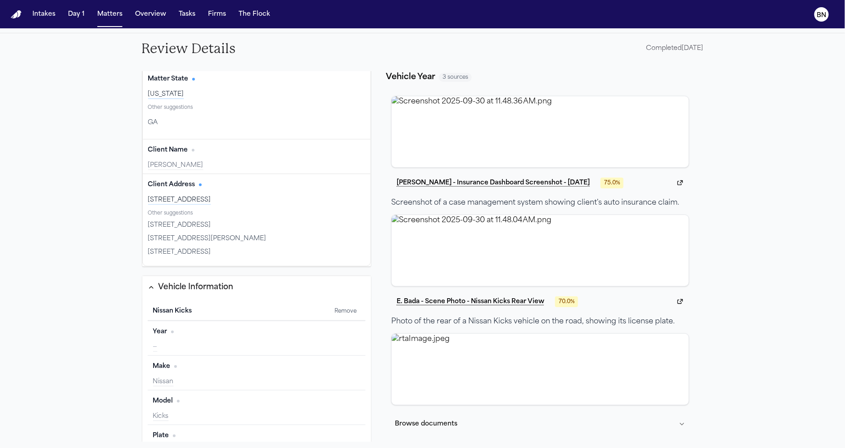
click at [351, 328] on button "Edit" at bounding box center [348, 332] width 22 height 14
click at [311, 344] on button "Cancel" at bounding box center [311, 345] width 30 height 14
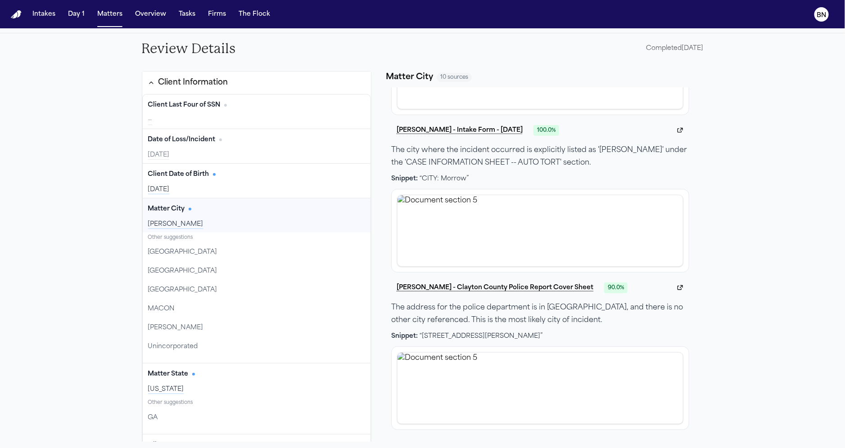
scroll to position [0, 0]
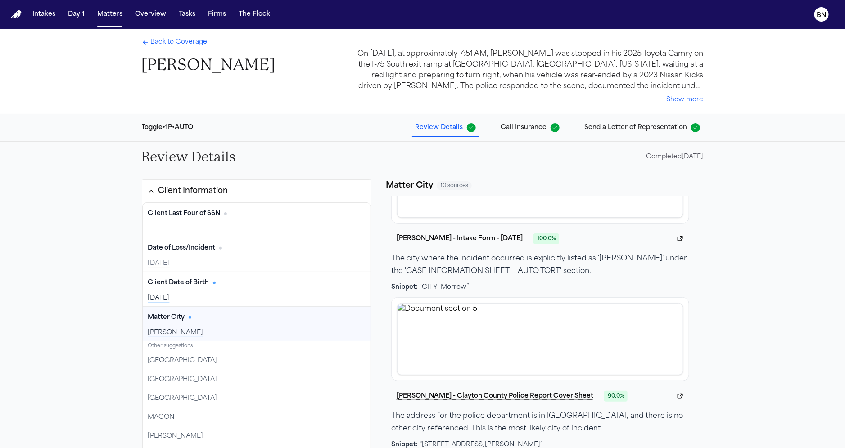
click at [654, 160] on div "Completed 09/30/2025" at bounding box center [674, 157] width 57 height 9
click at [597, 165] on div "Review Details Completed 09/30/2025" at bounding box center [423, 157] width 576 height 31
click at [674, 160] on div "Completed 09/30/2025" at bounding box center [674, 157] width 57 height 9
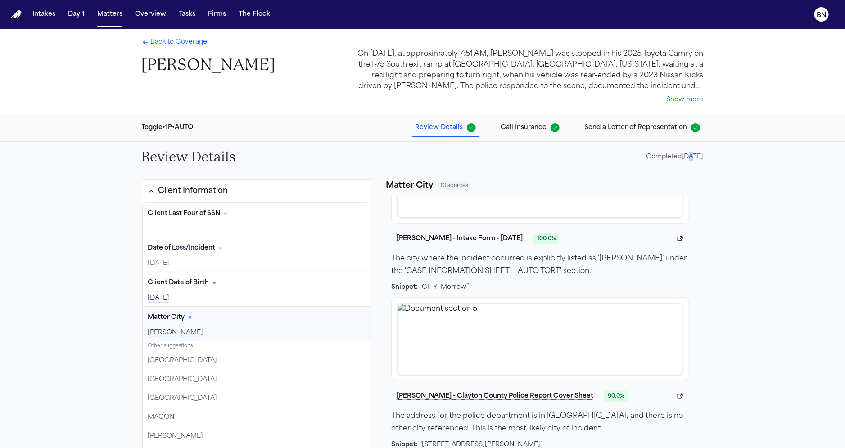
click at [674, 160] on div "Completed 09/30/2025" at bounding box center [674, 157] width 57 height 9
click at [553, 166] on div "Review Details Completed 09/30/2025" at bounding box center [423, 157] width 576 height 31
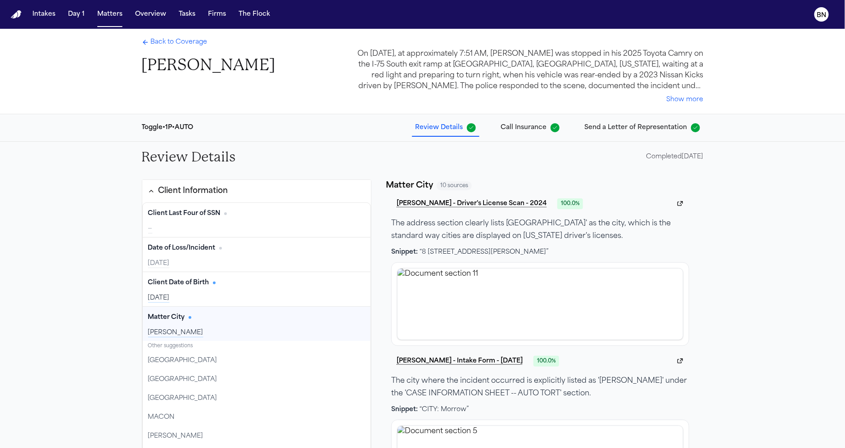
click at [530, 127] on span "Call Insurance" at bounding box center [524, 127] width 46 height 9
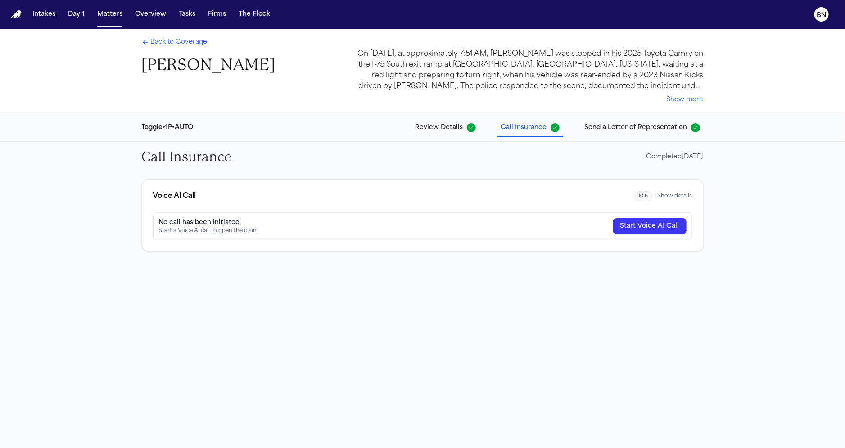
click at [670, 195] on button "Show details" at bounding box center [674, 196] width 35 height 7
click at [146, 127] on div "Toggle • 1P • AUTO" at bounding box center [168, 127] width 52 height 9
click at [436, 125] on span "Review Details" at bounding box center [439, 127] width 48 height 9
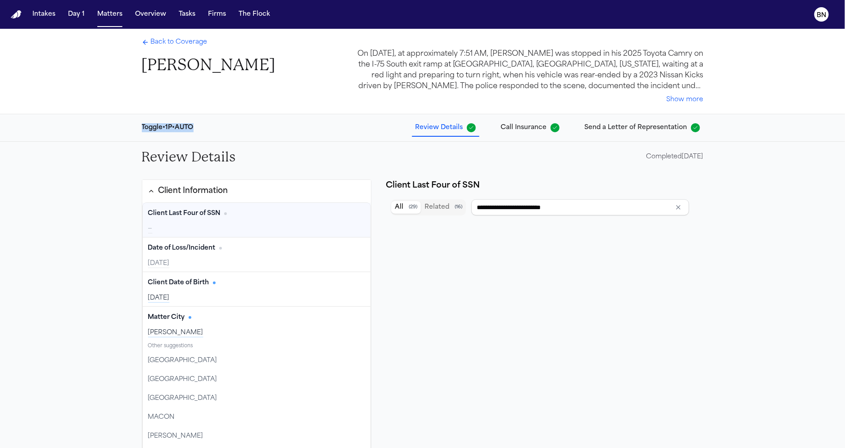
click at [532, 126] on span "Call Insurance" at bounding box center [524, 127] width 46 height 9
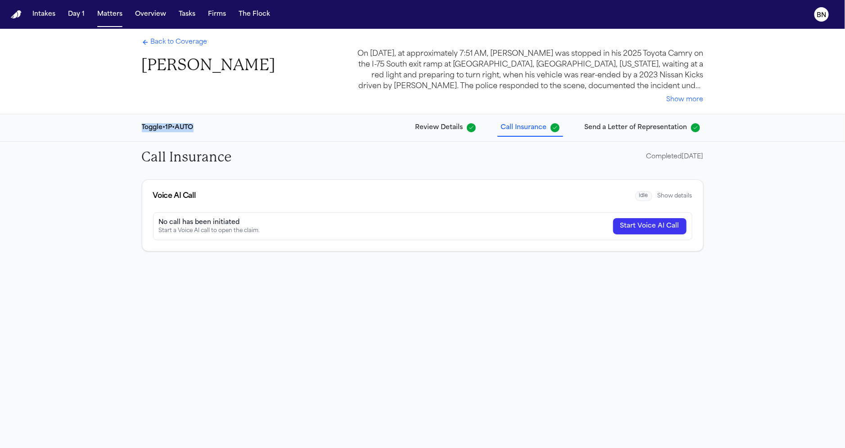
click at [607, 129] on span "Send a Letter of Representation" at bounding box center [635, 127] width 103 height 9
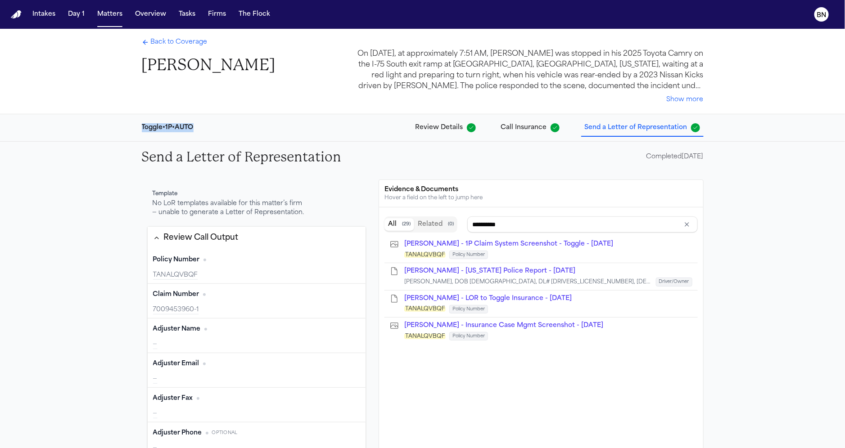
type input "**********"
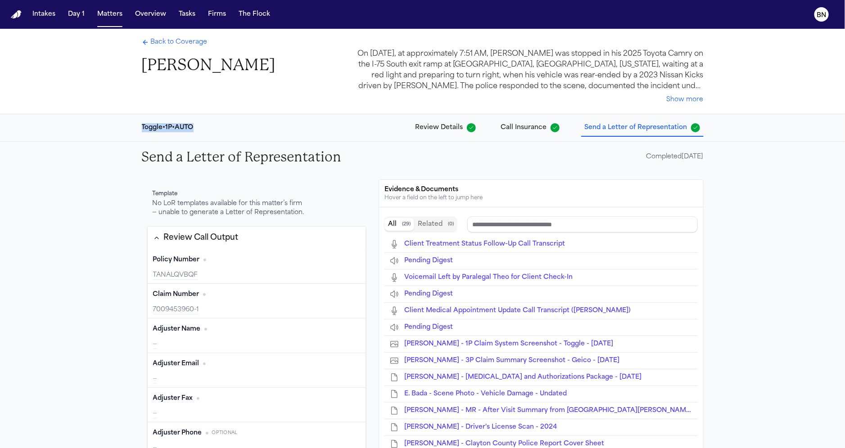
type input "**********"
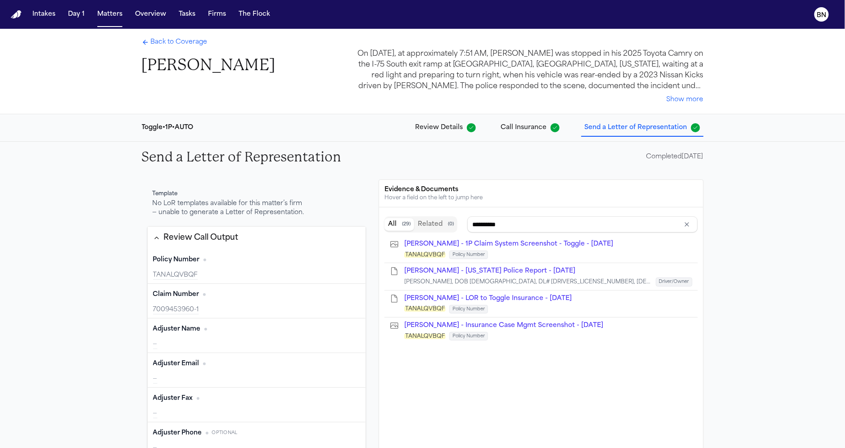
click at [262, 190] on div "Template" at bounding box center [229, 193] width 153 height 7
click at [321, 204] on div "Template No LoR templates available for this matter’s firm — unable to generate…" at bounding box center [256, 204] width 219 height 38
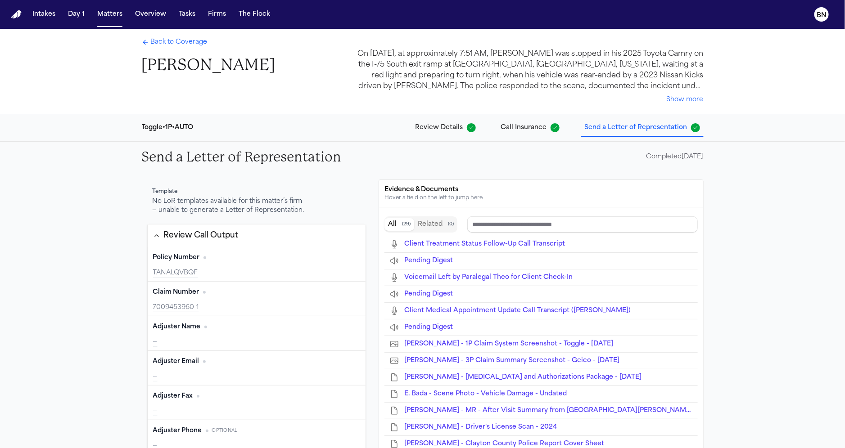
type input "**********"
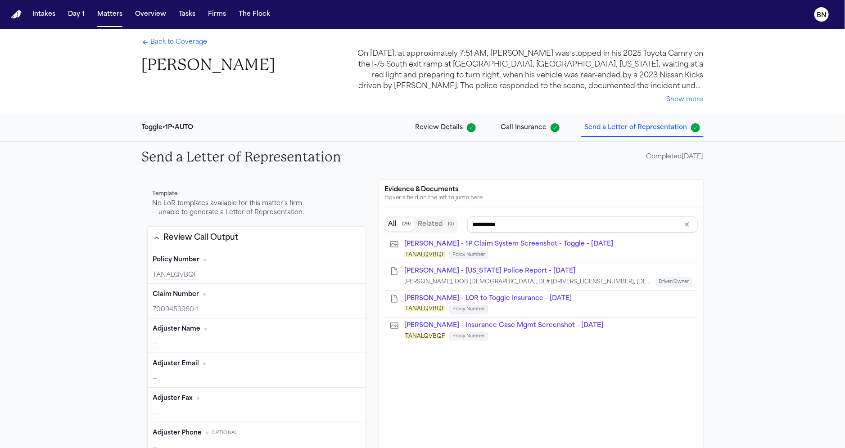
click at [184, 43] on span "Back to Coverage" at bounding box center [179, 42] width 57 height 9
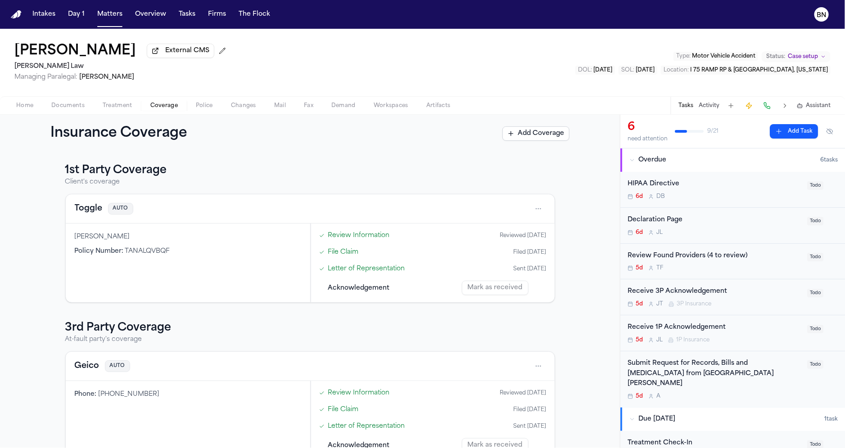
click at [311, 178] on h3 "1st Party Coverage" at bounding box center [310, 170] width 490 height 14
click at [42, 67] on h2 "Angell Law" at bounding box center [121, 66] width 215 height 11
click at [88, 81] on span "Thea Feeney" at bounding box center [106, 77] width 55 height 7
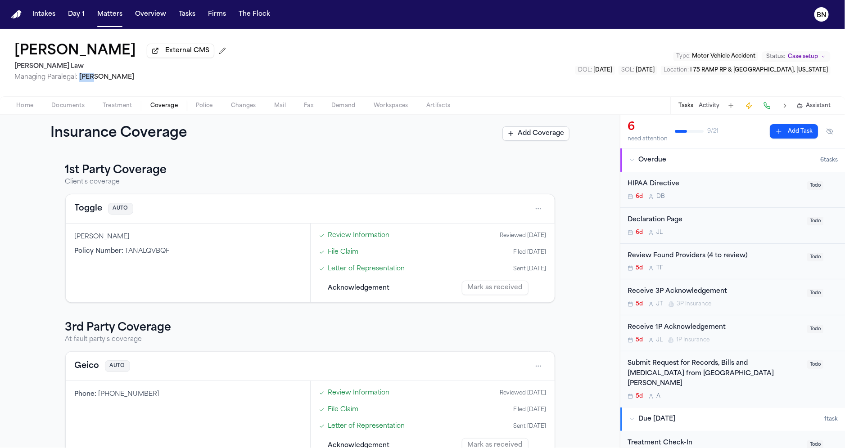
click at [88, 81] on span "Thea Feeney" at bounding box center [106, 77] width 55 height 7
click at [92, 81] on span "Thea Feeney" at bounding box center [106, 77] width 55 height 7
click at [64, 80] on span "Managing Paralegal:" at bounding box center [45, 77] width 63 height 7
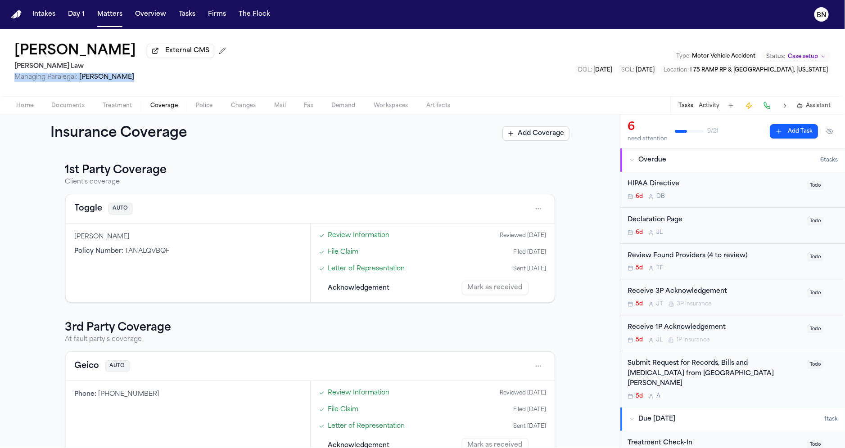
click at [43, 87] on div "Emmanuel Bada External CMS Angell Law Managing Paralegal: Thea Feeney Type : Mo…" at bounding box center [422, 62] width 845 height 67
click at [38, 66] on h2 "Angell Law" at bounding box center [121, 66] width 215 height 11
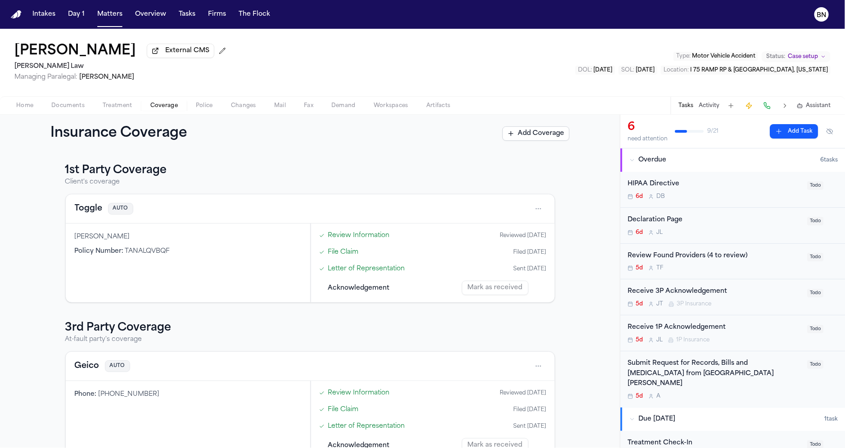
click at [42, 91] on div "Emmanuel Bada External CMS Angell Law Managing Paralegal: Thea Feeney Type : Mo…" at bounding box center [422, 62] width 845 height 67
click at [59, 109] on span "Documents" at bounding box center [67, 105] width 33 height 7
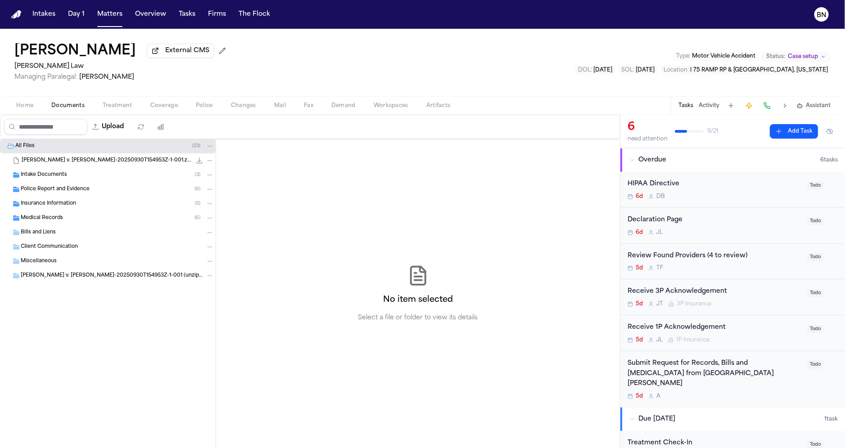
click at [70, 173] on div "Intake Documents ( 3 )" at bounding box center [117, 175] width 193 height 8
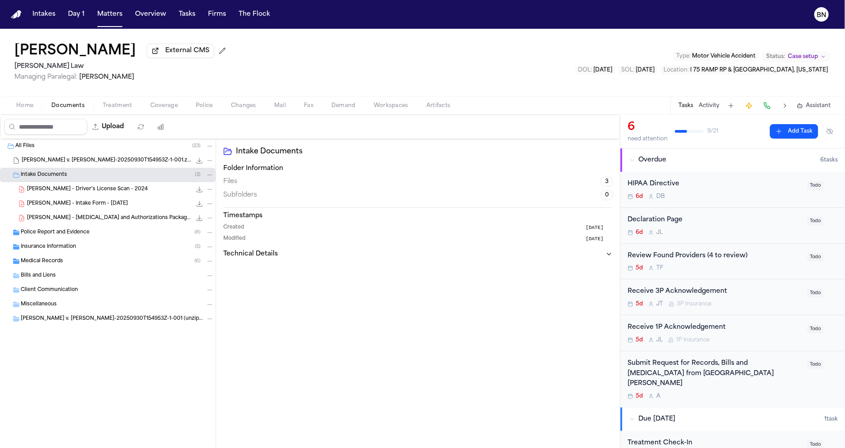
click at [27, 108] on span "Home" at bounding box center [24, 105] width 17 height 7
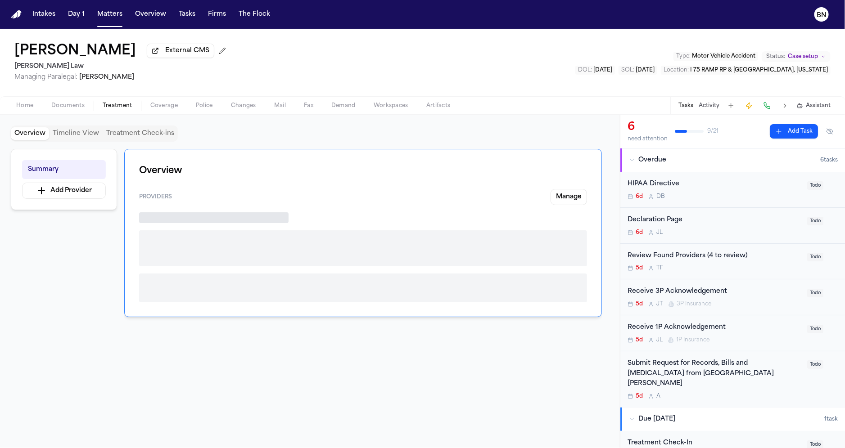
click at [115, 108] on span "Treatment" at bounding box center [118, 105] width 30 height 7
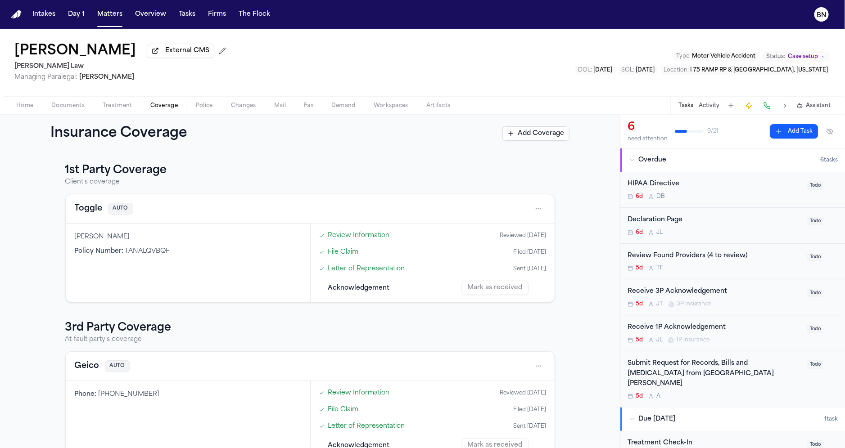
click at [157, 106] on span "Coverage" at bounding box center [163, 105] width 27 height 7
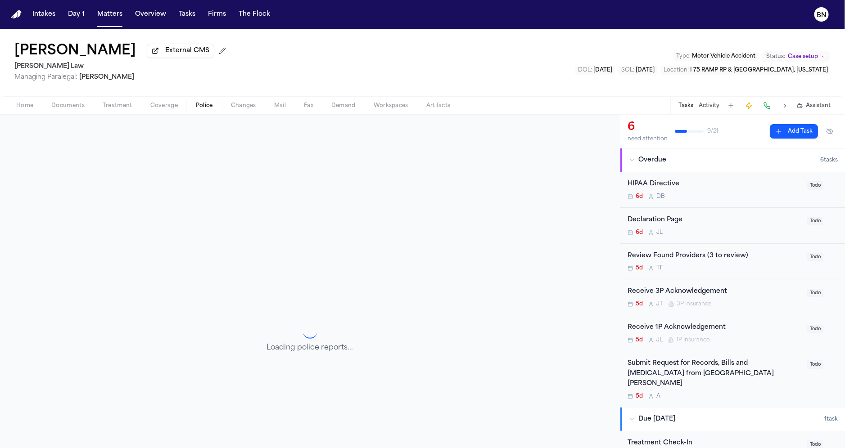
click at [201, 108] on span "Police" at bounding box center [204, 105] width 17 height 7
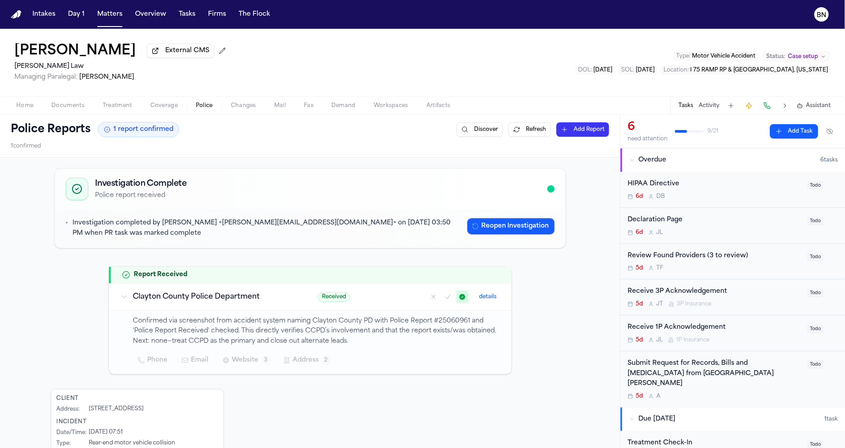
click at [58, 107] on span "Documents" at bounding box center [67, 105] width 33 height 7
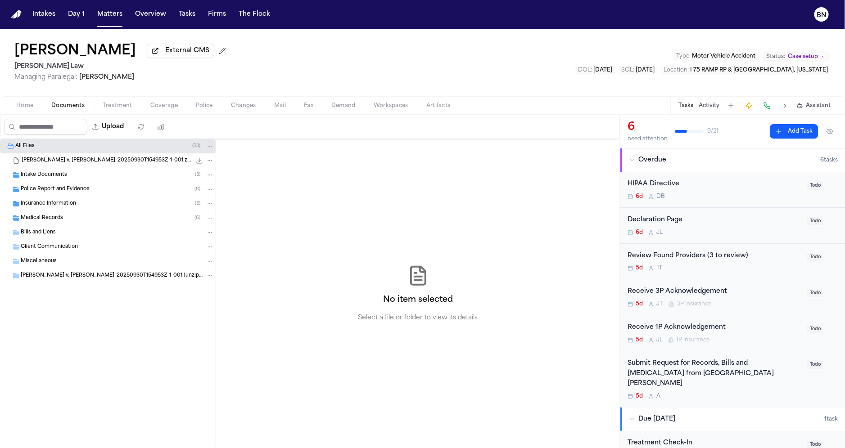
click at [166, 113] on div "Home Documents Treatment Coverage Police Changes Mail Fax Demand Workspaces Art…" at bounding box center [422, 105] width 845 height 18
click at [165, 109] on span "Coverage" at bounding box center [163, 105] width 27 height 7
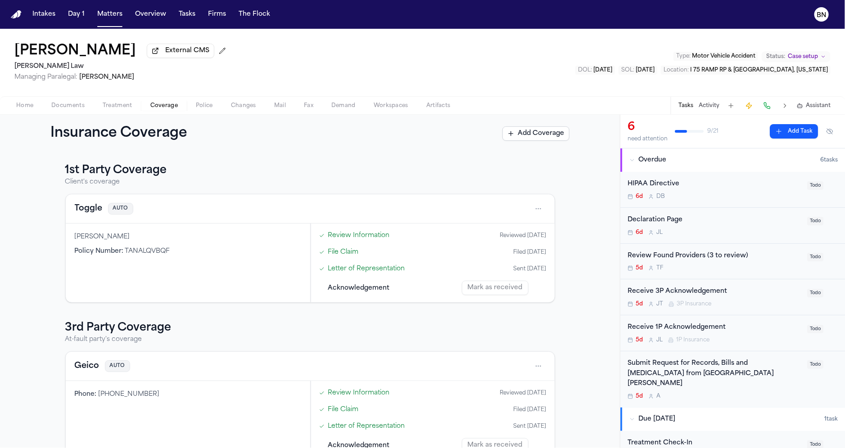
click at [66, 103] on span "Documents" at bounding box center [67, 105] width 33 height 7
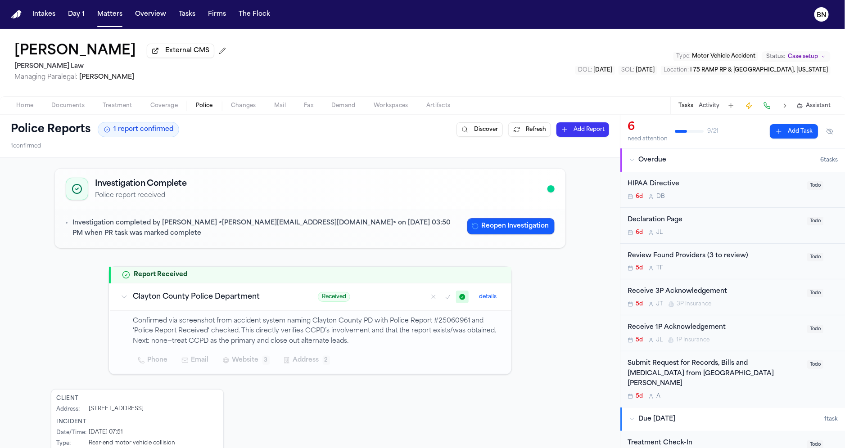
click at [207, 106] on span "Police" at bounding box center [204, 105] width 17 height 7
click at [221, 298] on h3 "Clayton County Police Department" at bounding box center [214, 297] width 163 height 11
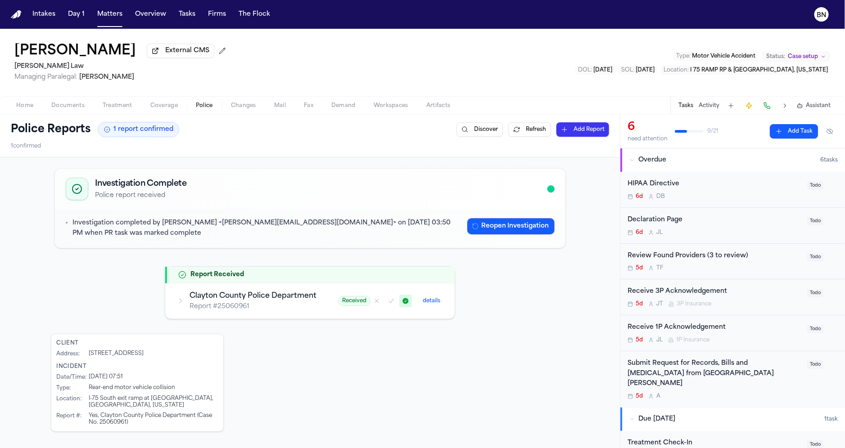
click at [221, 298] on h3 "Clayton County Police Department" at bounding box center [252, 296] width 127 height 11
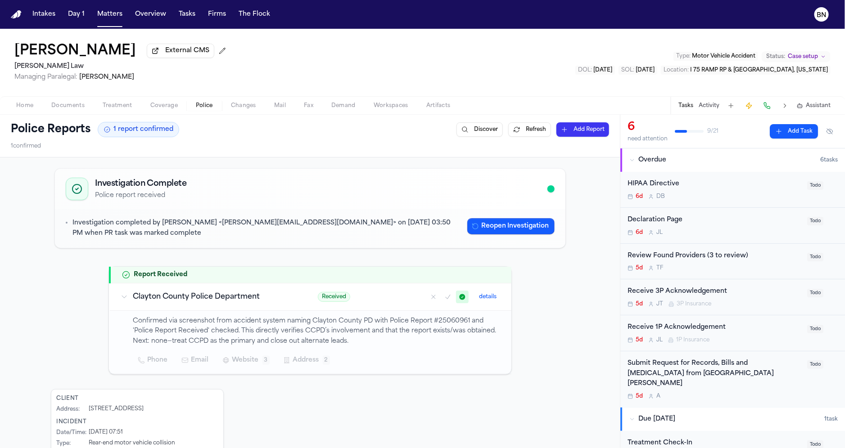
click at [486, 294] on button "details" at bounding box center [488, 297] width 25 height 11
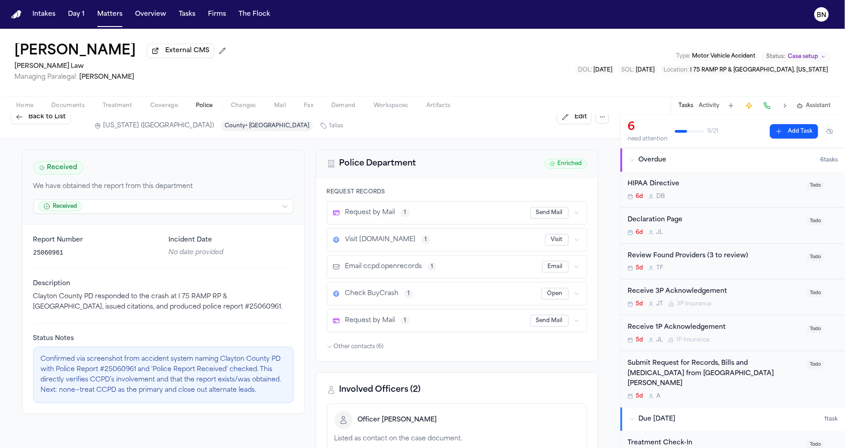
scroll to position [24, 0]
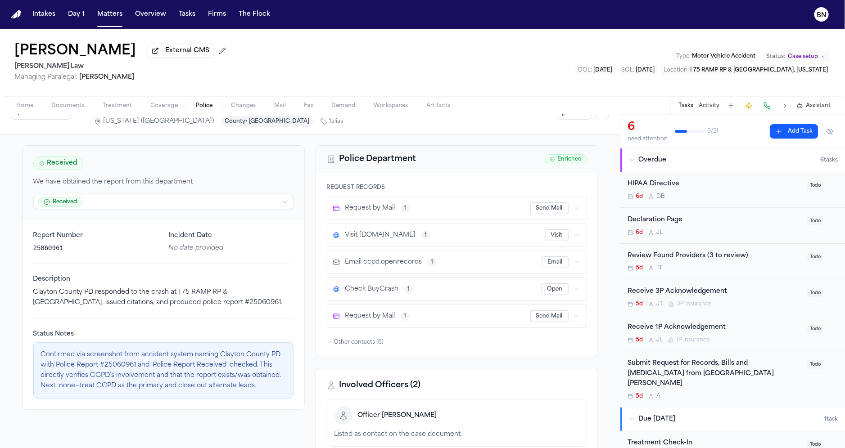
click at [578, 206] on icon "button" at bounding box center [576, 208] width 5 height 5
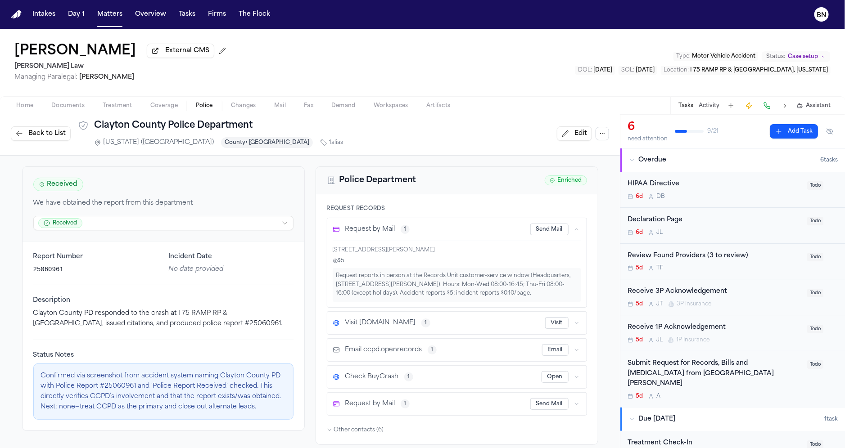
scroll to position [0, 0]
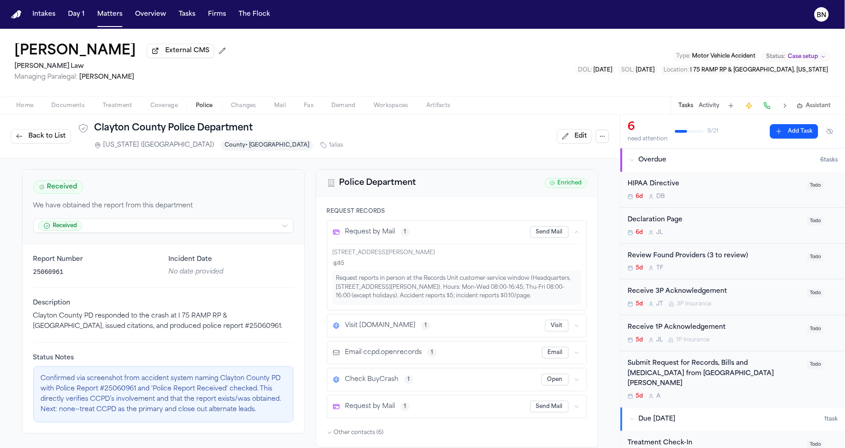
click at [549, 234] on button "Send Mail" at bounding box center [549, 232] width 38 height 12
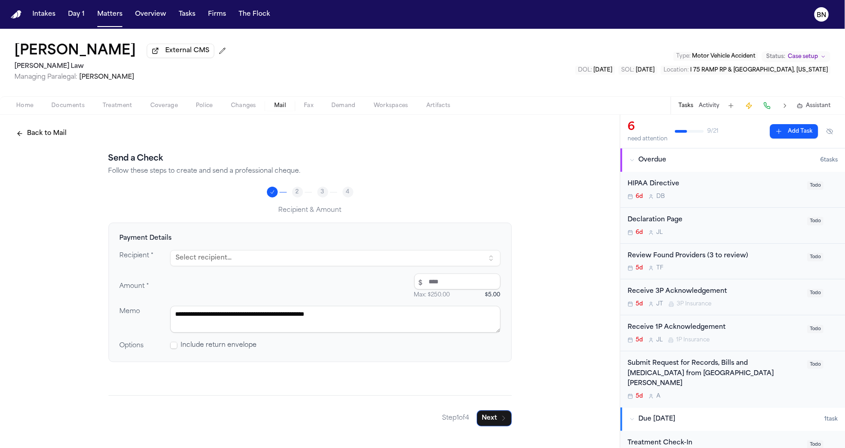
type textarea "**********"
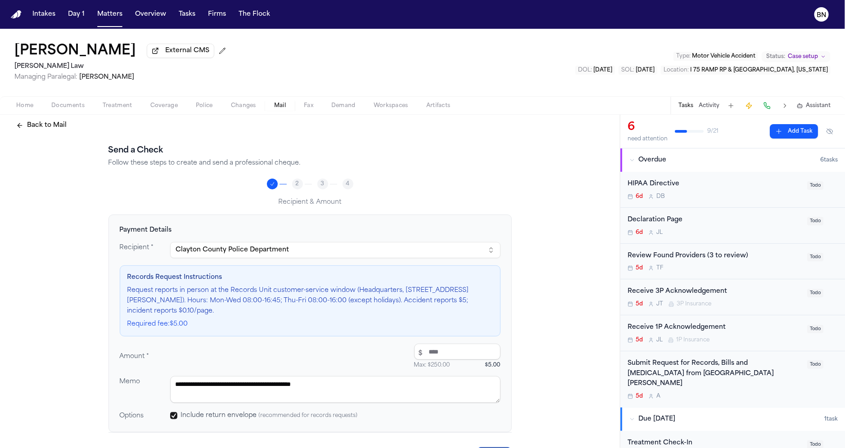
scroll to position [23, 0]
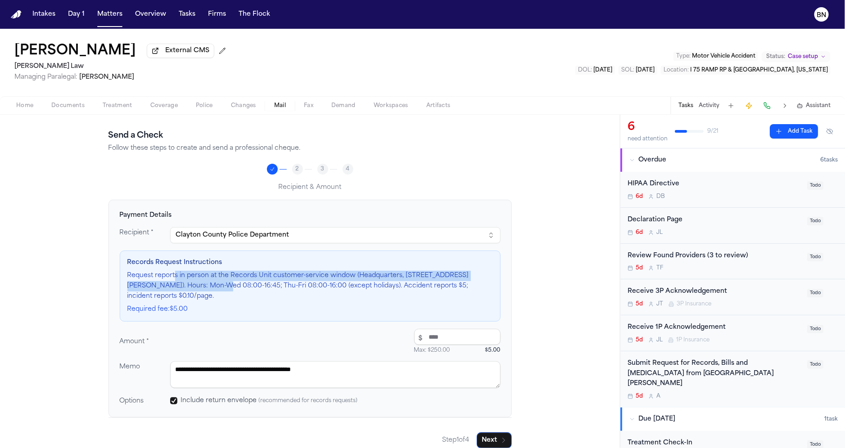
drag, startPoint x: 175, startPoint y: 278, endPoint x: 198, endPoint y: 292, distance: 27.5
click at [198, 292] on p "Request reports in person at the Records Unit customer-service window (Headquar…" at bounding box center [309, 286] width 365 height 31
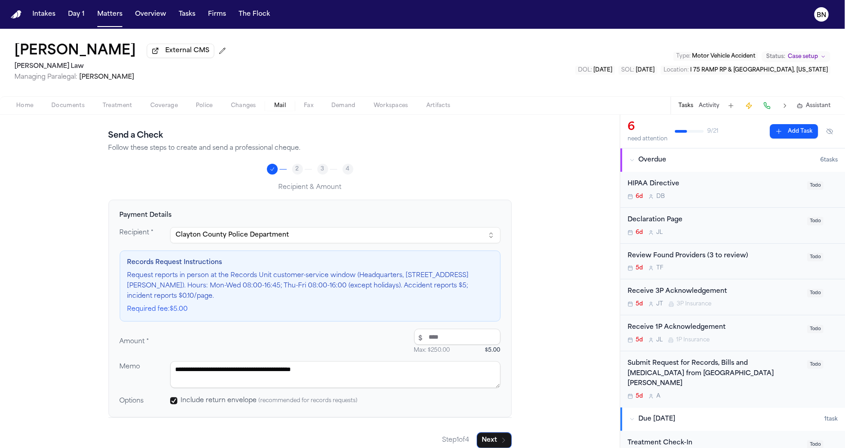
click at [222, 297] on p "Request reports in person at the Records Unit customer-service window (Headquar…" at bounding box center [309, 286] width 365 height 31
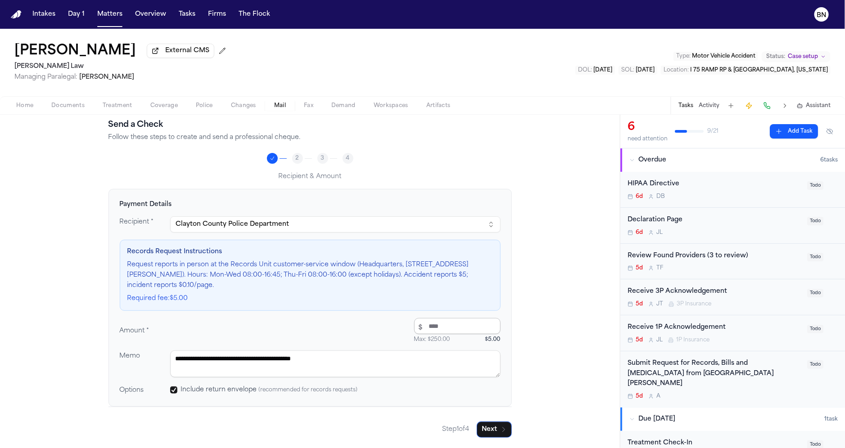
click at [449, 329] on input "*" at bounding box center [457, 326] width 86 height 16
type input "****"
click at [328, 362] on textarea "**********" at bounding box center [335, 364] width 330 height 27
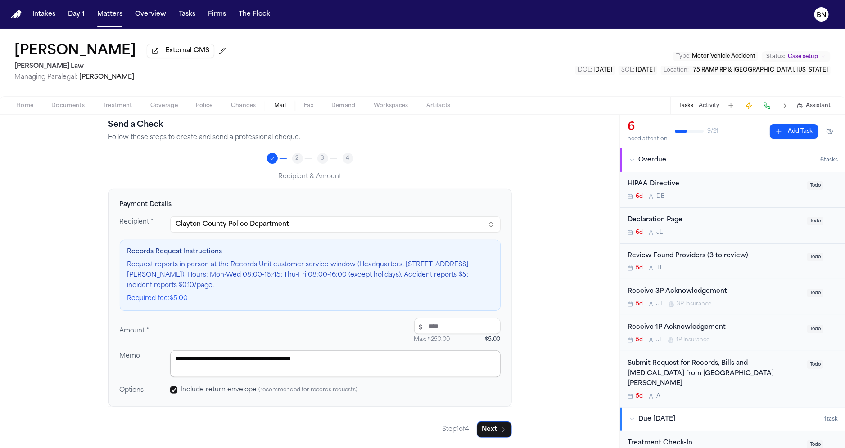
click at [346, 360] on textarea "**********" at bounding box center [335, 364] width 330 height 27
drag, startPoint x: 341, startPoint y: 361, endPoint x: 309, endPoint y: 359, distance: 32.4
click at [309, 359] on textarea "**********" at bounding box center [335, 364] width 330 height 27
click at [349, 359] on textarea "**********" at bounding box center [335, 364] width 330 height 27
click at [501, 428] on icon "button" at bounding box center [503, 429] width 7 height 7
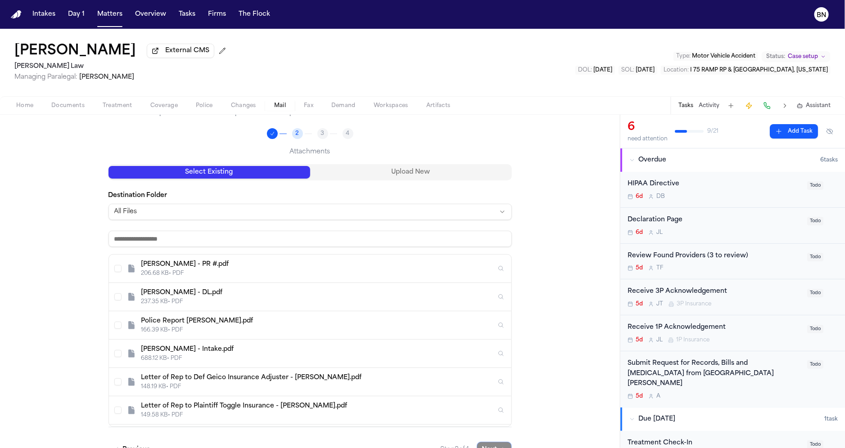
scroll to position [9, 0]
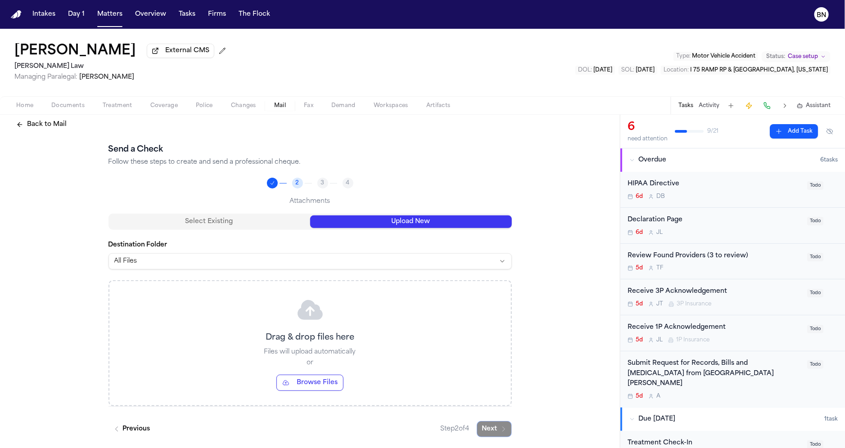
click at [376, 178] on div "Send a Check Follow these steps to create and send a professional cheque. 2 3 4…" at bounding box center [309, 291] width 403 height 294
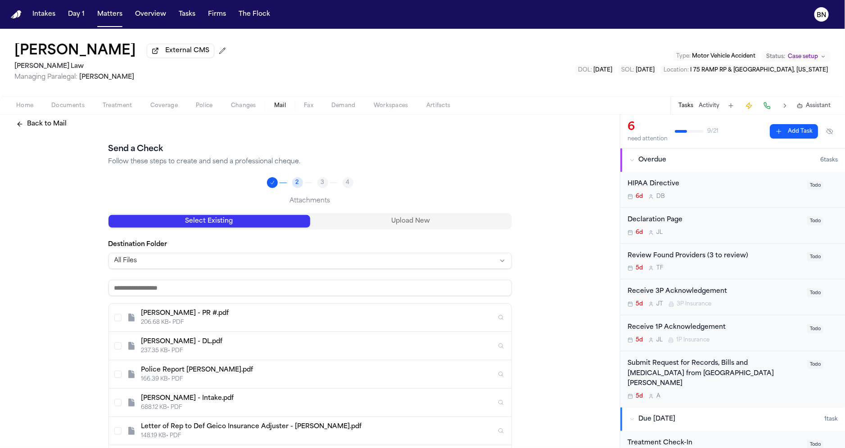
click at [283, 225] on button "Select Existing" at bounding box center [209, 221] width 202 height 13
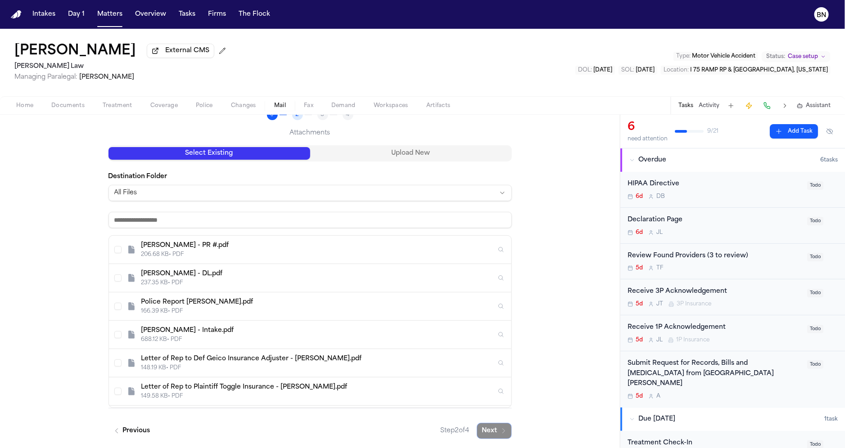
scroll to position [80, 0]
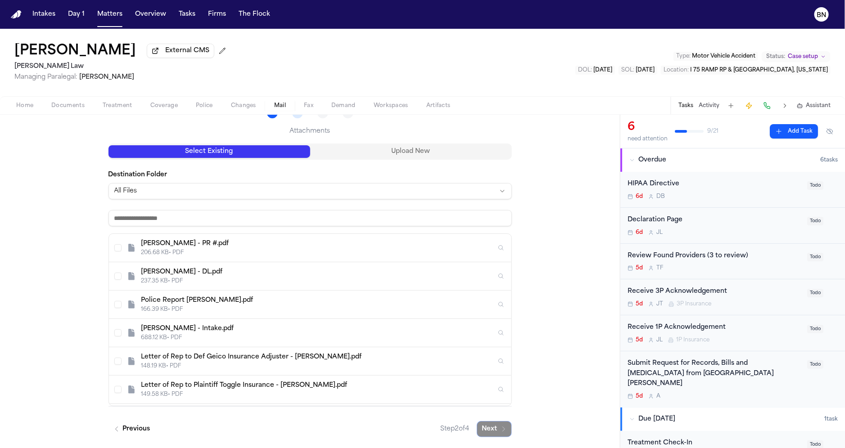
click at [314, 256] on div "206.68 KB • PDF" at bounding box center [318, 252] width 355 height 7
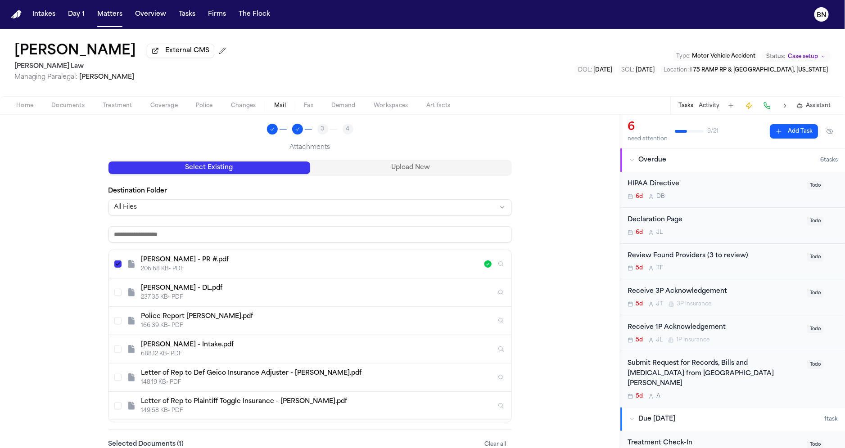
scroll to position [127, 0]
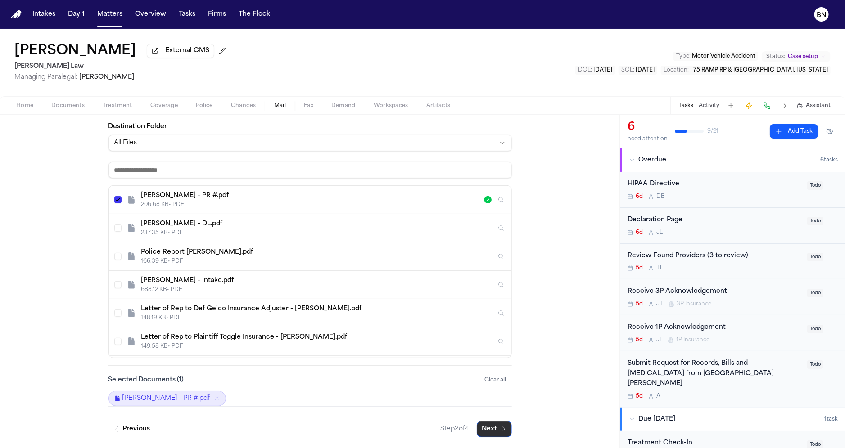
click at [493, 426] on button "Next" at bounding box center [493, 429] width 35 height 16
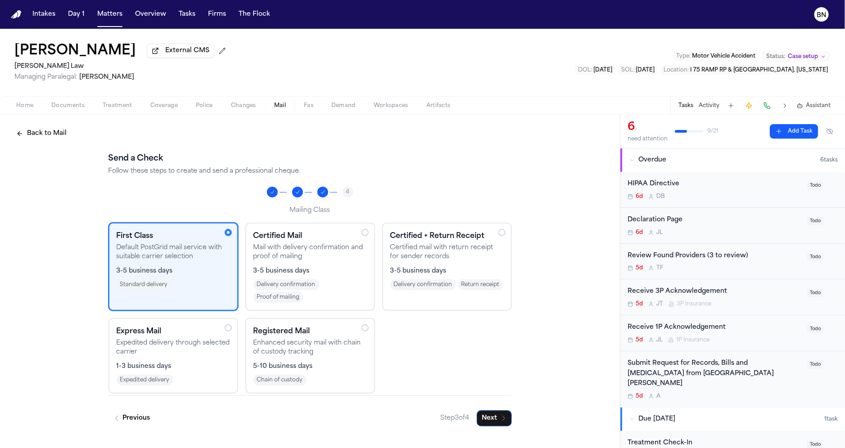
click at [202, 290] on div "Standard delivery" at bounding box center [173, 284] width 113 height 11
click at [202, 347] on p "Expedited delivery through selected carrier" at bounding box center [173, 348] width 113 height 18
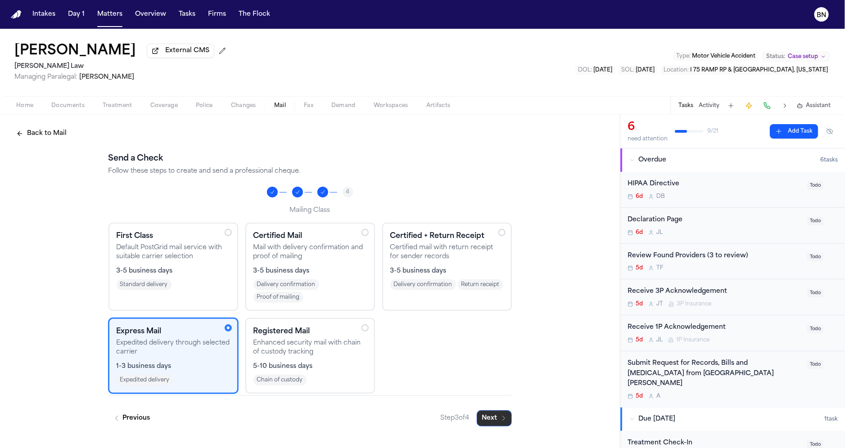
click at [504, 423] on button "Next" at bounding box center [493, 418] width 35 height 16
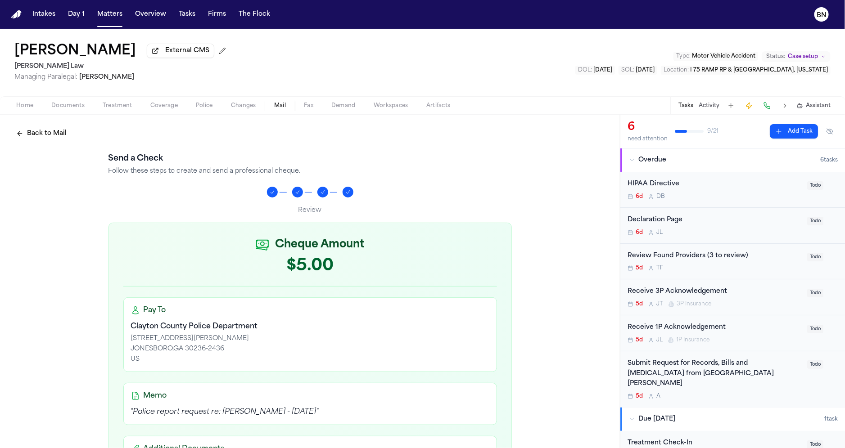
click at [279, 107] on span "Mail" at bounding box center [280, 105] width 12 height 7
click at [280, 107] on span "Mail" at bounding box center [280, 105] width 12 height 7
click at [54, 139] on button "Back to Mail" at bounding box center [41, 134] width 61 height 16
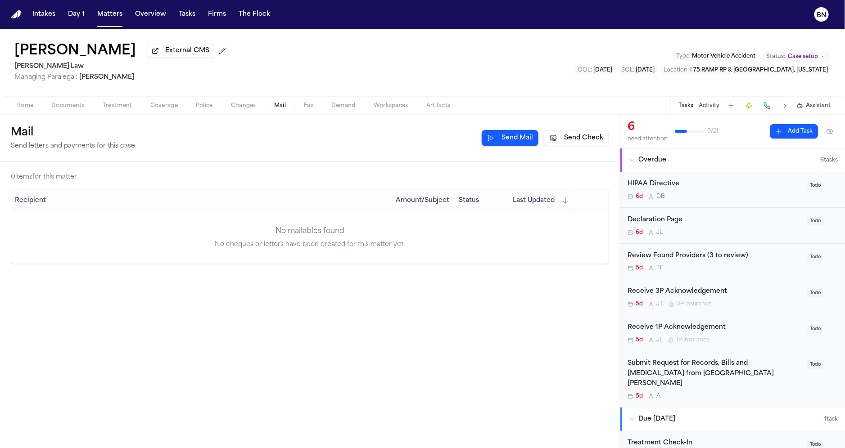
click at [280, 107] on span "Mail" at bounding box center [280, 105] width 12 height 7
click at [280, 108] on span "Mail" at bounding box center [280, 105] width 12 height 7
click at [355, 225] on td "No mailables found No cheques or letters have been created for this matter yet." at bounding box center [309, 237] width 597 height 53
click at [272, 227] on div "No mailables found" at bounding box center [309, 231] width 597 height 11
click at [555, 138] on button "Send Check" at bounding box center [576, 138] width 65 height 16
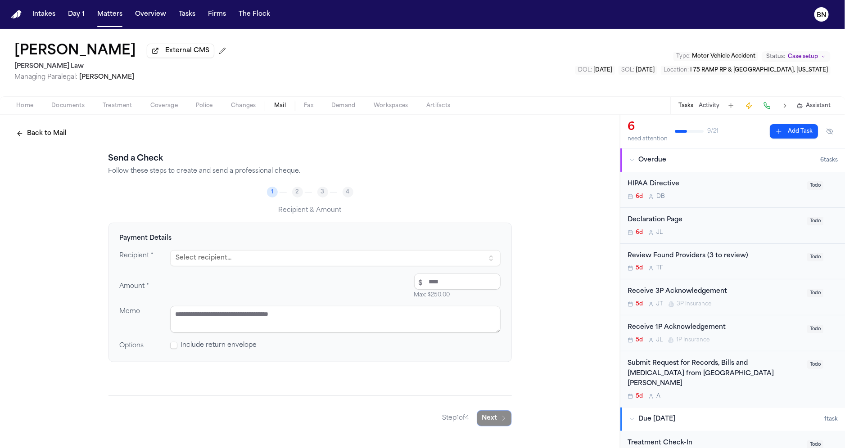
click at [283, 109] on span "Mail" at bounding box center [280, 105] width 12 height 7
click at [38, 141] on button "Back to Mail" at bounding box center [41, 134] width 61 height 16
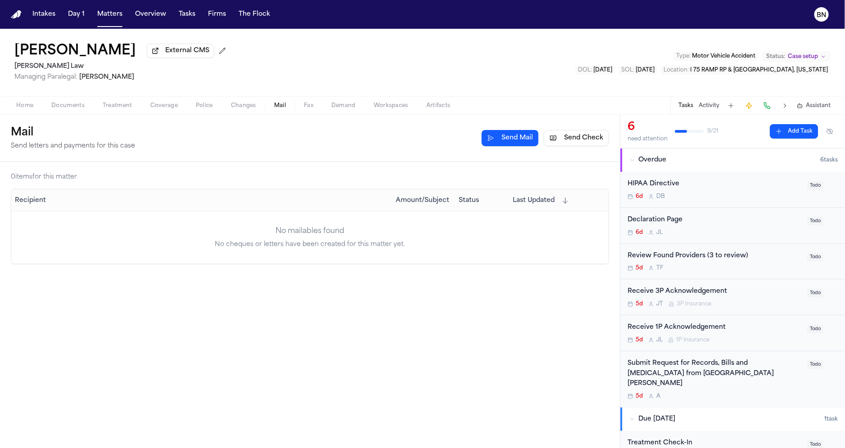
click at [279, 108] on span "Mail" at bounding box center [280, 105] width 12 height 7
click at [280, 107] on span "Mail" at bounding box center [280, 105] width 12 height 7
click at [280, 108] on span "Mail" at bounding box center [280, 105] width 12 height 7
click at [554, 138] on button "Send Check" at bounding box center [576, 138] width 65 height 16
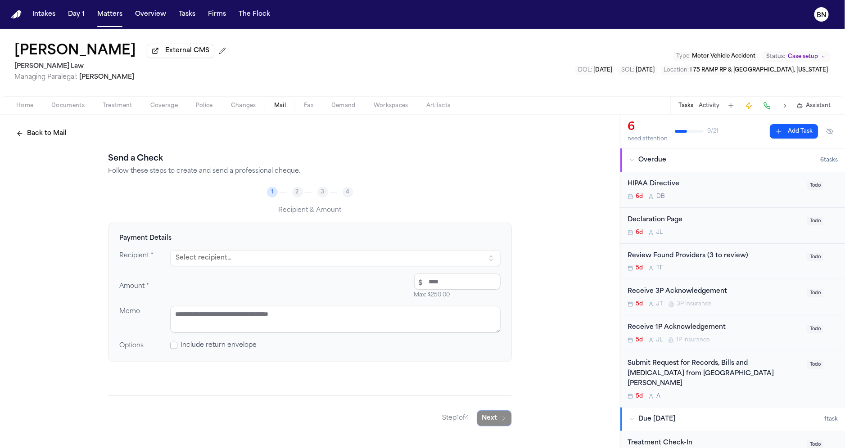
click at [172, 347] on span at bounding box center [173, 345] width 7 height 7
drag, startPoint x: 295, startPoint y: 194, endPoint x: 301, endPoint y: 194, distance: 5.4
click at [301, 194] on div "2" at bounding box center [297, 192] width 11 height 11
click at [309, 108] on span "Fax" at bounding box center [308, 105] width 9 height 7
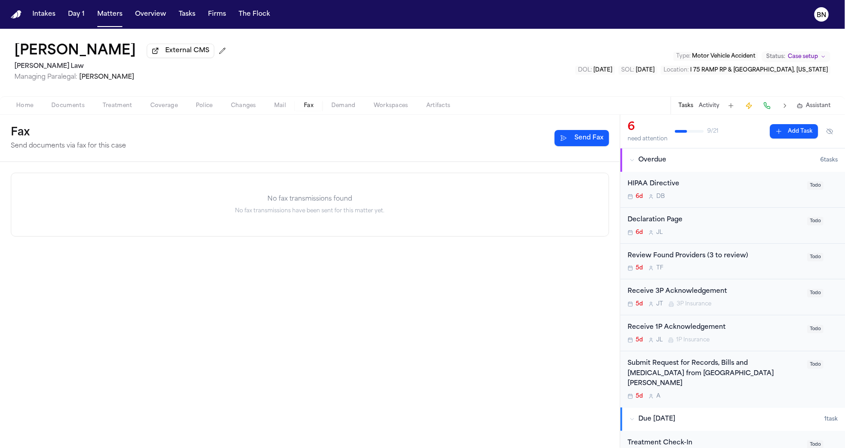
click at [564, 142] on button "Send Fax" at bounding box center [581, 138] width 54 height 16
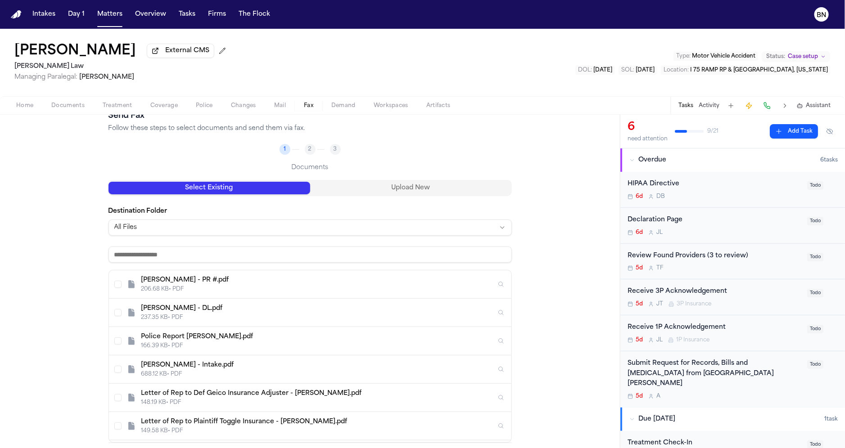
scroll to position [80, 0]
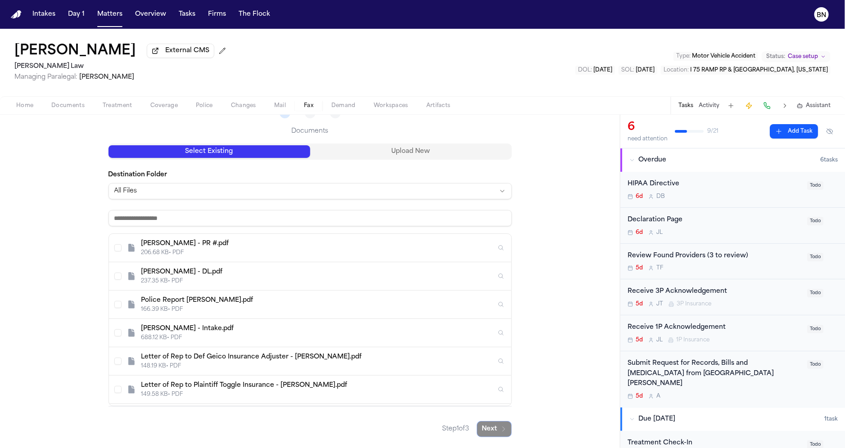
click at [294, 250] on div "206.68 KB • PDF" at bounding box center [318, 252] width 355 height 7
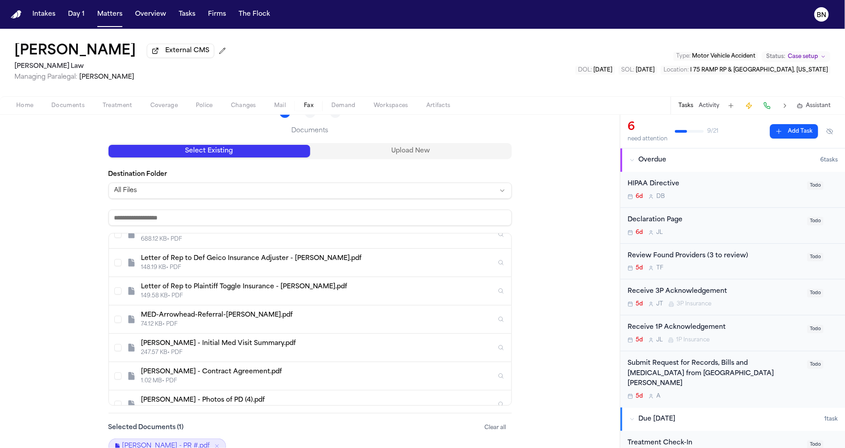
scroll to position [127, 0]
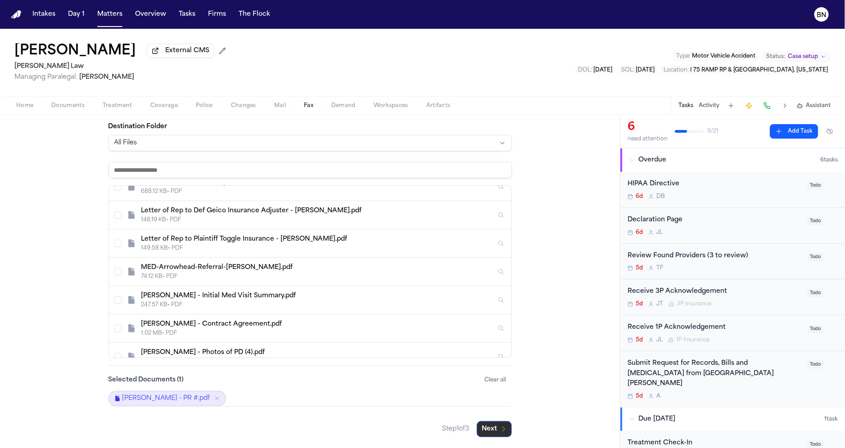
click at [500, 427] on icon "button" at bounding box center [503, 429] width 7 height 7
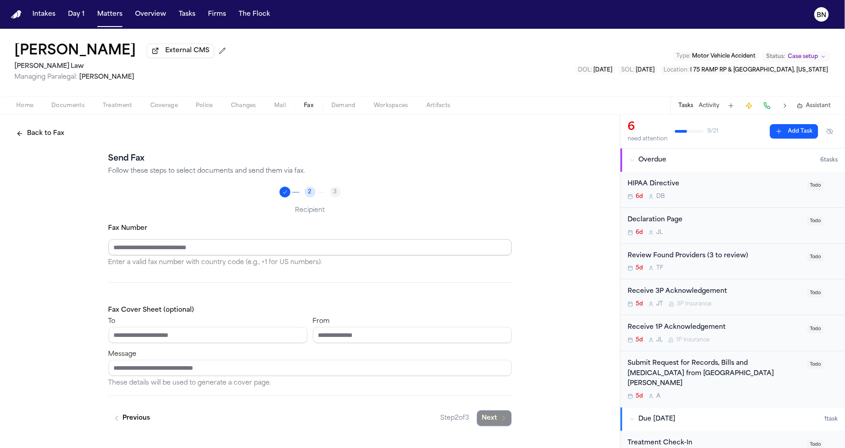
click at [314, 249] on input "Fax Number" at bounding box center [309, 247] width 403 height 16
click at [311, 283] on div "Fax Number Enter a valid fax number with country code (e.g., +1 for US numbers)…" at bounding box center [309, 306] width 403 height 166
click at [209, 338] on input "To" at bounding box center [207, 335] width 199 height 16
click at [343, 368] on input "Message" at bounding box center [309, 368] width 403 height 16
click at [352, 337] on input "From" at bounding box center [412, 335] width 199 height 16
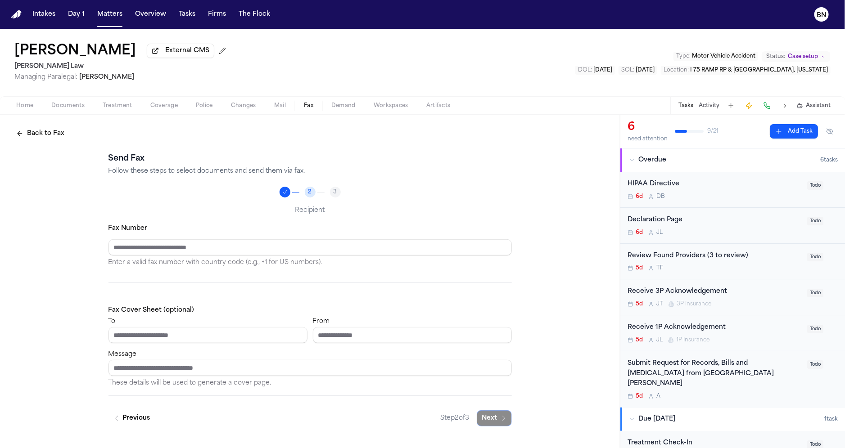
click at [325, 306] on div "Fax Cover Sheet (optional) To From Message These details will be used to genera…" at bounding box center [309, 347] width 403 height 84
click at [279, 253] on input "Fax Number" at bounding box center [309, 247] width 403 height 16
click at [282, 220] on div "Send Fax Follow these steps to select documents and send them via fax. 2 3 Reci…" at bounding box center [309, 290] width 403 height 274
click at [211, 240] on div "Fax Number Enter a valid fax number with country code (e.g., +1 for US numbers)." at bounding box center [309, 245] width 403 height 45
click at [118, 231] on label "Fax Number" at bounding box center [127, 228] width 39 height 7
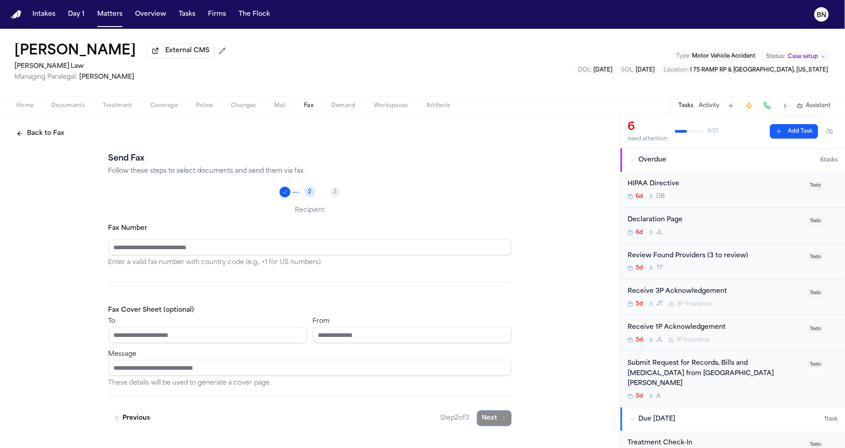
click at [118, 231] on label "Fax Number" at bounding box center [127, 228] width 39 height 7
click at [53, 137] on button "Back to Fax" at bounding box center [40, 134] width 59 height 16
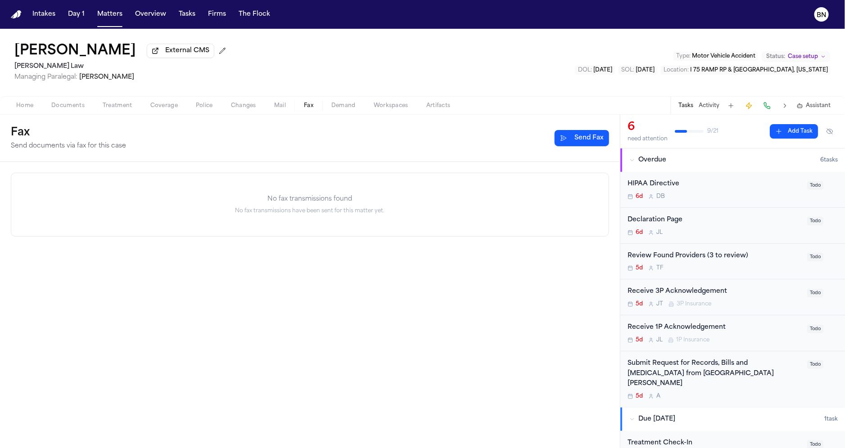
click at [74, 107] on span "Documents" at bounding box center [67, 105] width 33 height 7
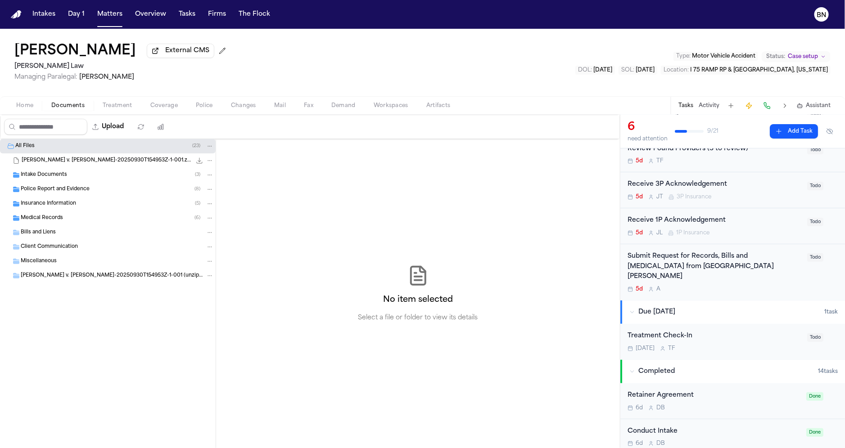
scroll to position [97, 0]
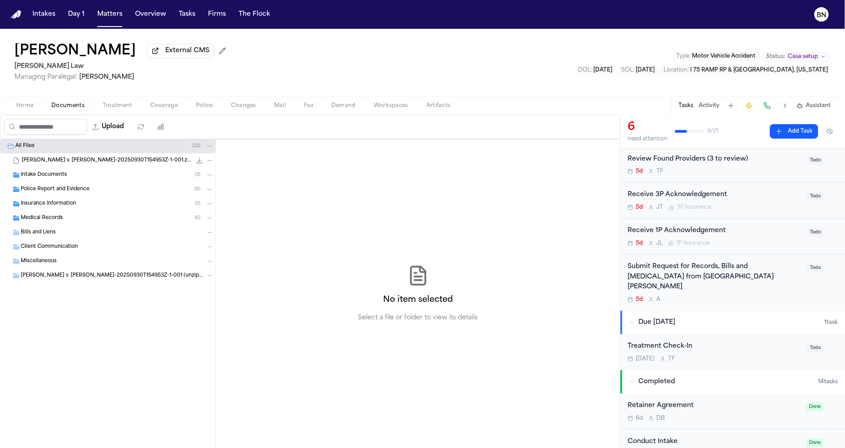
click at [687, 277] on div "Submit Request for Records, Bills and Radiology from Piedmont Henry Hospital" at bounding box center [714, 277] width 174 height 31
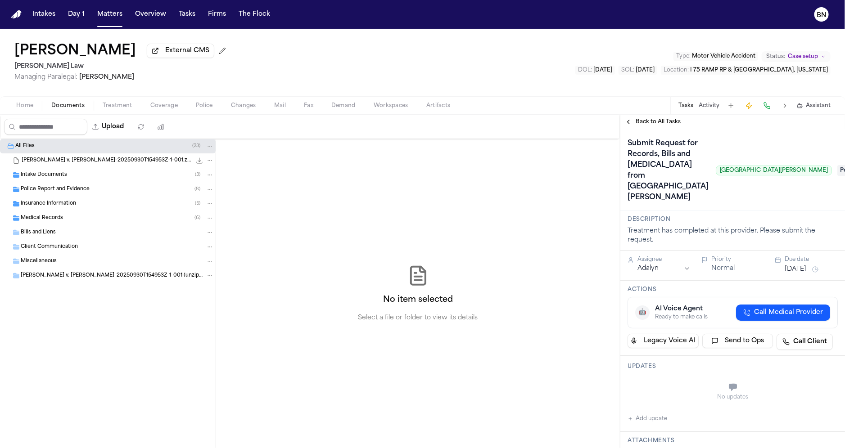
click at [688, 262] on html "Intakes Day 1 Matters Overview Tasks Firms The Flock BN Emmanuel Bada External …" at bounding box center [422, 224] width 845 height 448
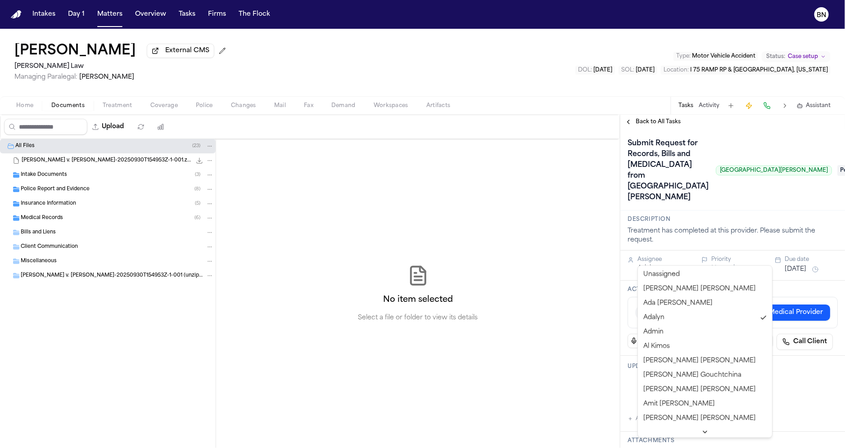
click at [737, 233] on html "Intakes Day 1 Matters Overview Tasks Firms The Flock BN Emmanuel Bada External …" at bounding box center [422, 224] width 845 height 448
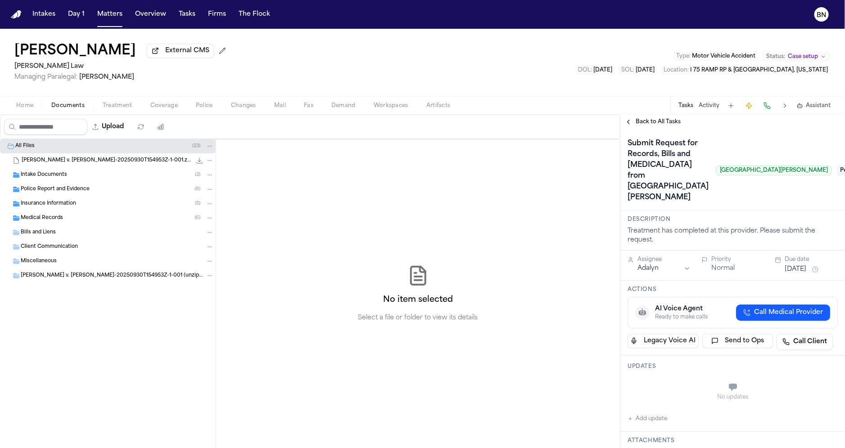
click at [728, 264] on button "Normal" at bounding box center [722, 268] width 23 height 9
click at [728, 264] on button "Urgent" at bounding box center [722, 268] width 22 height 9
click at [728, 264] on button "Immediate" at bounding box center [728, 268] width 35 height 9
click at [645, 126] on span "Back to All Tasks" at bounding box center [657, 121] width 45 height 7
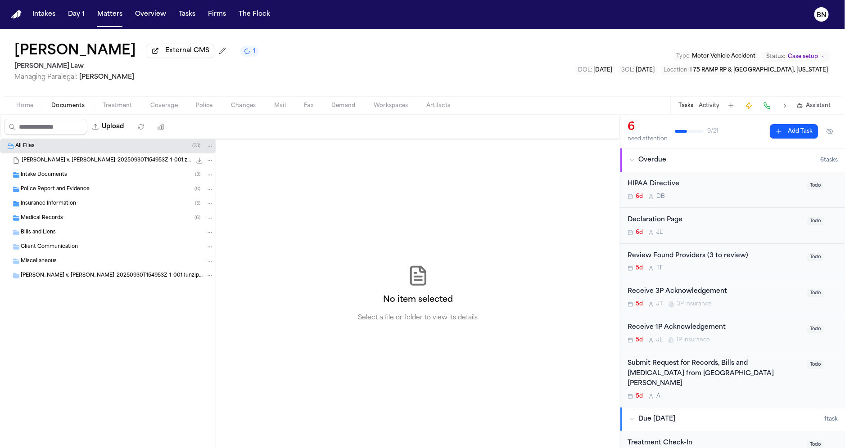
click at [687, 109] on button "Tasks" at bounding box center [685, 105] width 15 height 7
click at [704, 109] on button "Activity" at bounding box center [708, 105] width 21 height 7
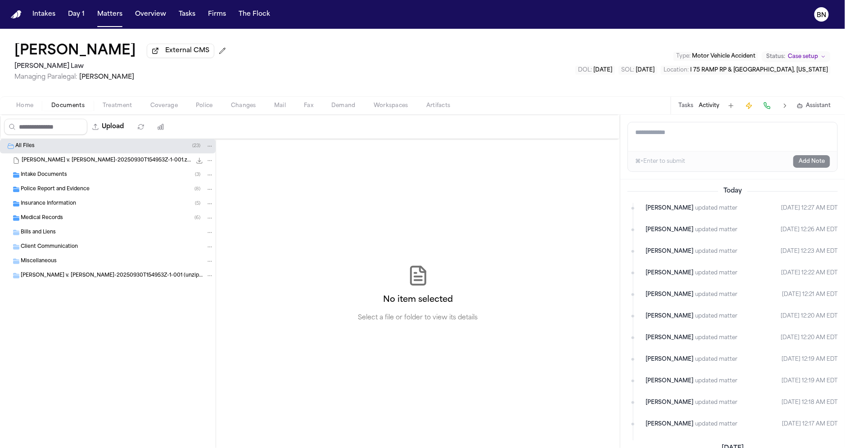
click at [654, 210] on span "[PERSON_NAME]" at bounding box center [669, 208] width 48 height 9
click at [691, 219] on ul "Finch updated matter Oct 6, 2025 12:27 AM EDT Finch updated matter Oct 6, 2025 …" at bounding box center [732, 316] width 210 height 227
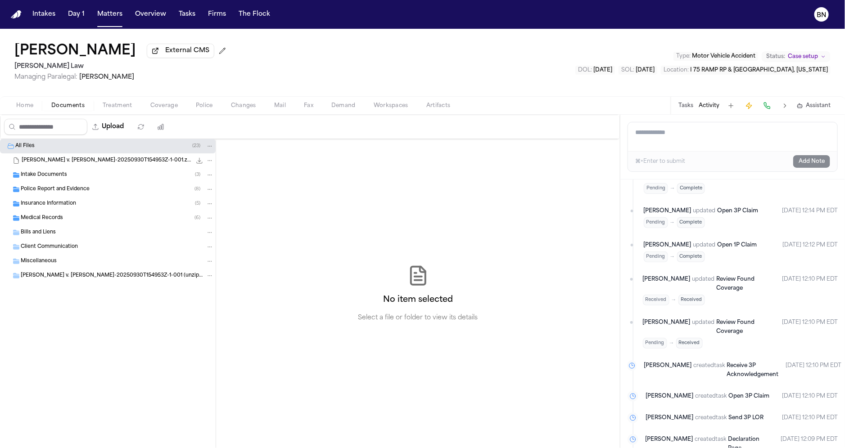
scroll to position [1058, 0]
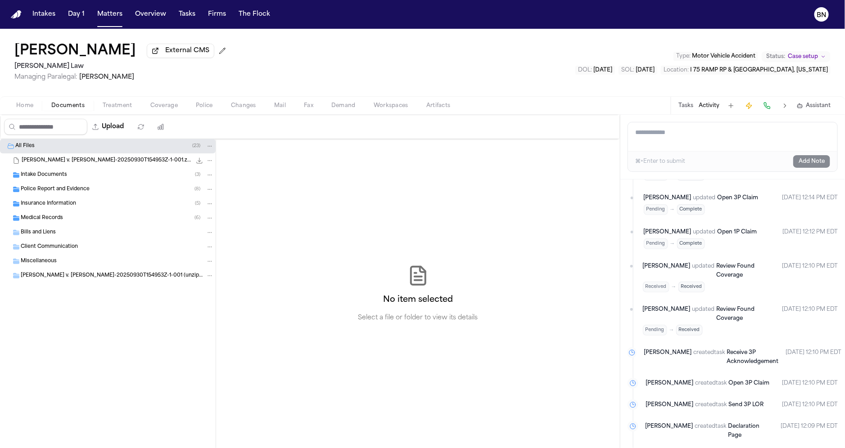
click at [697, 129] on textarea "Add a note to this matter" at bounding box center [732, 136] width 209 height 29
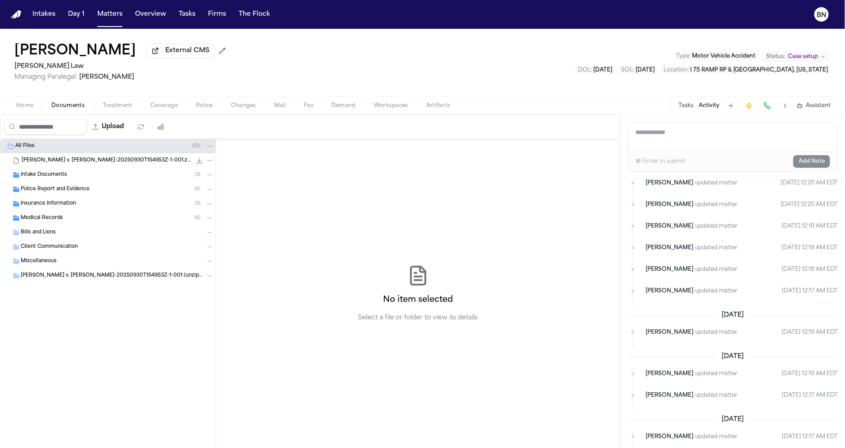
scroll to position [0, 0]
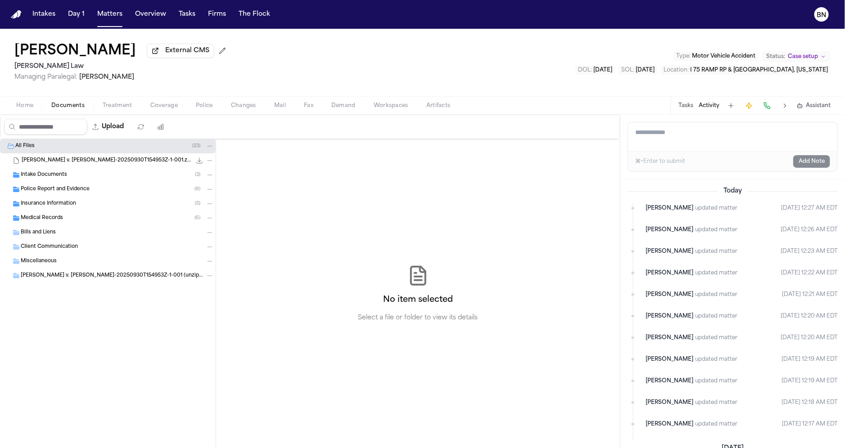
click at [691, 148] on textarea "Add a note to this matter" at bounding box center [732, 136] width 209 height 29
click at [689, 141] on textarea "Add a note to this matter" at bounding box center [732, 136] width 209 height 29
click at [688, 137] on textarea "Add a note to this matter" at bounding box center [732, 136] width 209 height 29
click at [712, 136] on textarea "Add a note to this matter" at bounding box center [732, 136] width 209 height 29
click at [800, 106] on icon "button" at bounding box center [800, 106] width 0 height 0
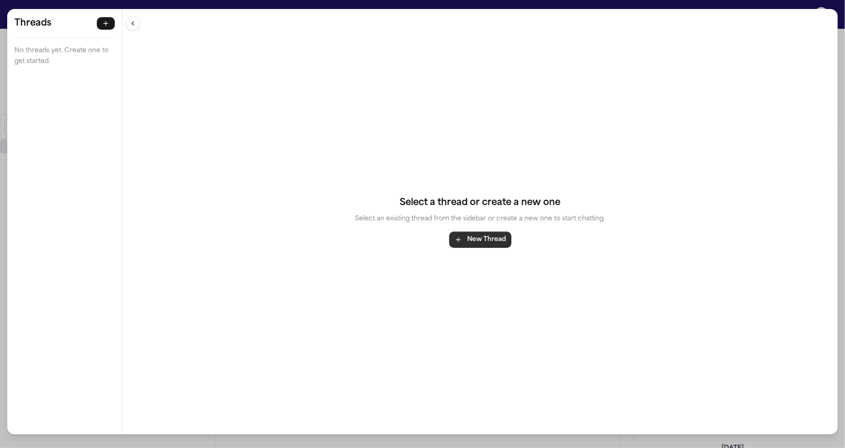
click at [467, 243] on button "New Thread" at bounding box center [480, 240] width 62 height 16
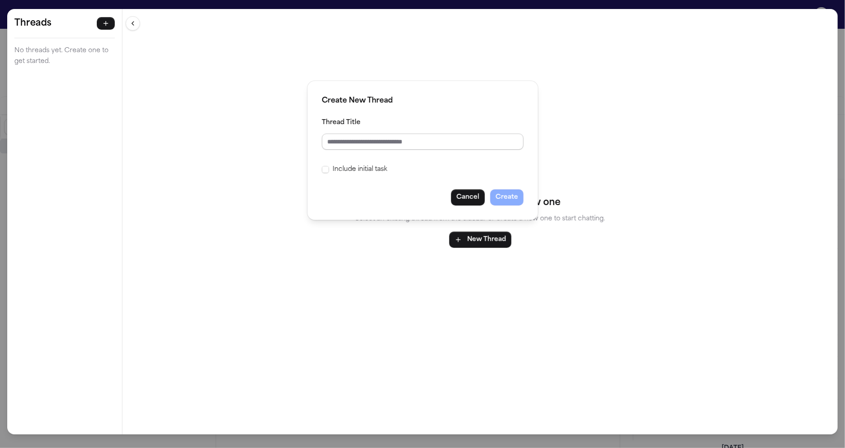
click at [395, 145] on input "Thread Title" at bounding box center [423, 142] width 202 height 16
type input "****"
click at [504, 201] on button "Create" at bounding box center [506, 197] width 33 height 16
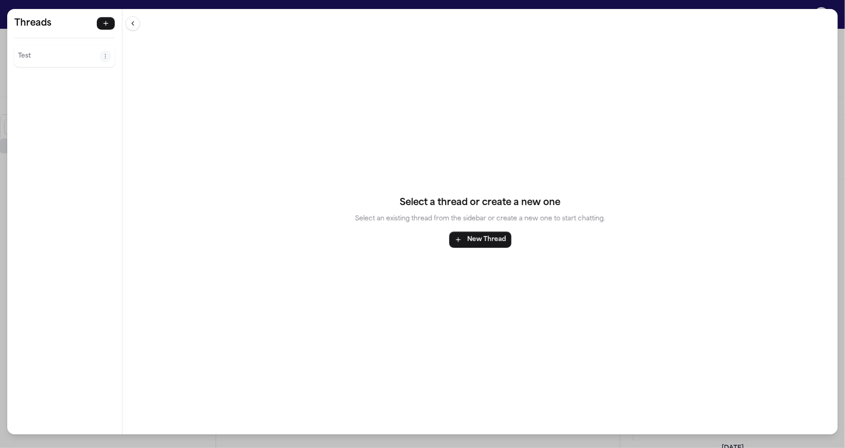
click at [72, 58] on p "Test" at bounding box center [58, 56] width 81 height 11
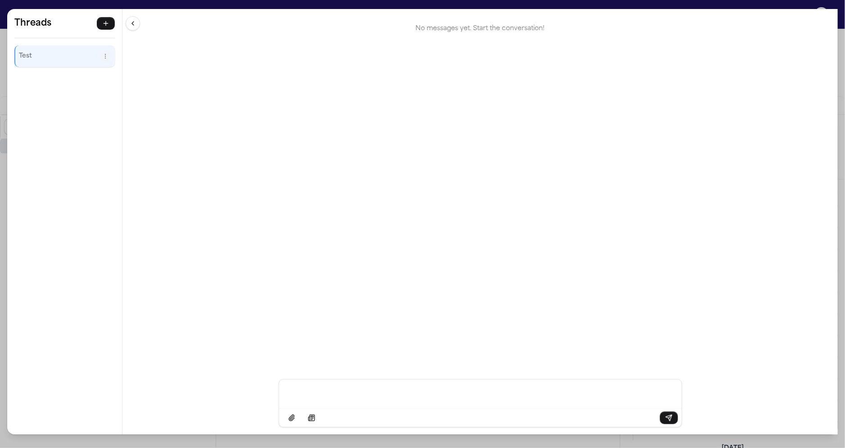
click at [383, 402] on div "Message input" at bounding box center [479, 393] width 391 height 27
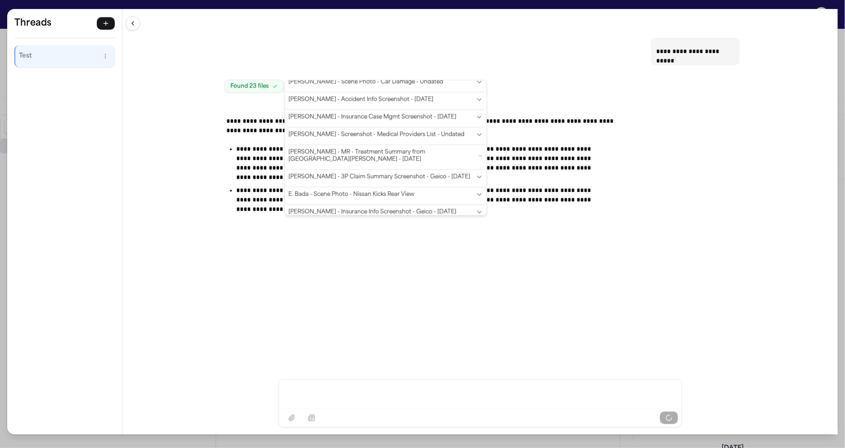
scroll to position [289, 0]
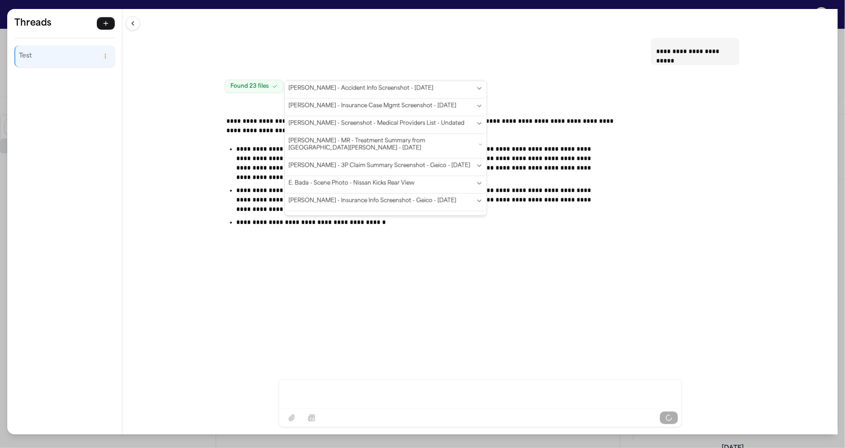
click at [265, 114] on div "**********" at bounding box center [422, 175] width 403 height 134
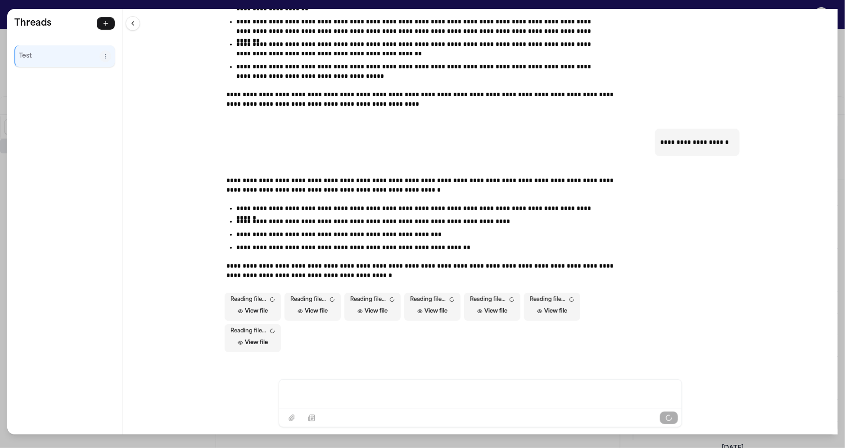
scroll to position [203, 0]
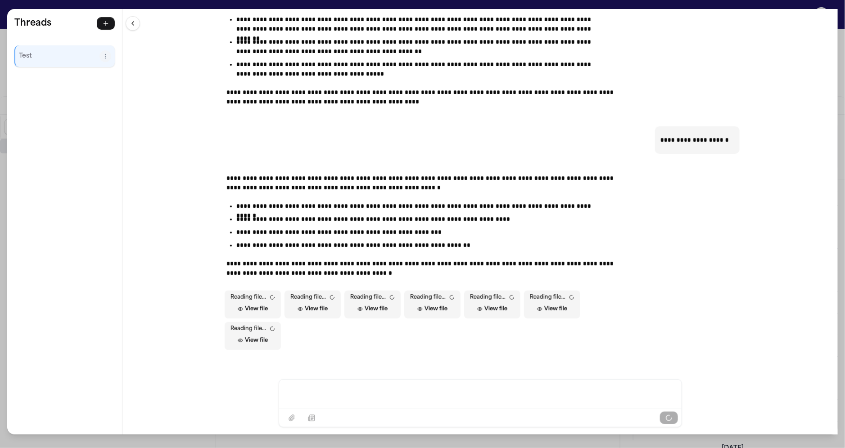
click at [711, 135] on p "**********" at bounding box center [696, 139] width 73 height 9
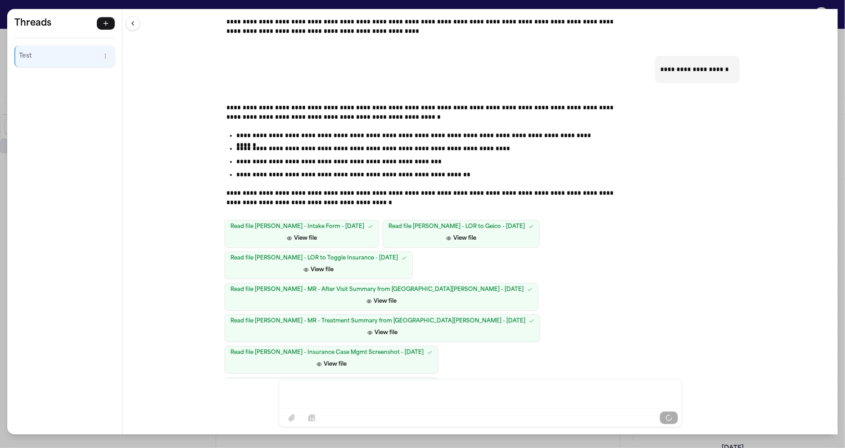
click at [528, 148] on p "**********" at bounding box center [420, 148] width 368 height 9
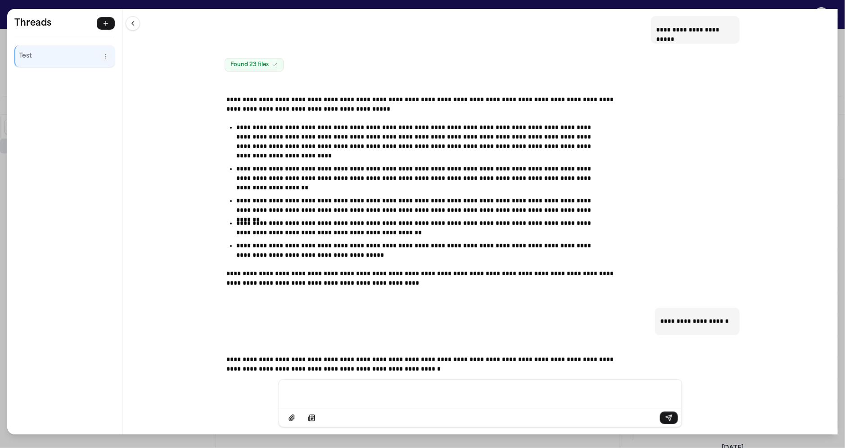
scroll to position [0, 0]
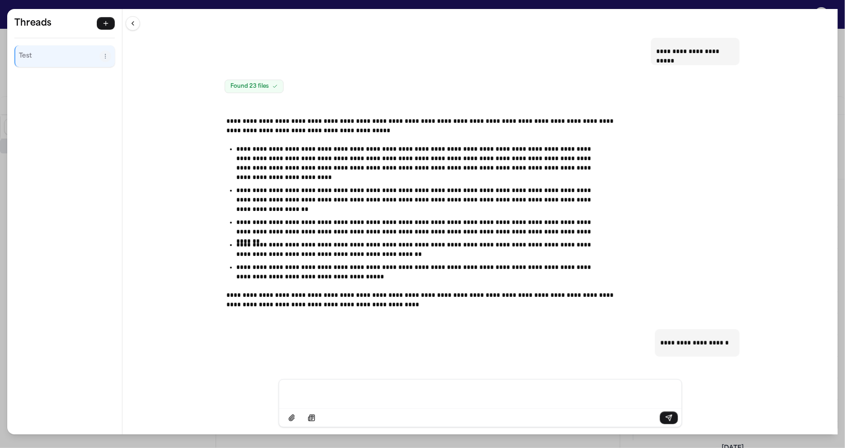
click at [795, 3] on div "**********" at bounding box center [422, 224] width 845 height 448
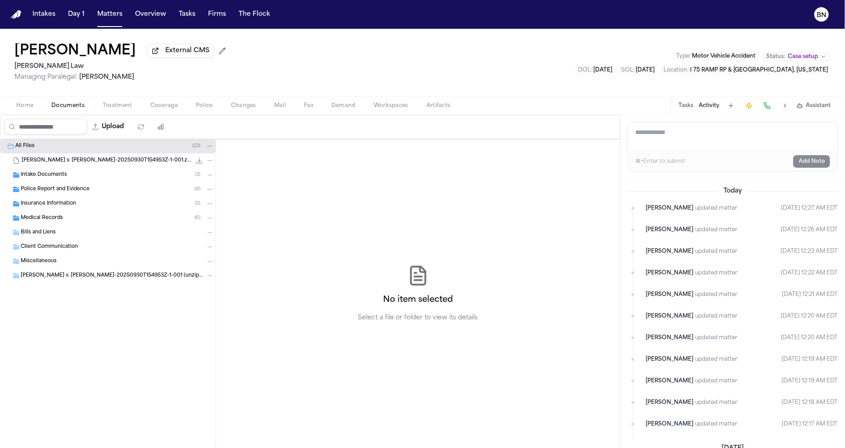
click at [24, 113] on div "Home Documents Treatment Coverage Police Changes Mail Fax Demand Workspaces Art…" at bounding box center [422, 105] width 845 height 18
click at [27, 109] on span "Home" at bounding box center [24, 105] width 17 height 7
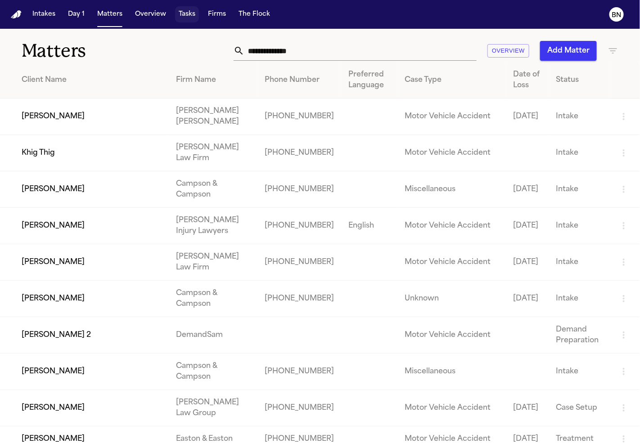
click at [187, 18] on button "Tasks" at bounding box center [187, 14] width 24 height 16
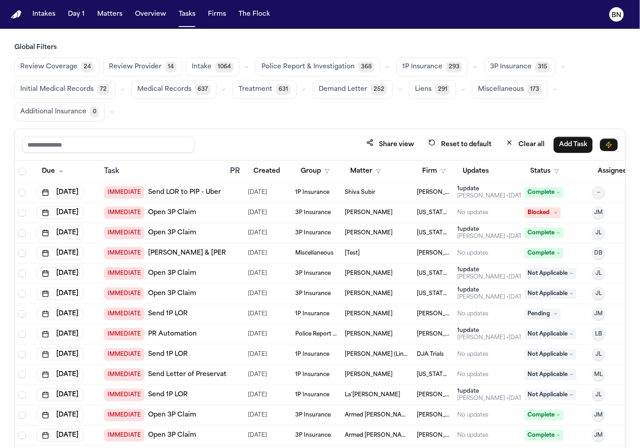
drag, startPoint x: 464, startPoint y: 67, endPoint x: 460, endPoint y: 69, distance: 4.6
click at [472, 67] on icon "button" at bounding box center [474, 66] width 5 height 5
click at [446, 72] on span "293" at bounding box center [454, 67] width 16 height 11
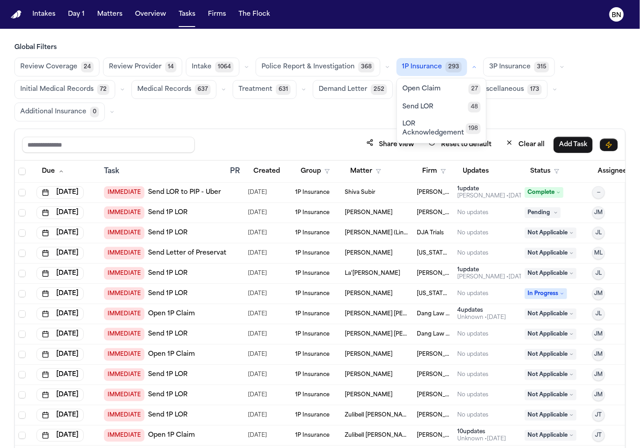
click at [442, 88] on button "Open Claim 27" at bounding box center [441, 89] width 89 height 18
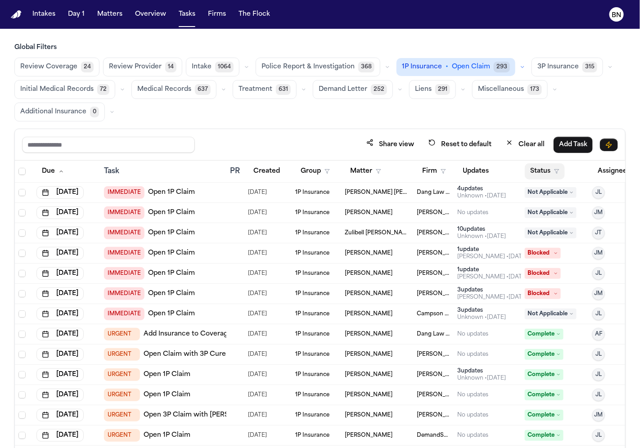
click at [551, 170] on button "Status" at bounding box center [545, 171] width 40 height 16
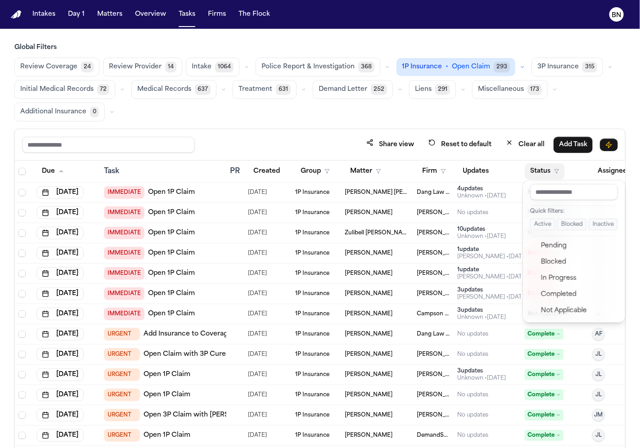
click at [540, 223] on button "Active" at bounding box center [542, 225] width 25 height 12
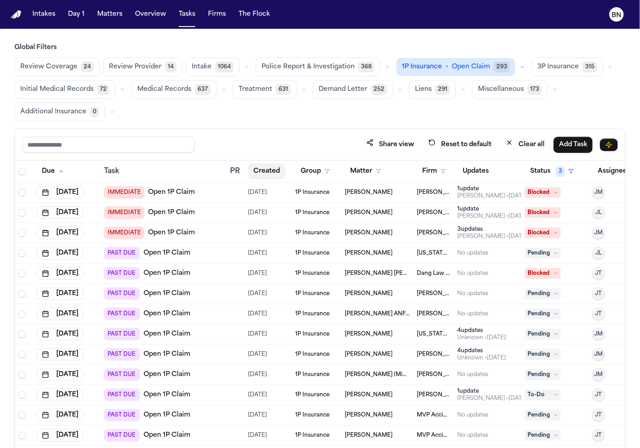
click at [274, 175] on button "Created" at bounding box center [266, 171] width 37 height 16
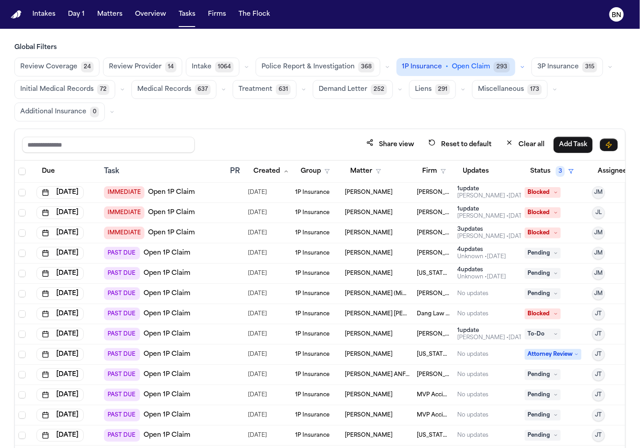
click at [270, 129] on div "Share view Reset to default Clear all Add Task" at bounding box center [320, 144] width 610 height 31
click at [467, 197] on div "[PERSON_NAME] • [DATE]" at bounding box center [492, 196] width 70 height 7
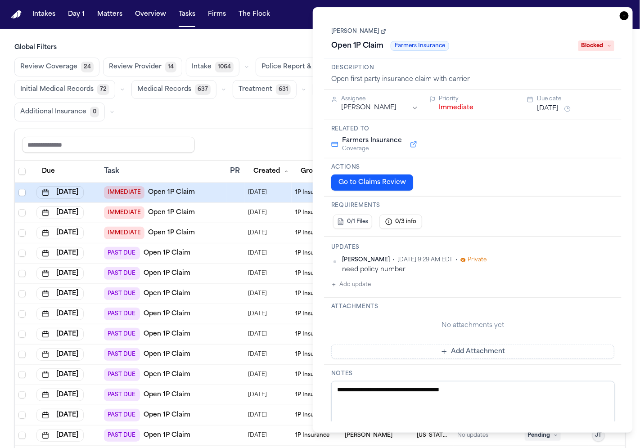
click at [354, 30] on link "[PERSON_NAME]" at bounding box center [358, 31] width 55 height 7
click at [284, 133] on div "Share view Reset to default Clear all Add Task" at bounding box center [320, 144] width 610 height 31
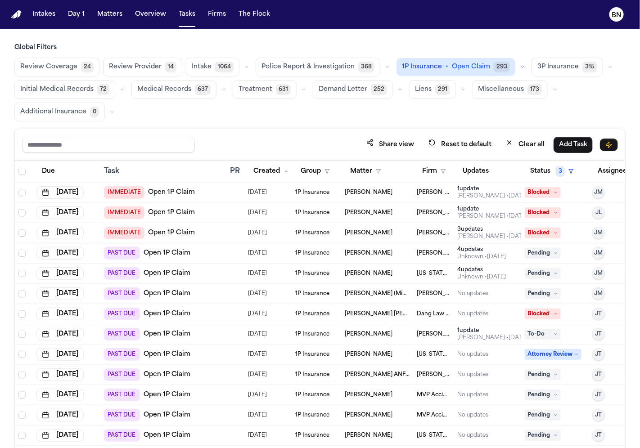
click at [531, 67] on button "3P Insurance 315" at bounding box center [567, 67] width 72 height 19
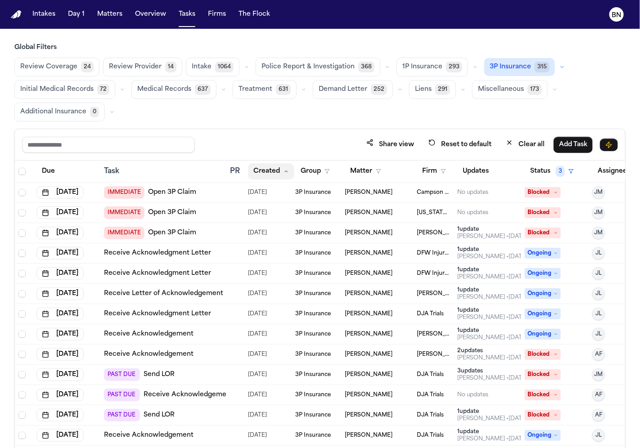
click at [263, 165] on button "Created" at bounding box center [271, 171] width 46 height 16
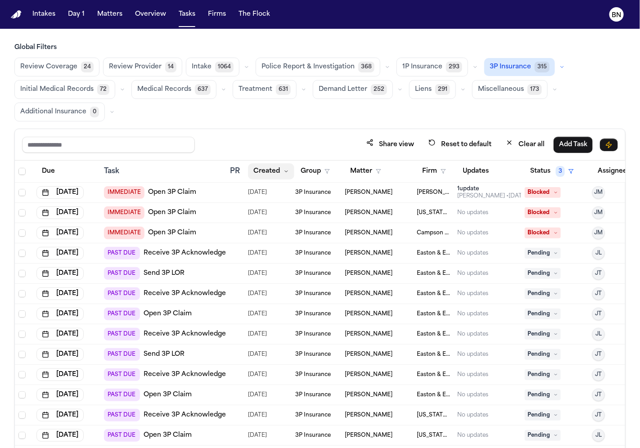
click at [263, 167] on button "Created" at bounding box center [271, 171] width 46 height 16
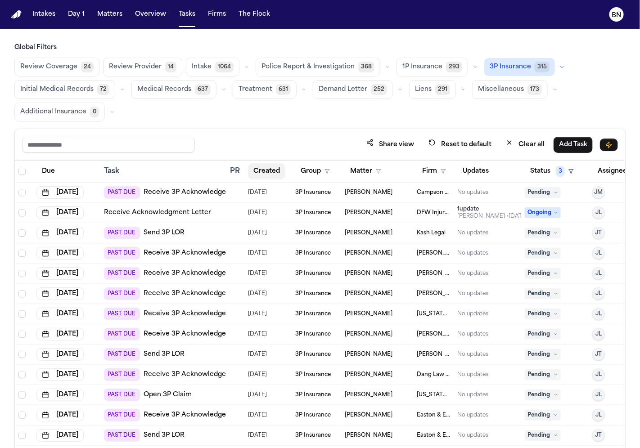
click at [263, 170] on button "Created" at bounding box center [266, 171] width 37 height 16
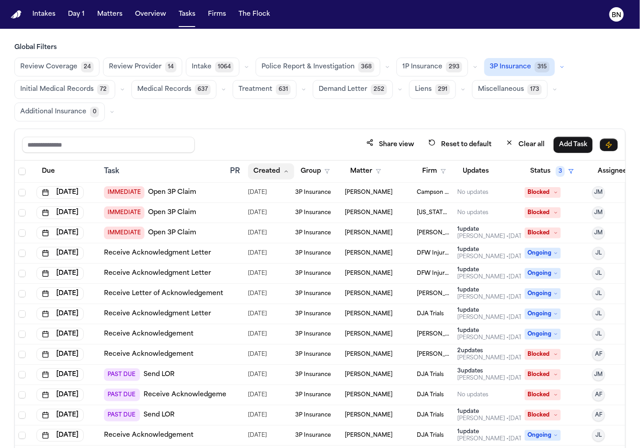
click at [274, 172] on button "Created" at bounding box center [271, 171] width 46 height 16
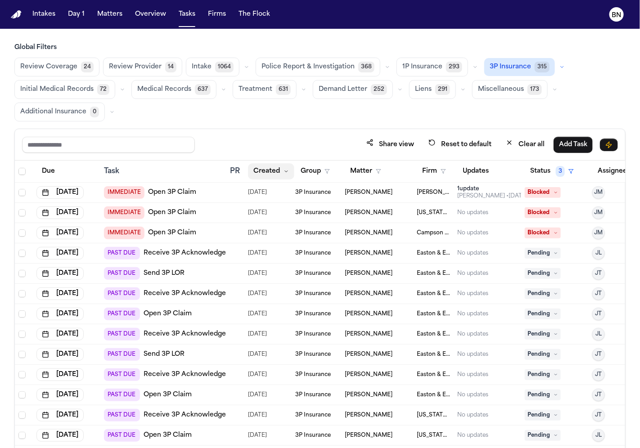
click at [274, 172] on button "Created" at bounding box center [271, 171] width 46 height 16
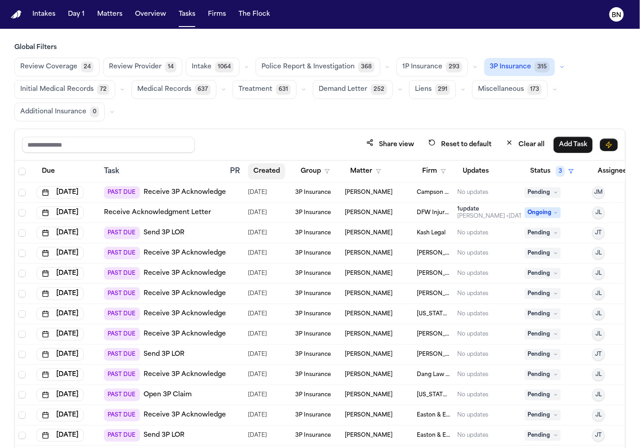
click at [273, 170] on button "Created" at bounding box center [266, 171] width 37 height 16
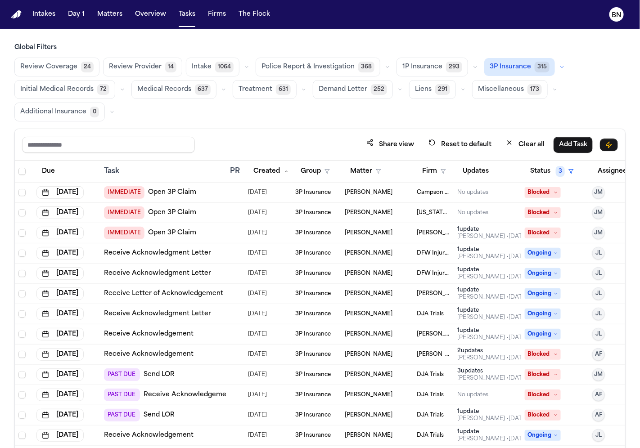
drag, startPoint x: 133, startPoint y: 108, endPoint x: 127, endPoint y: 108, distance: 5.4
click at [472, 67] on icon "button" at bounding box center [474, 66] width 5 height 5
click at [435, 130] on span "LOR Acknowledgement" at bounding box center [433, 129] width 63 height 18
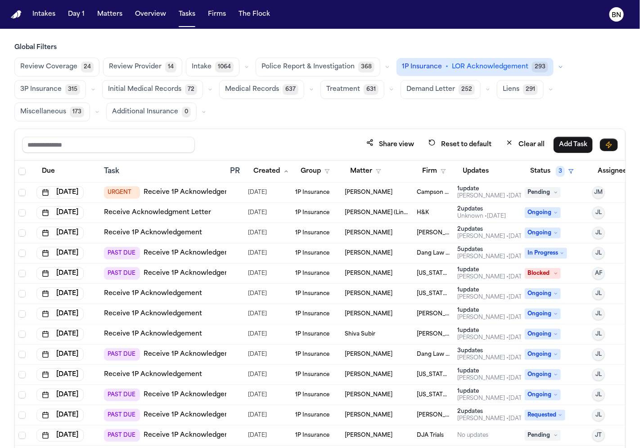
click at [180, 46] on h3 "Global Filters" at bounding box center [319, 47] width 611 height 9
click at [179, 45] on h3 "Global Filters" at bounding box center [319, 47] width 611 height 9
click at [181, 36] on main "Global Filters Review Coverage 24 Review Provider 14 Intake 1064 Police Report …" at bounding box center [320, 238] width 640 height 419
click at [181, 32] on main "Global Filters Review Coverage 24 Review Provider 14 Intake 1064 Police Report …" at bounding box center [320, 238] width 640 height 419
